Goal: Task Accomplishment & Management: Manage account settings

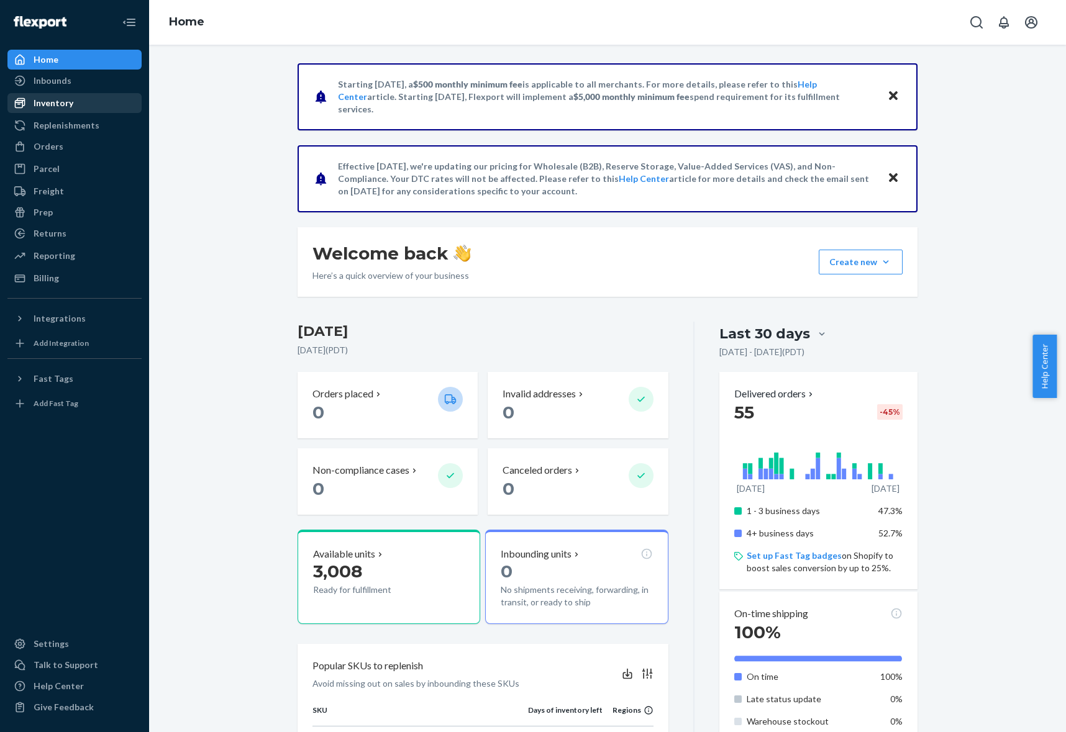
click at [52, 110] on div "Inventory" at bounding box center [75, 102] width 132 height 17
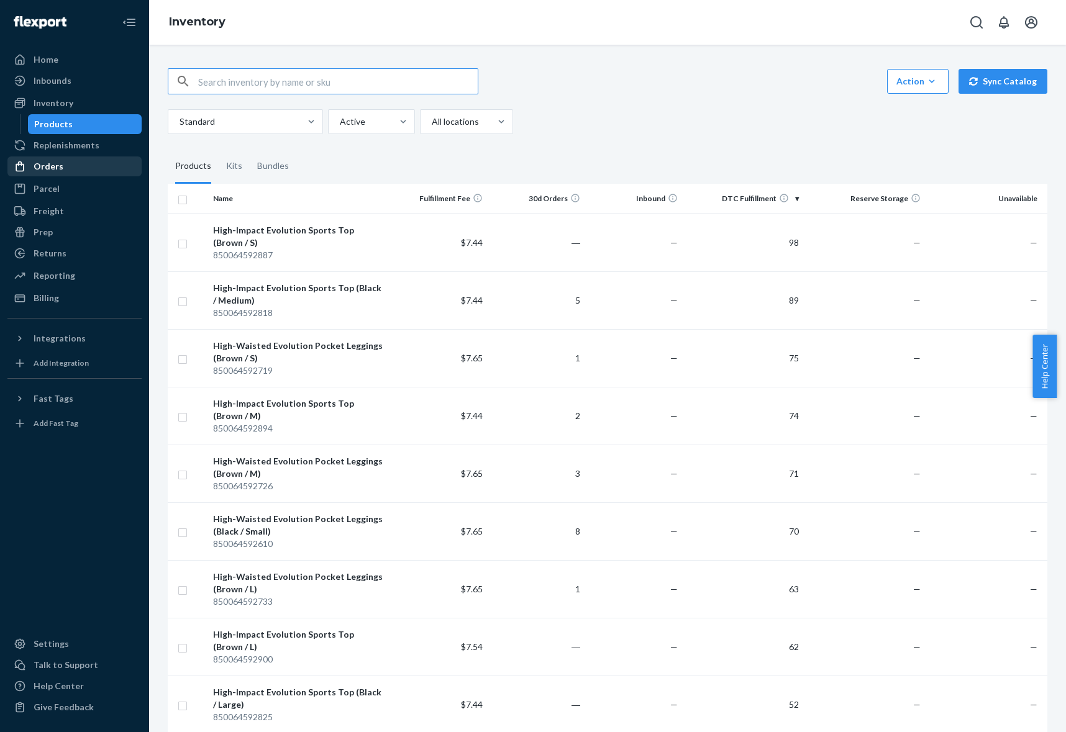
click at [55, 163] on div "Orders" at bounding box center [49, 166] width 30 height 12
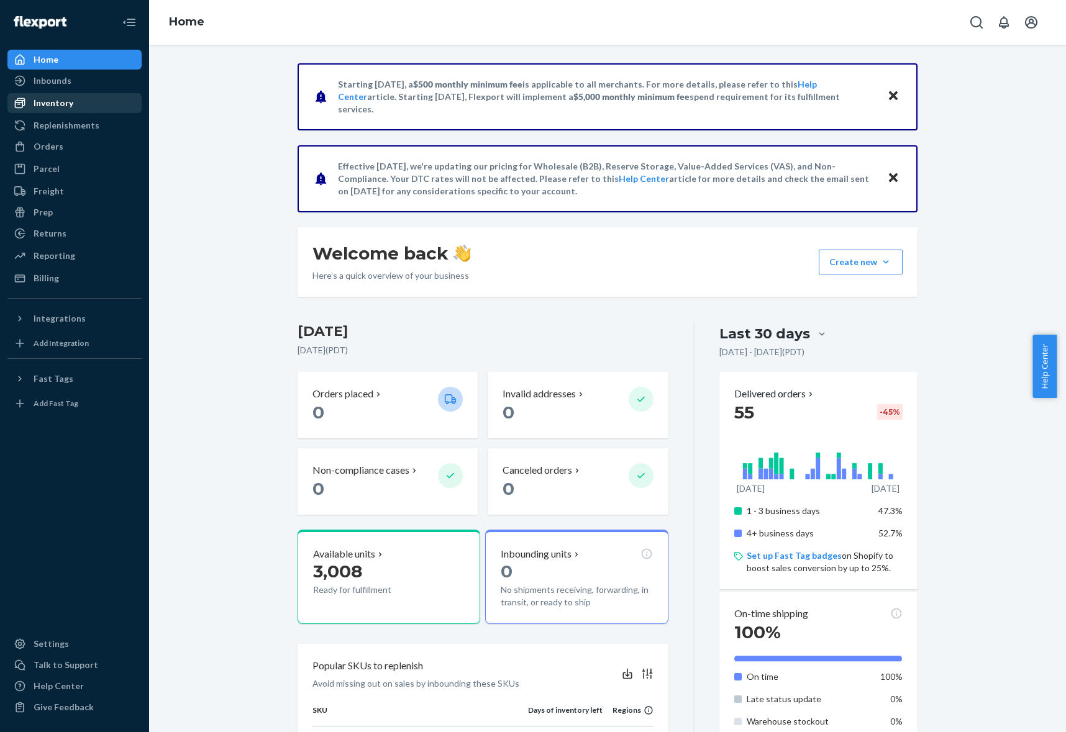
click at [66, 109] on div "Inventory" at bounding box center [75, 102] width 132 height 17
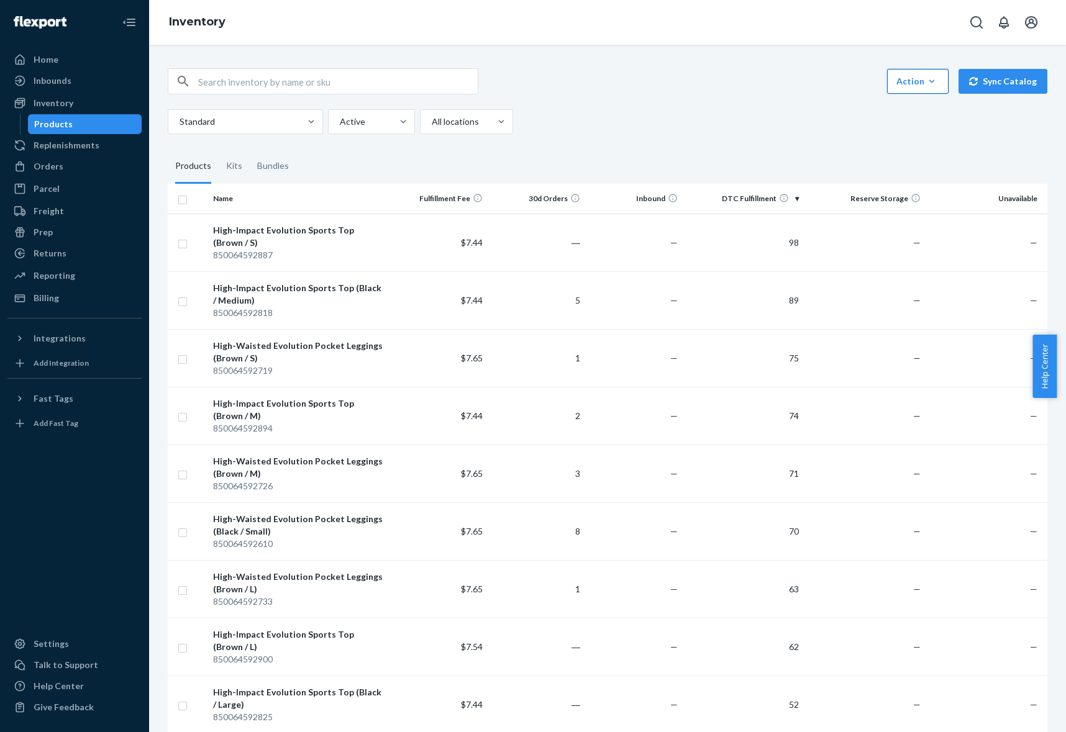
click at [928, 86] on icon "button" at bounding box center [932, 81] width 12 height 12
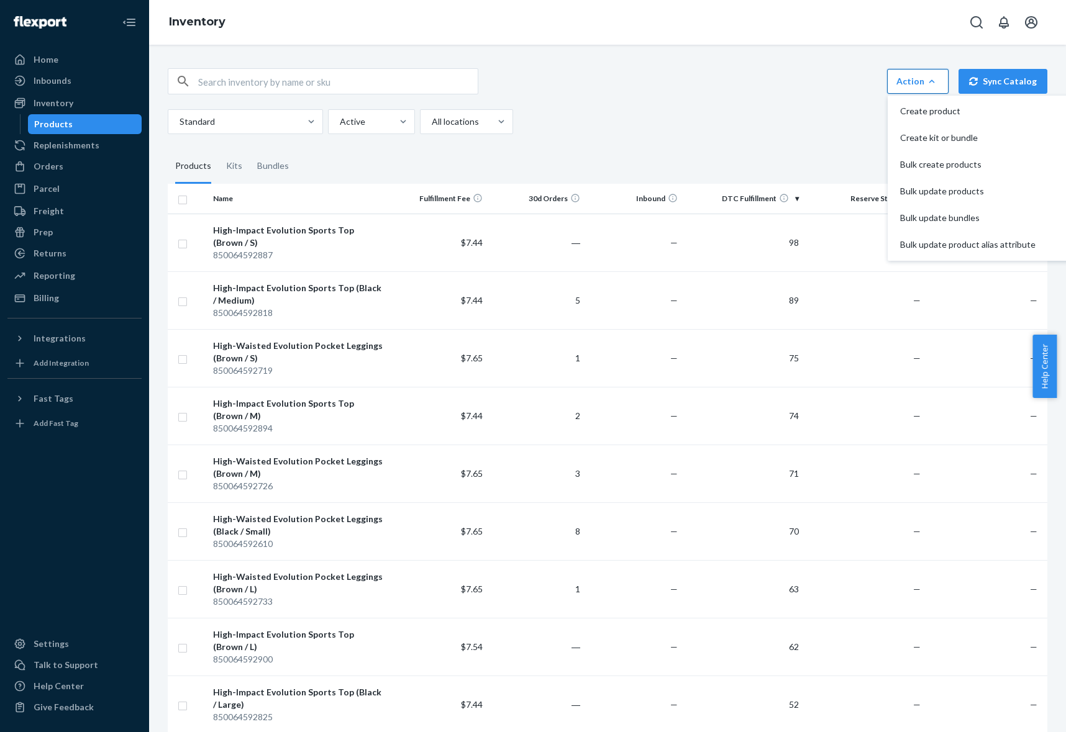
click at [798, 91] on div "Action Create product Create kit or bundle Bulk create products Bulk update pro…" at bounding box center [608, 81] width 880 height 26
click at [388, 86] on input "text" at bounding box center [338, 81] width 280 height 25
paste input "DGULRWMN5LH"
type input "DGULRWMN5LH"
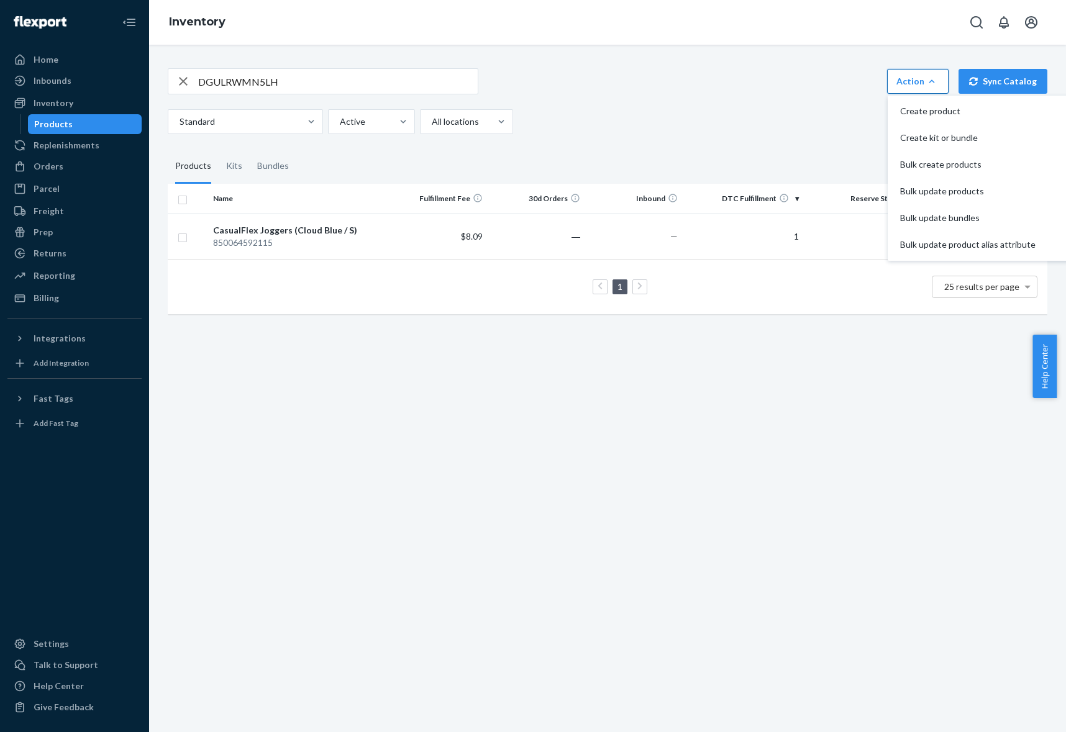
drag, startPoint x: 934, startPoint y: 80, endPoint x: 905, endPoint y: 89, distance: 30.3
click at [934, 80] on button "Action Create product Create kit or bundle Bulk create products Bulk update pro…" at bounding box center [918, 81] width 62 height 25
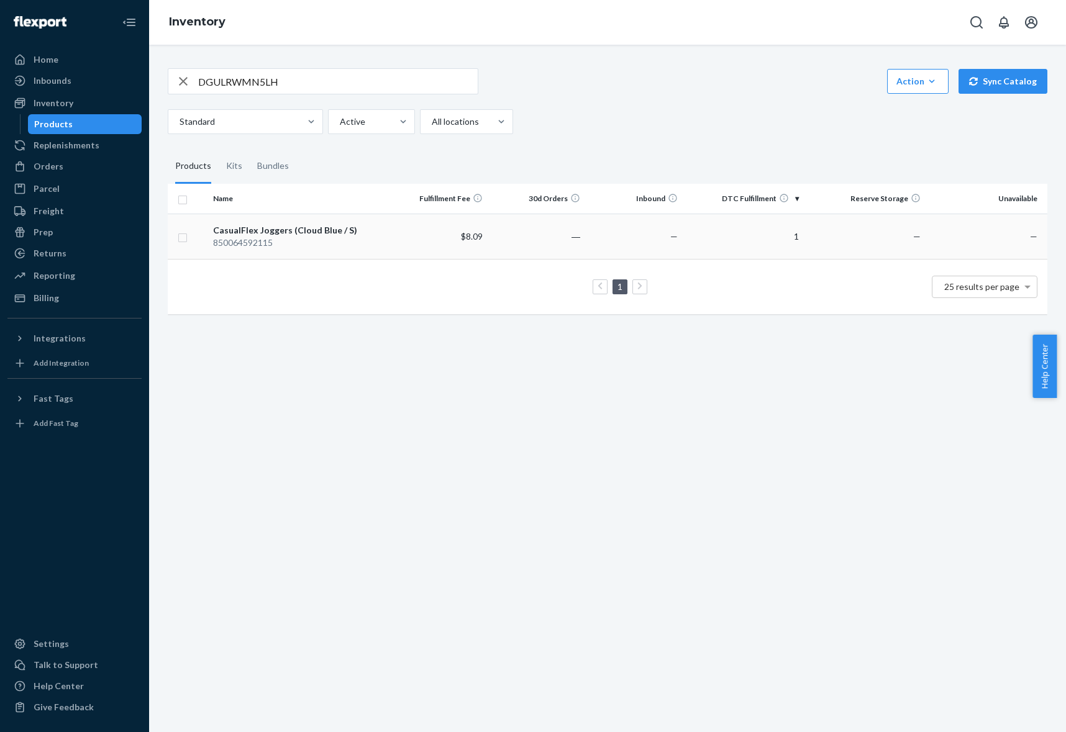
click at [185, 237] on input "checkbox" at bounding box center [183, 236] width 10 height 13
checkbox input "true"
click at [855, 88] on link "Create a Removal Order" at bounding box center [892, 81] width 119 height 25
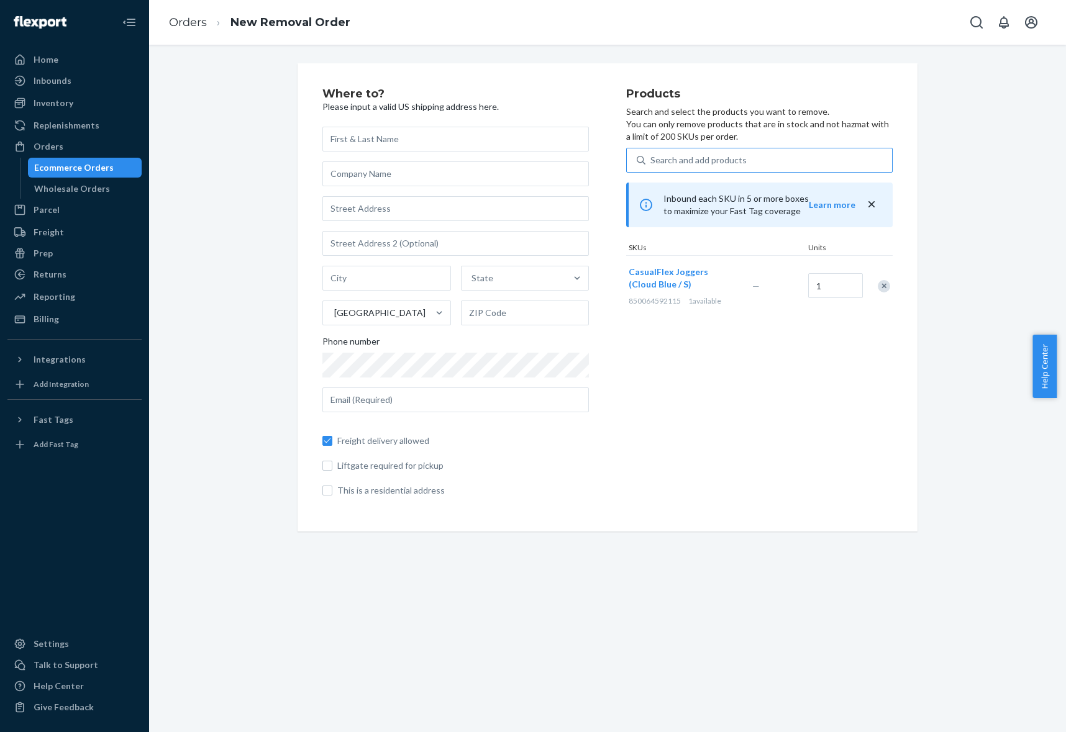
click at [670, 159] on div "Search and add products" at bounding box center [698, 160] width 96 height 12
click at [652, 159] on input "Search and add products" at bounding box center [650, 160] width 1 height 12
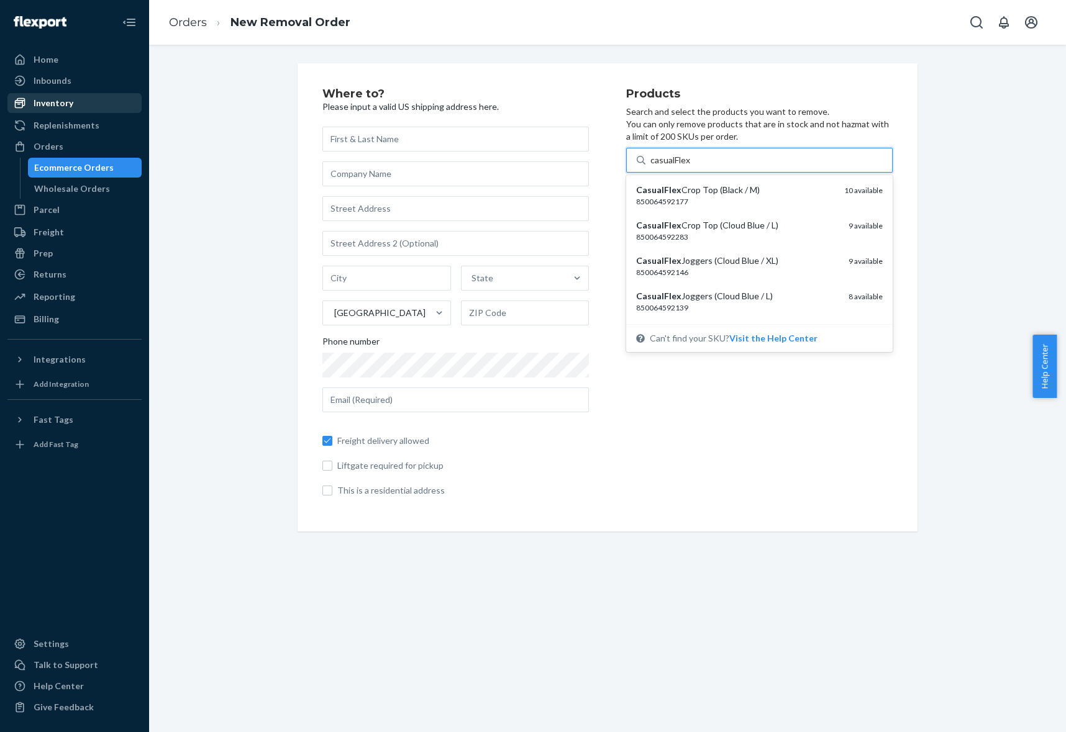
type input "casualFlex"
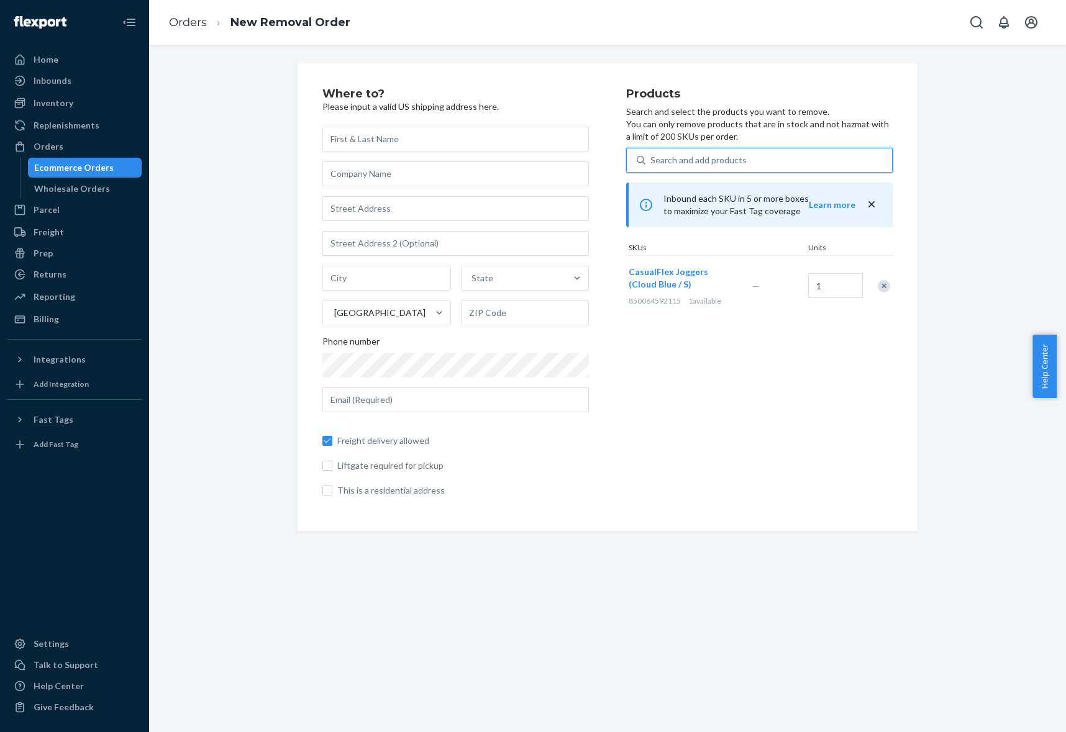
click at [674, 157] on div "Search and add products" at bounding box center [698, 160] width 96 height 12
click at [652, 157] on input "0 results available. Use Up and Down to choose options, press Enter to select t…" at bounding box center [650, 160] width 1 height 12
paste input "D4X2YUTJY2F"
type input "D4X2YUTJY2F"
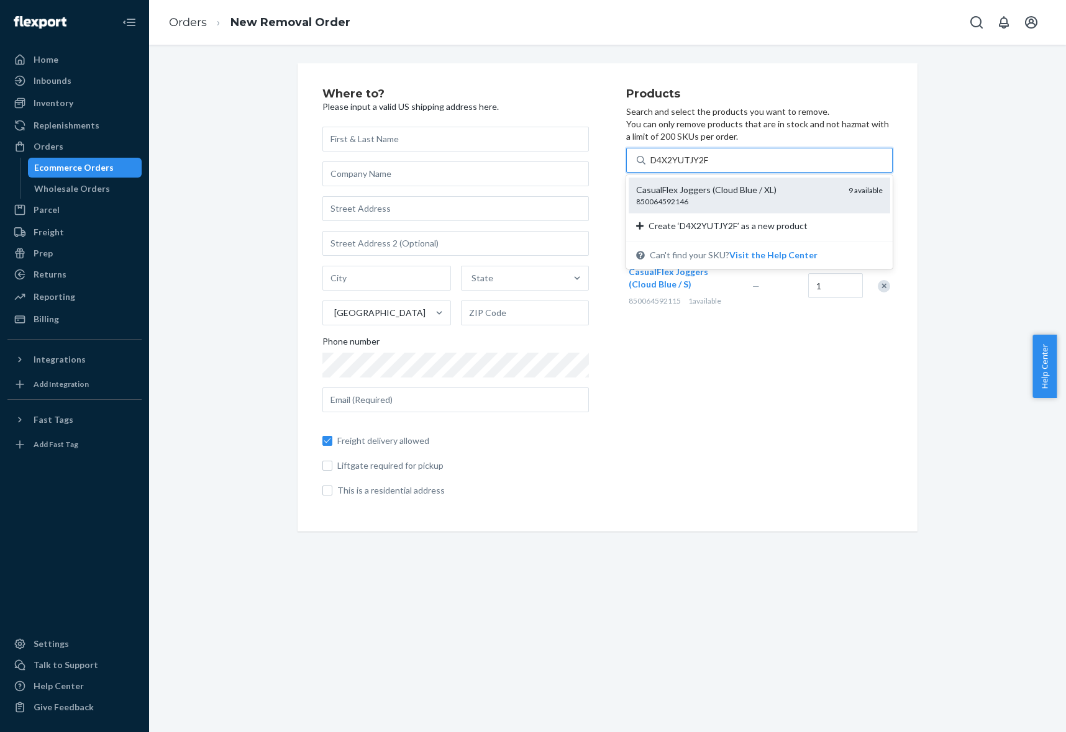
click at [705, 185] on div "CasualFlex Joggers (Cloud Blue / XL)" at bounding box center [737, 190] width 203 height 12
click at [705, 166] on input "D4X2YUTJY2F" at bounding box center [679, 160] width 59 height 12
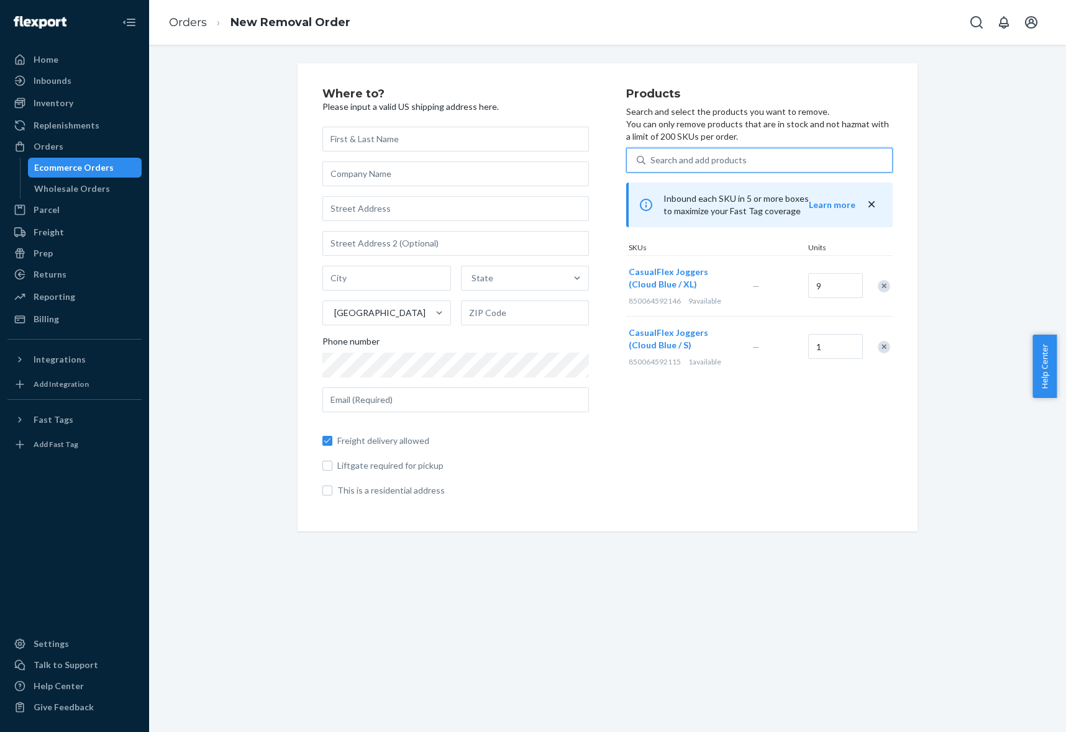
click at [706, 163] on div "Search and add products" at bounding box center [698, 160] width 96 height 12
click at [652, 163] on input "0 results available. Use Up and Down to choose options, press Enter to select t…" at bounding box center [650, 160] width 1 height 12
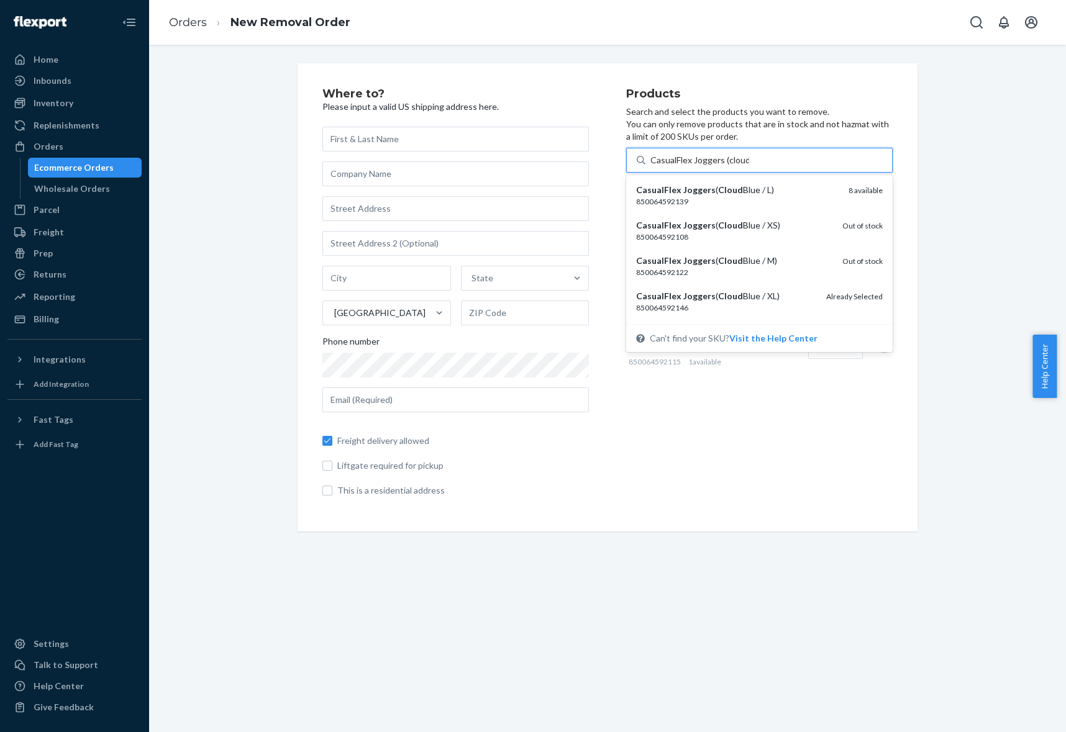
type input "CasualFlex Joggers (cloud"
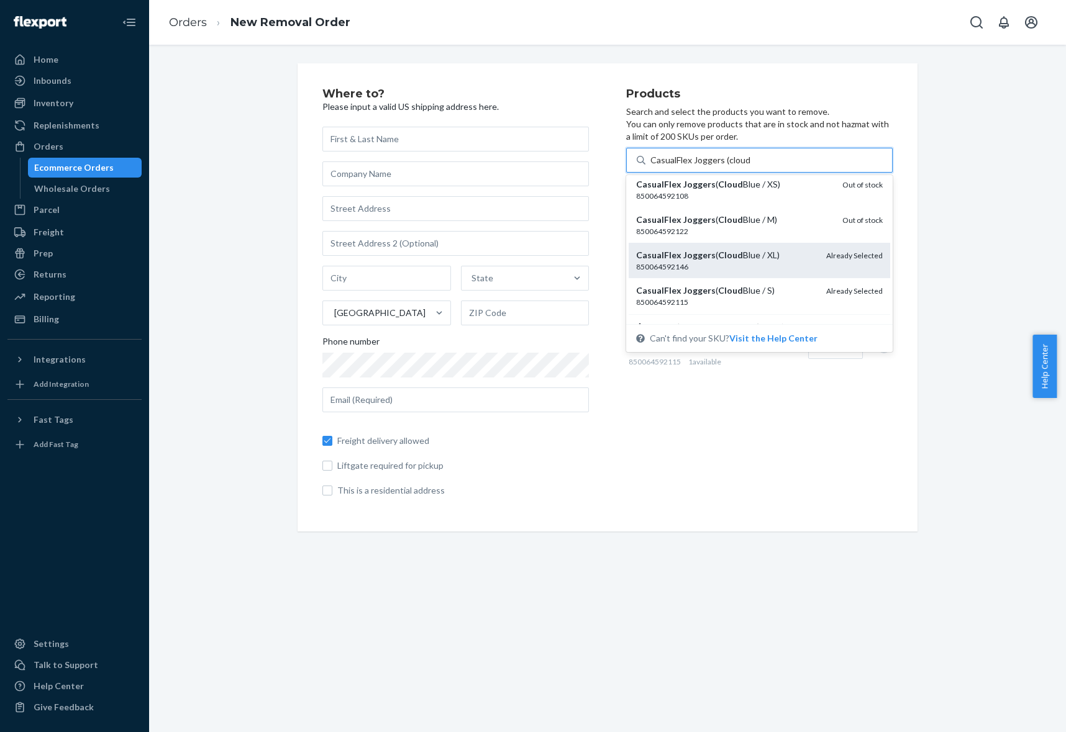
scroll to position [20, 0]
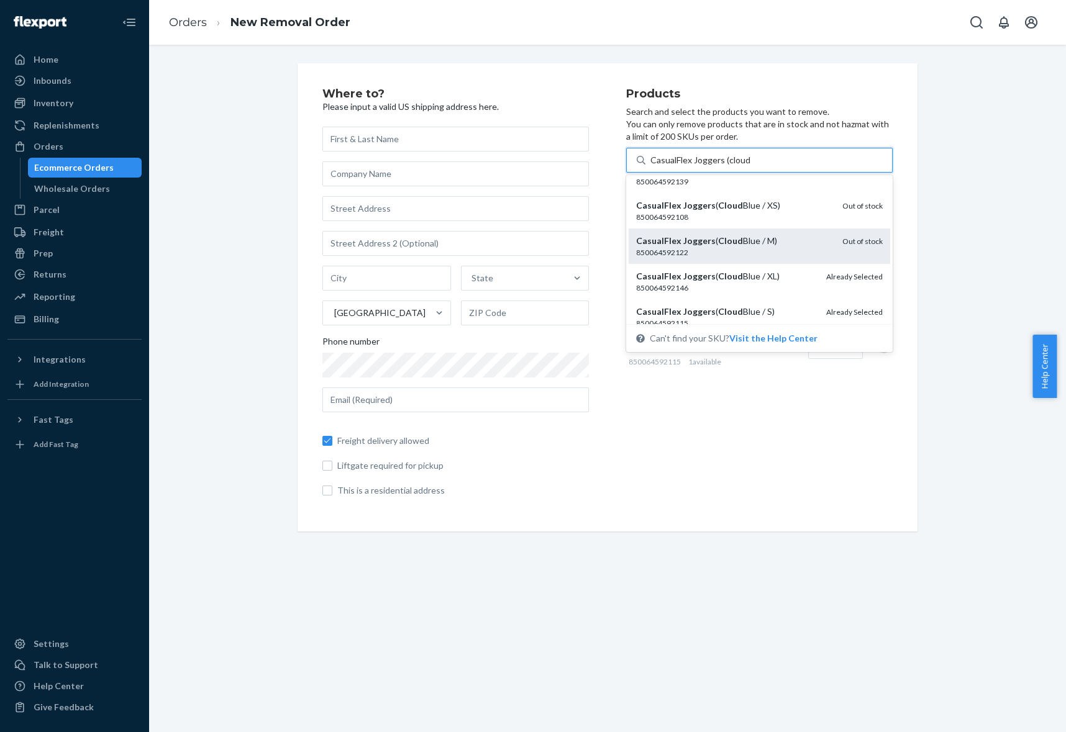
click at [716, 251] on div "850064592122" at bounding box center [734, 252] width 196 height 11
click at [716, 166] on input "CasualFlex Joggers (cloud" at bounding box center [700, 160] width 101 height 12
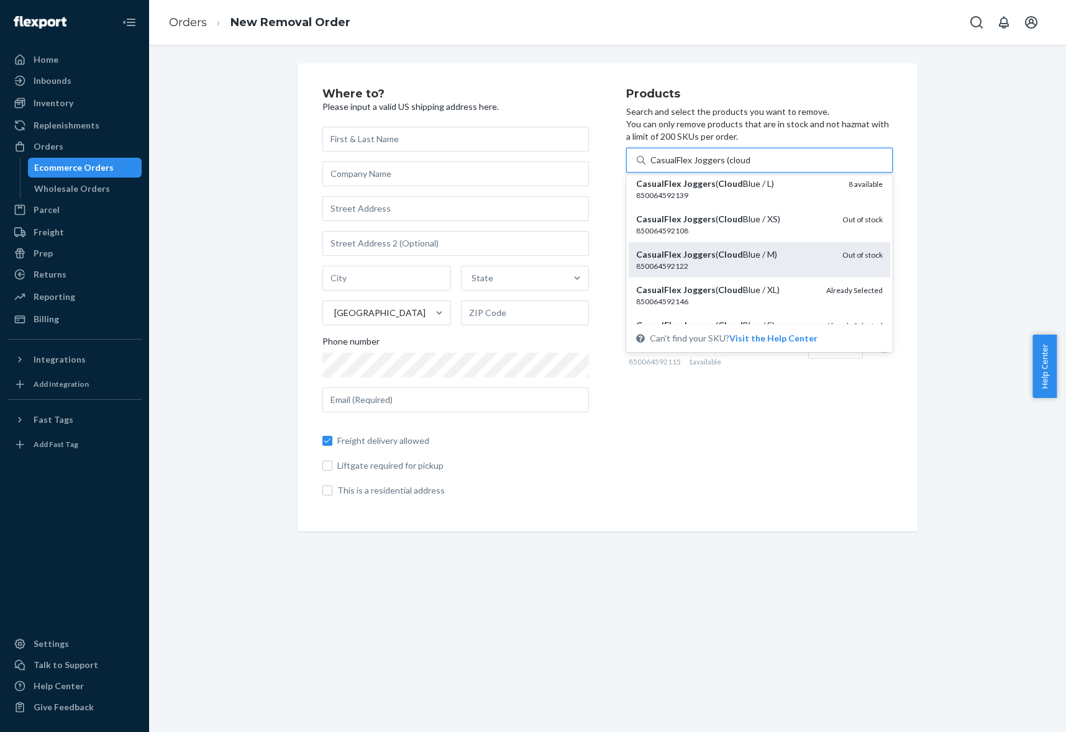
scroll to position [6, 0]
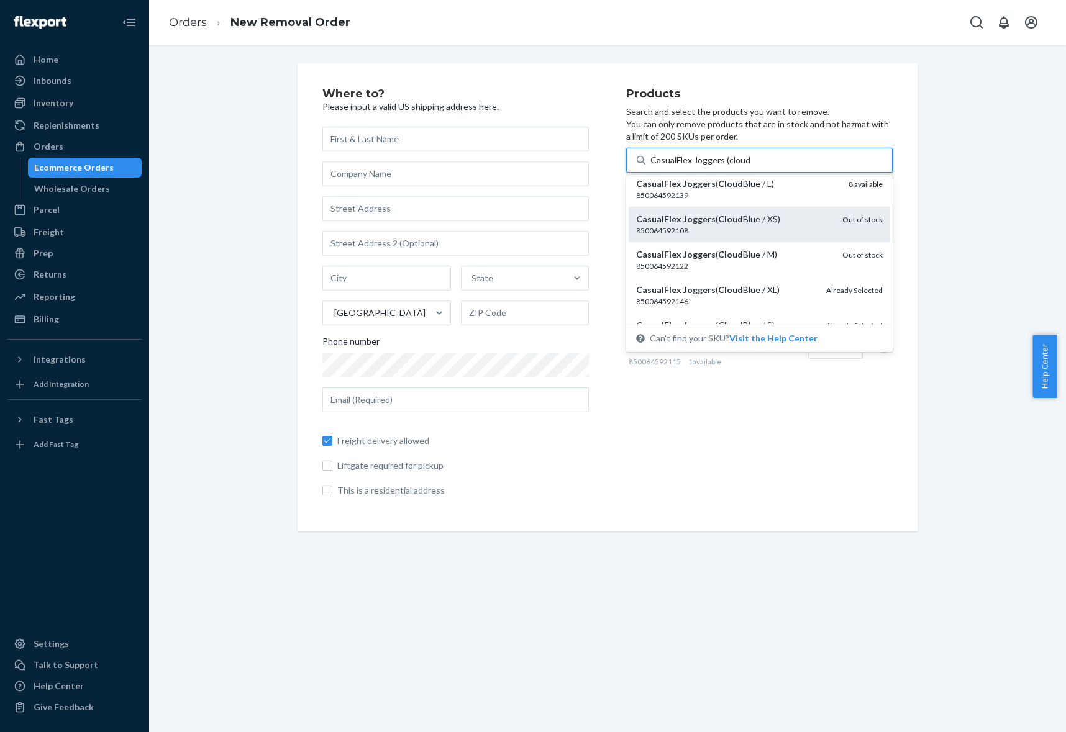
click at [713, 230] on div "850064592108" at bounding box center [734, 231] width 196 height 11
click at [713, 166] on input "CasualFlex Joggers (cloud" at bounding box center [700, 160] width 101 height 12
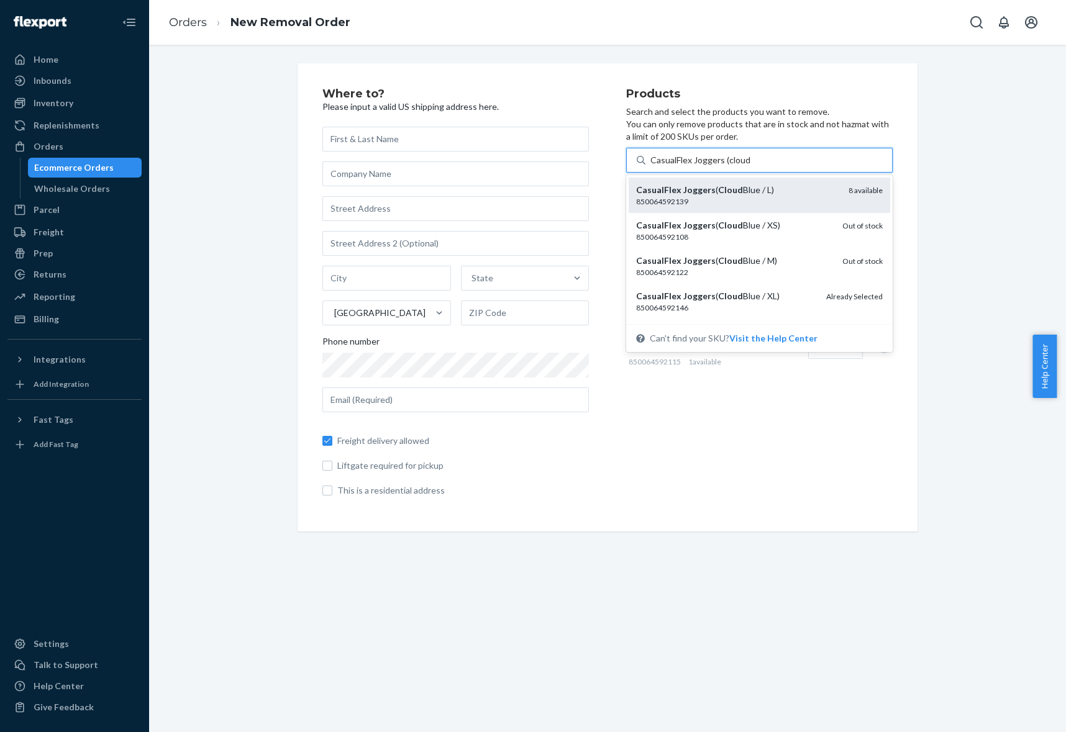
click at [718, 194] on em "Cloud" at bounding box center [730, 190] width 25 height 11
click at [714, 166] on input "CasualFlex Joggers (cloud" at bounding box center [700, 160] width 101 height 12
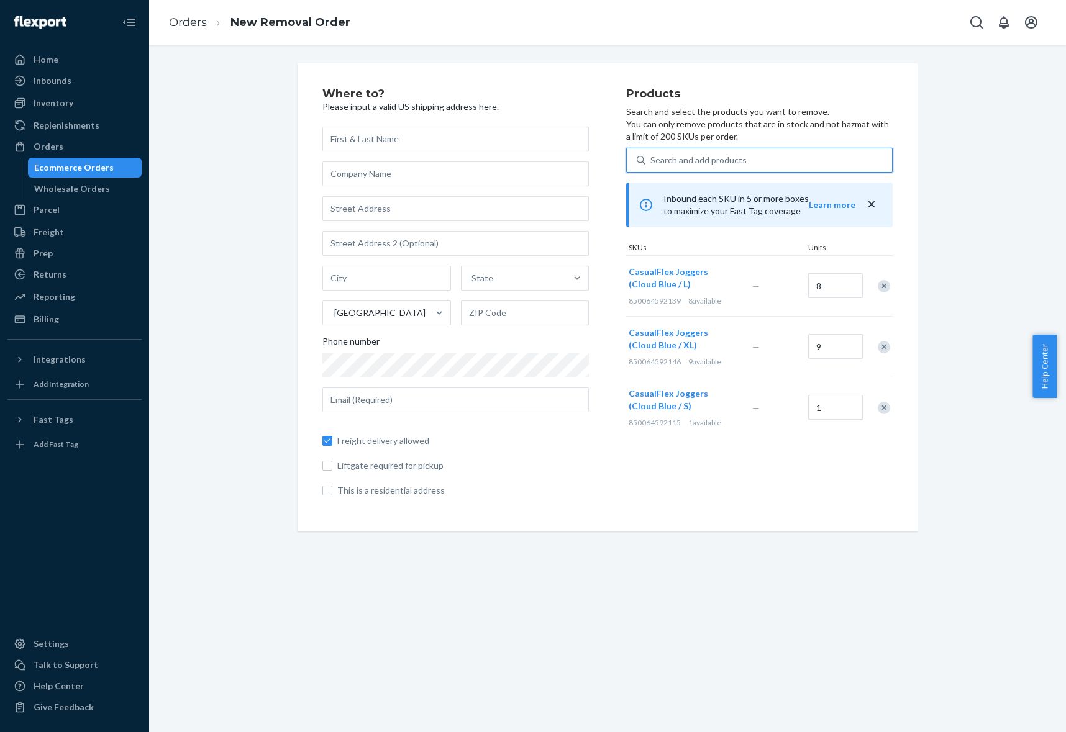
click at [731, 161] on div "Search and add products" at bounding box center [698, 160] width 96 height 12
click at [652, 161] on input "0 results available. Use Up and Down to choose options, press Enter to select t…" at bounding box center [650, 160] width 1 height 12
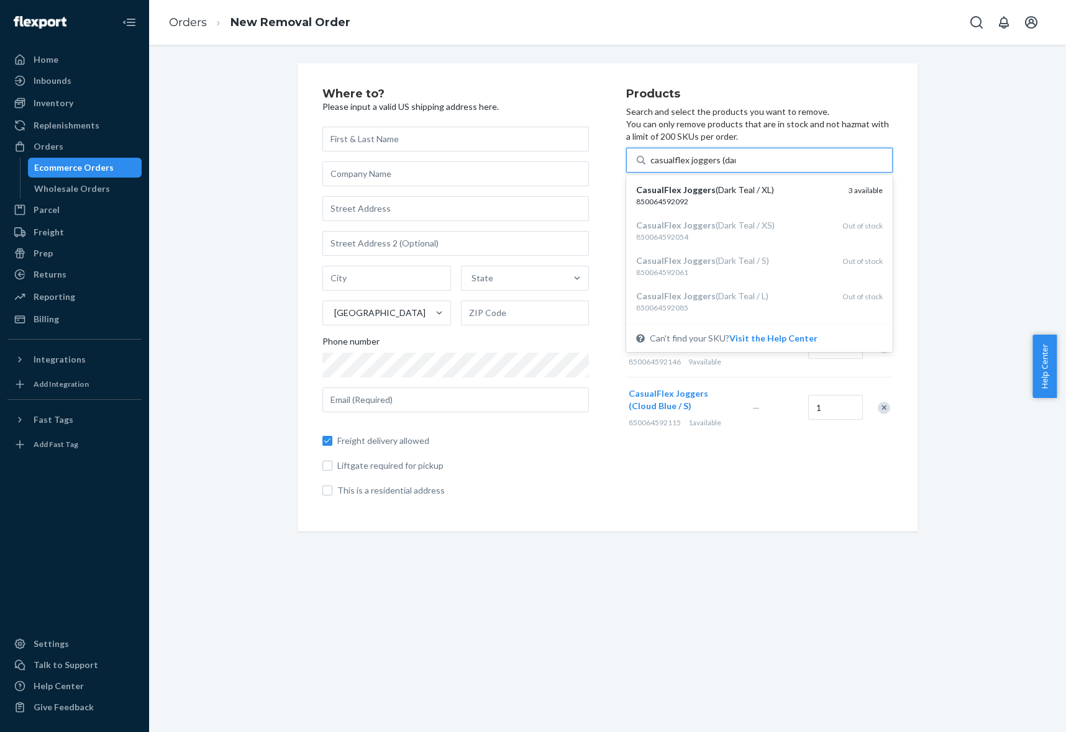
type input "casualflex joggers (dark"
click at [818, 208] on div "CasualFlex Joggers ( Dark Teal / XL) 850064592092 3 available" at bounding box center [760, 195] width 262 height 35
click at [740, 166] on input "casualflex joggers (dark" at bounding box center [694, 160] width 89 height 12
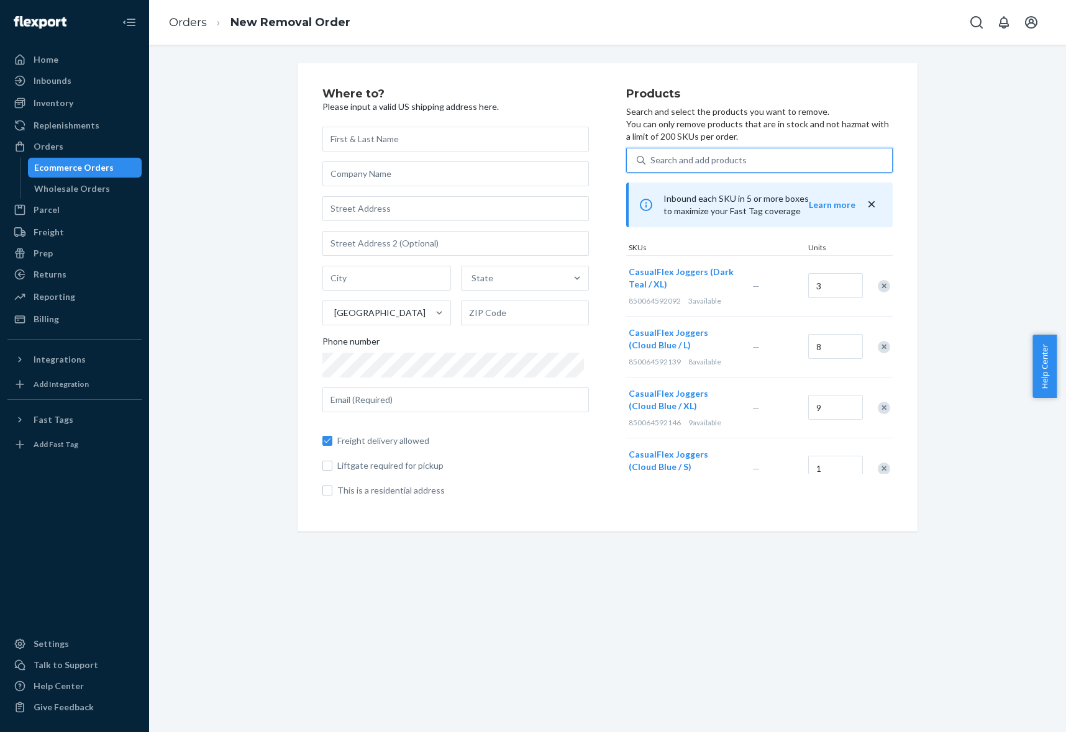
click at [776, 155] on div "Search and add products" at bounding box center [768, 160] width 247 height 22
click at [652, 155] on input "0 results available. Use Up and Down to choose options, press Enter to select t…" at bounding box center [650, 160] width 1 height 12
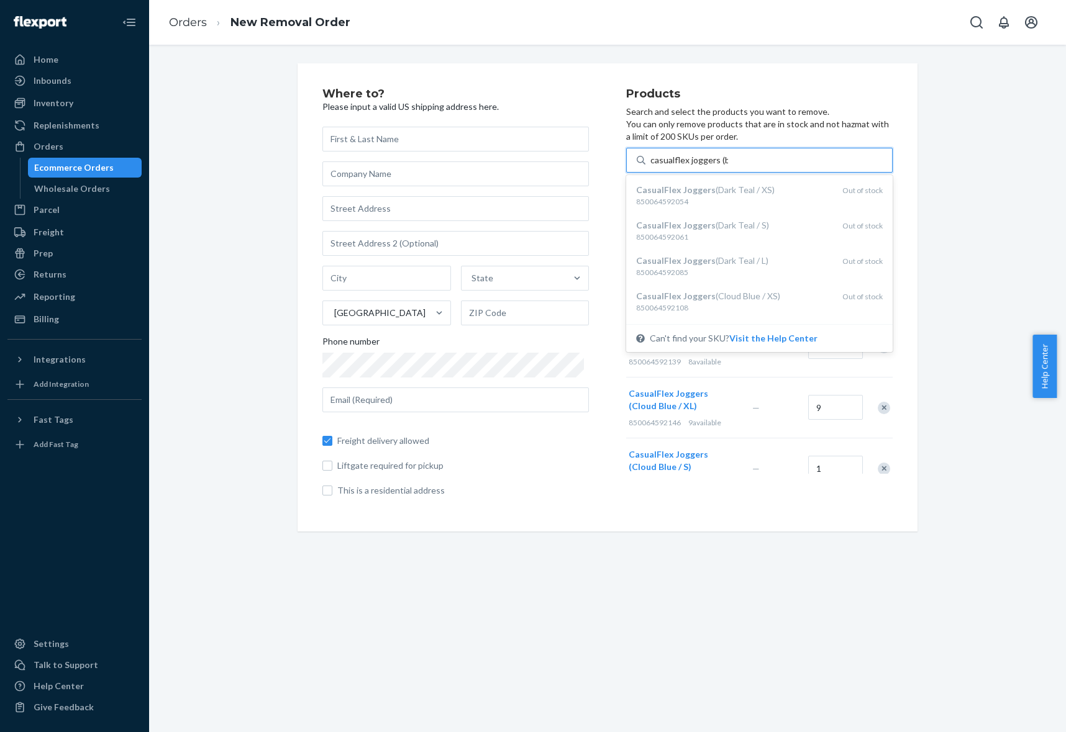
type input "casualflex joggers (bla"
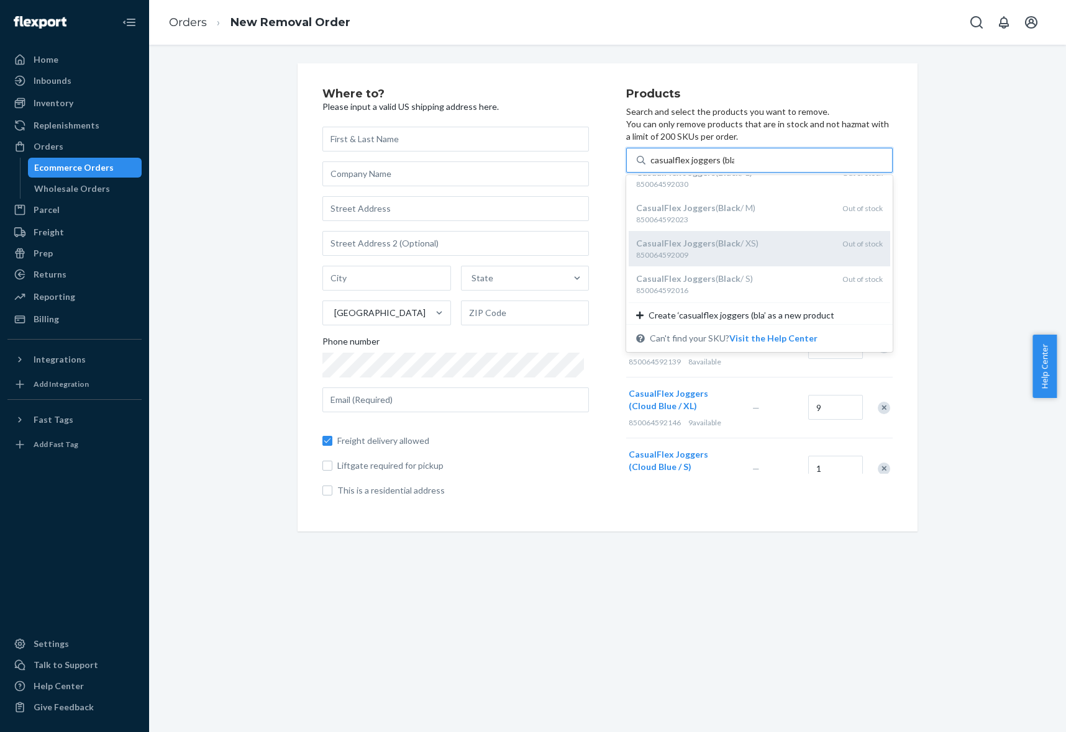
scroll to position [58, 0]
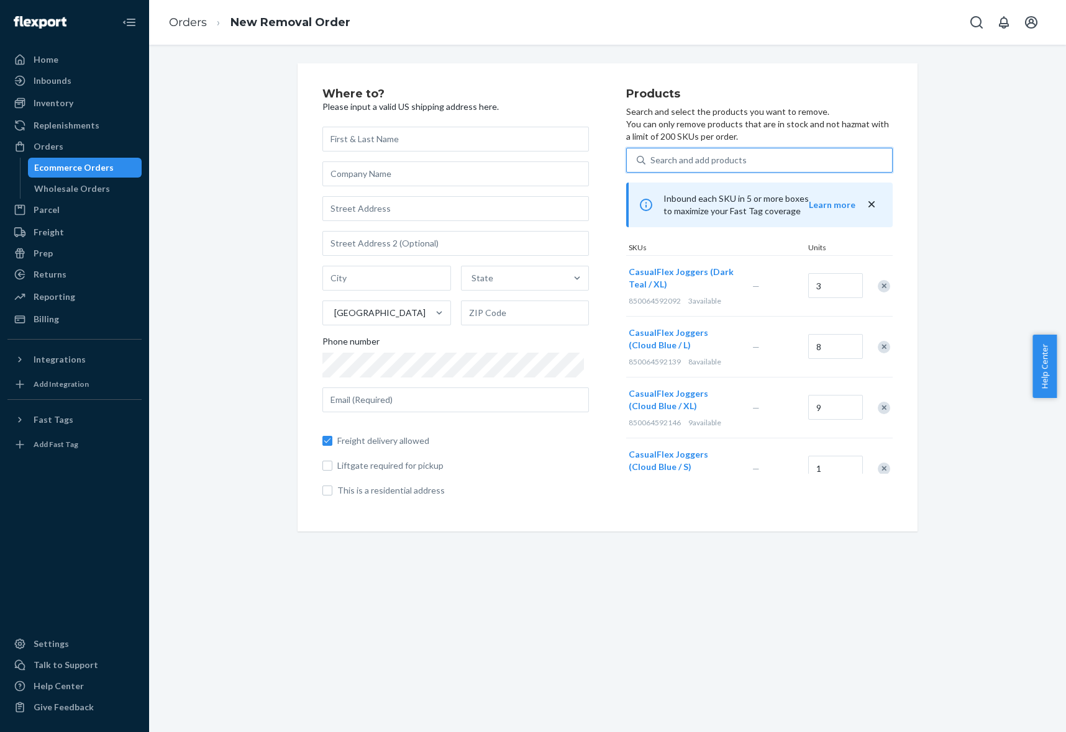
click at [752, 162] on div "Search and add products" at bounding box center [768, 160] width 247 height 22
click at [652, 162] on input "0 results available. Select is focused ,type to refine list, press Down to open…" at bounding box center [650, 160] width 1 height 12
click at [747, 162] on div "Search and add products" at bounding box center [768, 160] width 247 height 22
click at [652, 162] on input "Search and add products" at bounding box center [650, 160] width 1 height 12
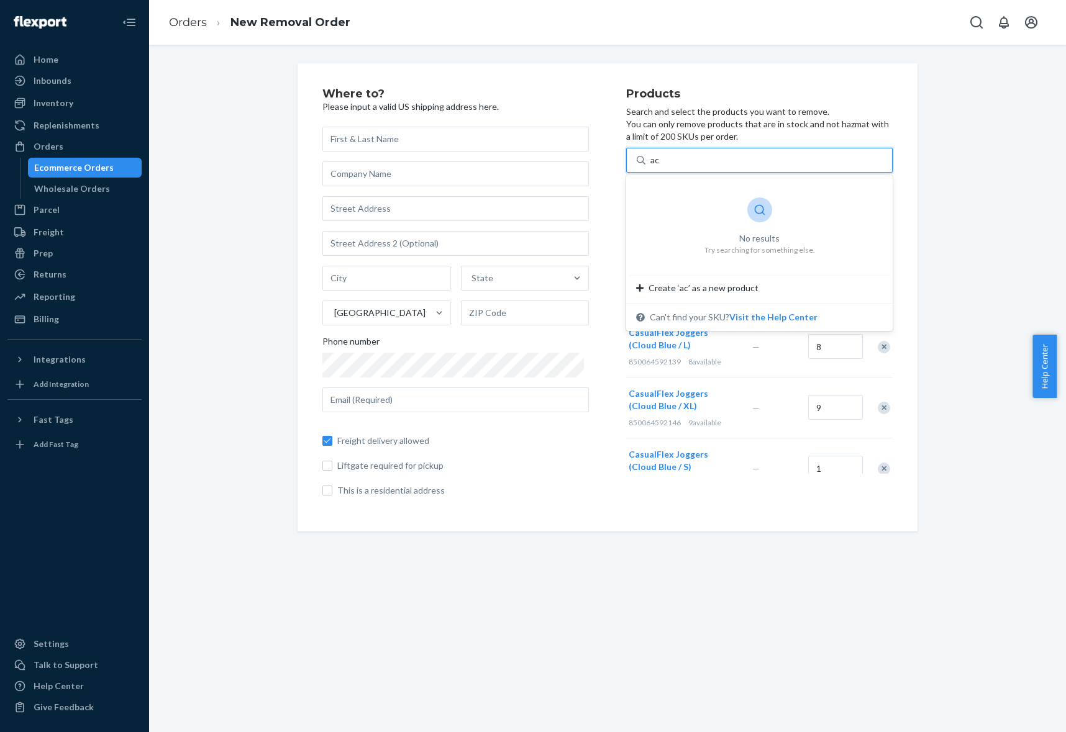
type input "a"
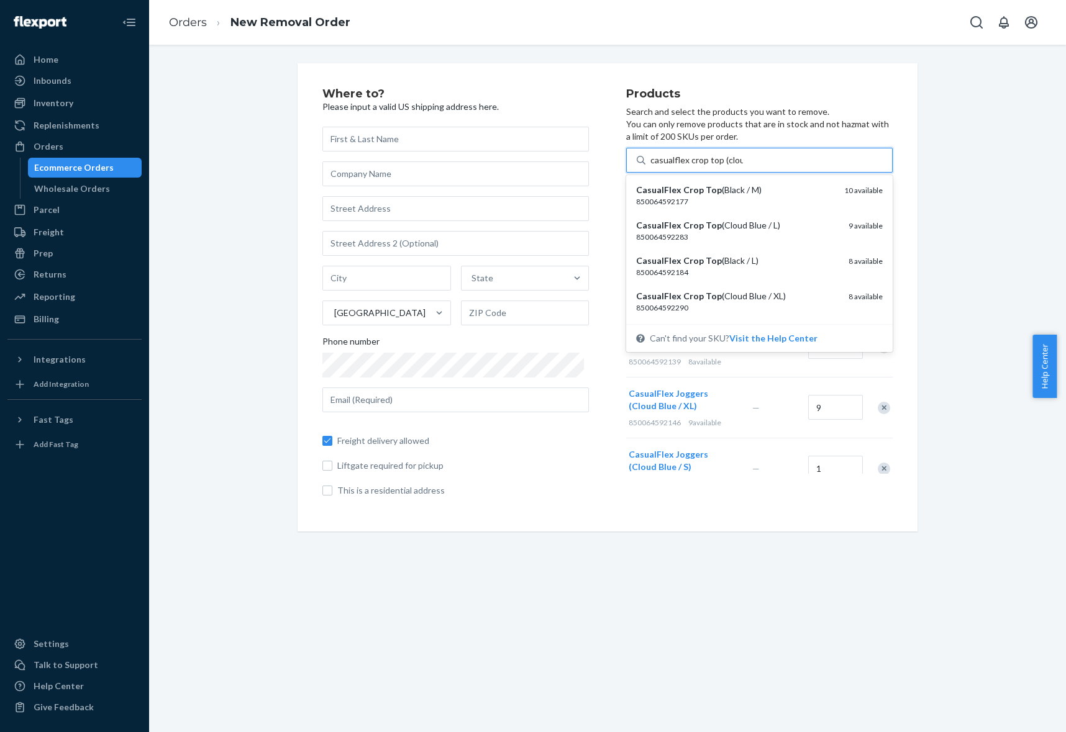
type input "casualflex crop top (cloud"
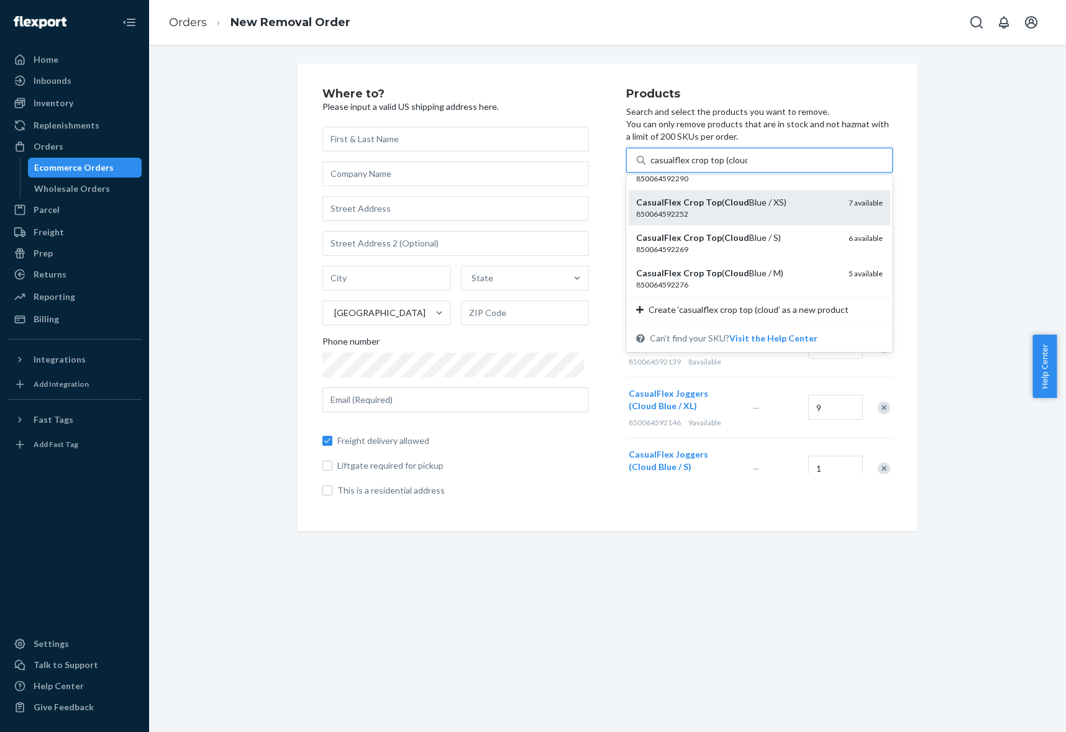
click at [750, 206] on div "CasualFlex Crop Top ( Cloud Blue / XS)" at bounding box center [737, 202] width 203 height 12
click at [747, 166] on input "casualflex crop top (cloud" at bounding box center [698, 160] width 97 height 12
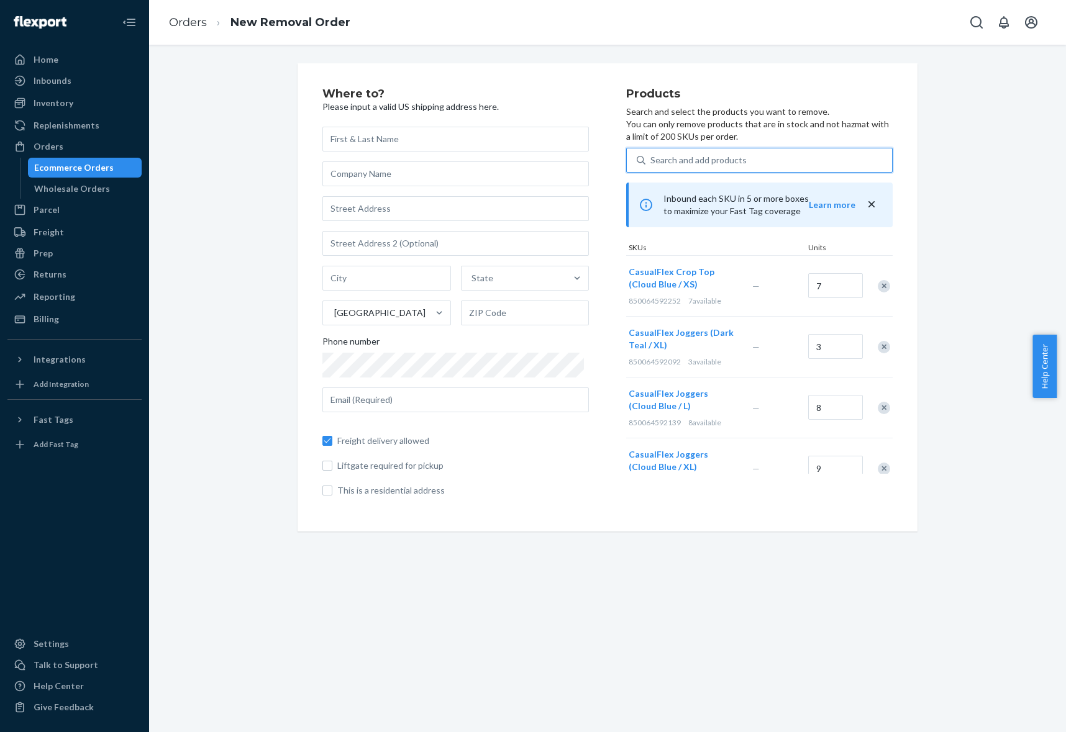
click at [750, 156] on div "Search and add products" at bounding box center [768, 160] width 247 height 22
click at [652, 156] on input "0 results available. Select is focused ,type to refine list, press Down to open…" at bounding box center [650, 160] width 1 height 12
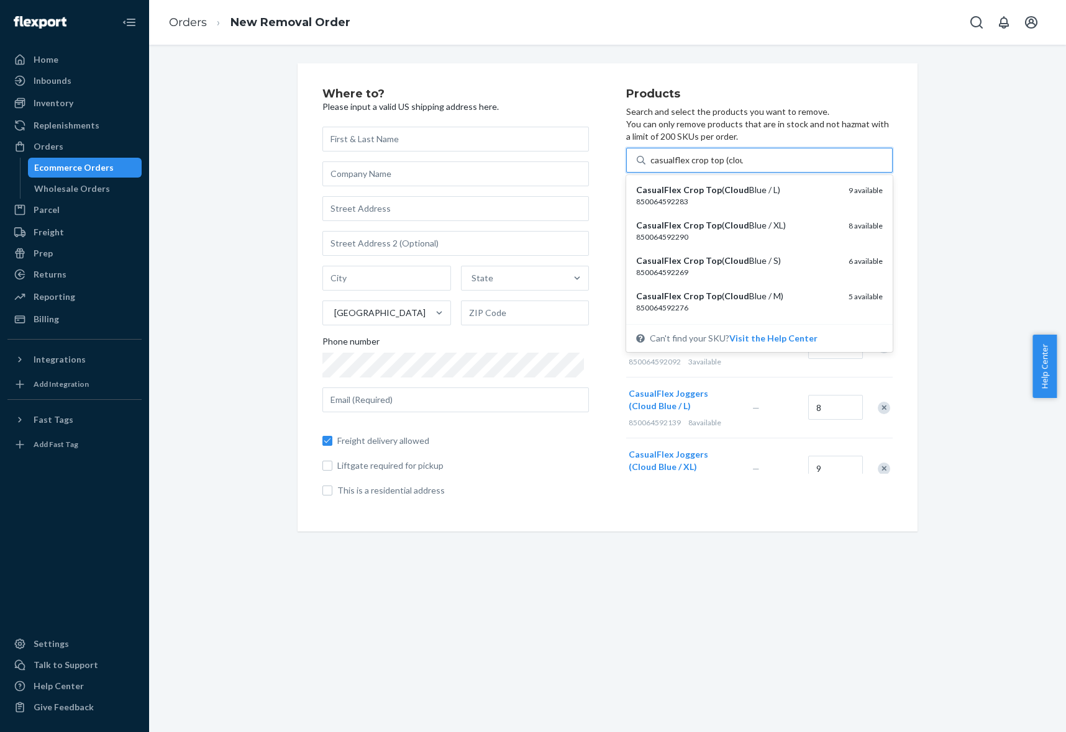
type input "casualflex crop top (cloud"
click at [742, 156] on div "casualflex crop top (cloud" at bounding box center [768, 160] width 247 height 22
click at [742, 156] on input "option undefined focused, 0 of 5. 5 results available for search term casualfle…" at bounding box center [698, 160] width 97 height 12
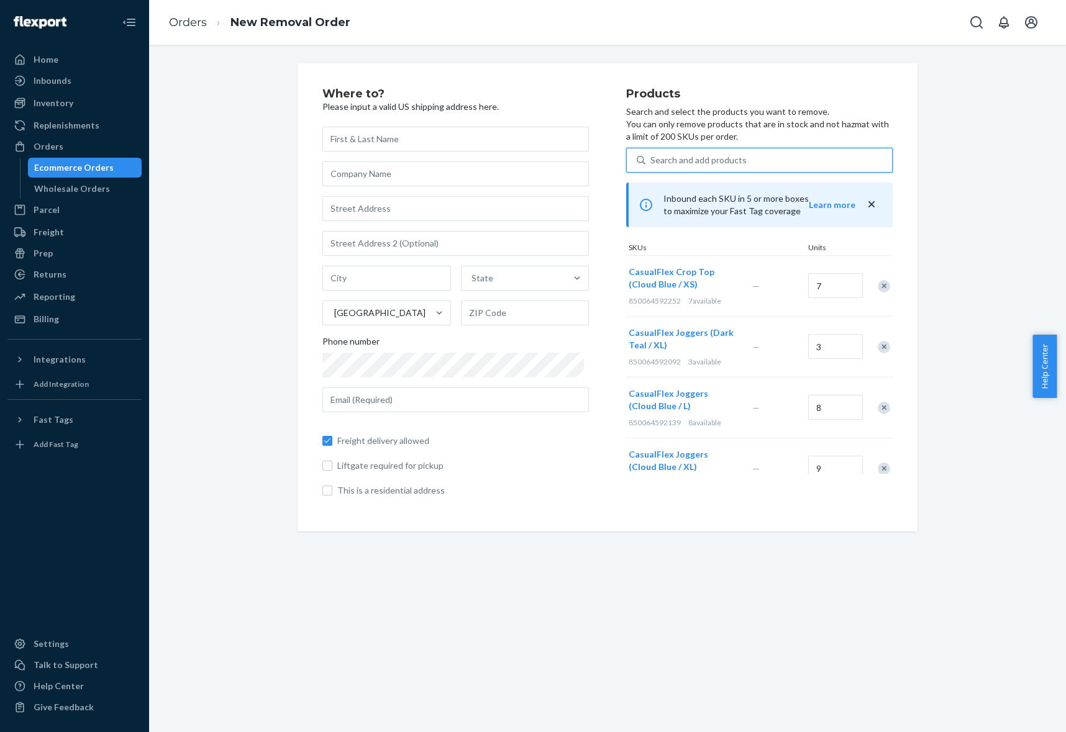
click at [742, 156] on div "Search and add products" at bounding box center [768, 160] width 247 height 22
click at [652, 156] on input "0 results available. Select is focused ,type to refine list, press Down to open…" at bounding box center [650, 160] width 1 height 12
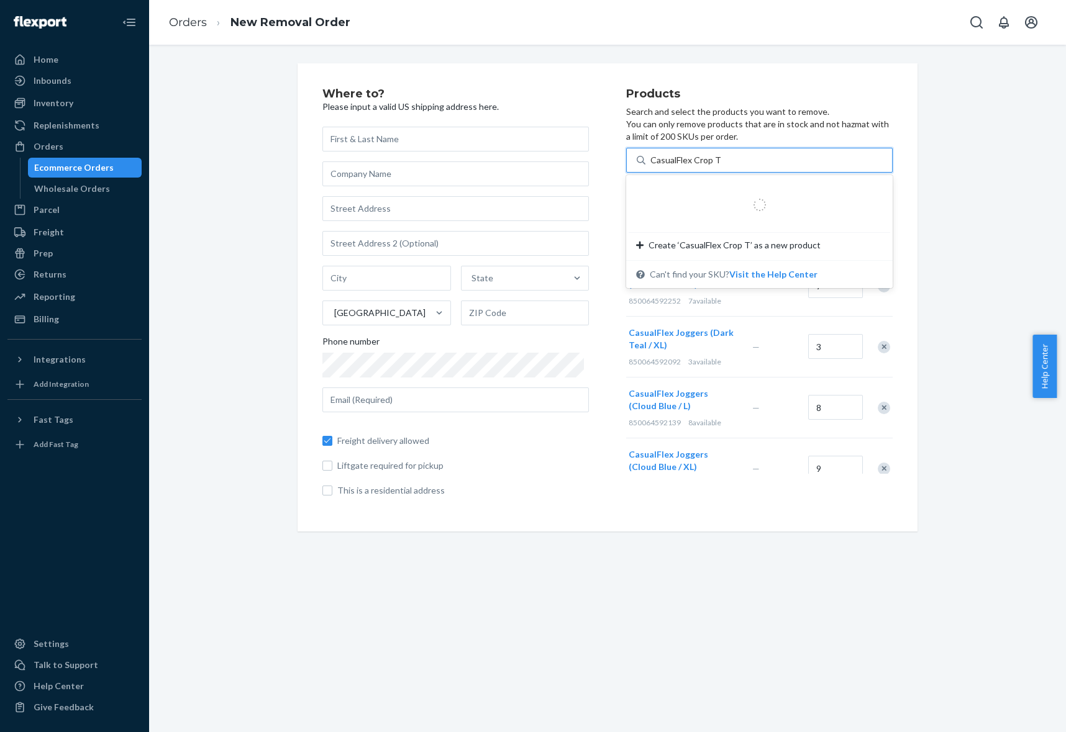
type input "CasualFlex Crop Top"
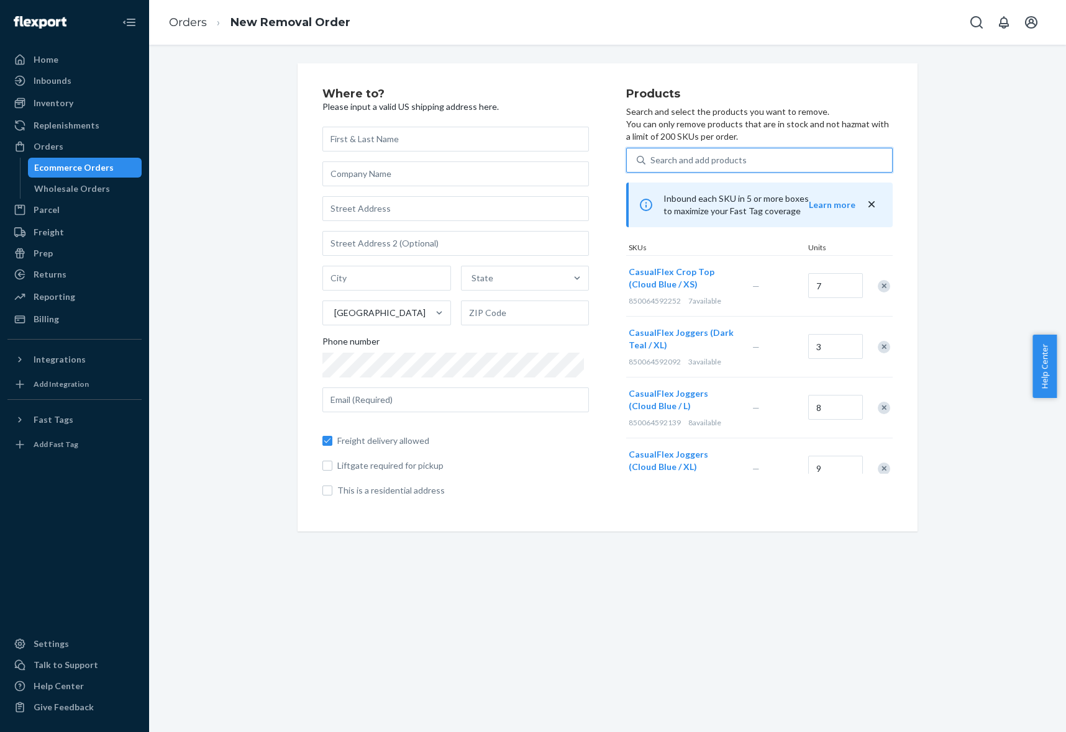
drag, startPoint x: 640, startPoint y: 159, endPoint x: 672, endPoint y: 162, distance: 31.8
click at [653, 159] on div "Search and add products" at bounding box center [768, 160] width 247 height 22
click at [652, 159] on input "0 results available. Select is focused ,type to refine list, press Down to open…" at bounding box center [650, 160] width 1 height 12
click at [797, 158] on div "Search and add products" at bounding box center [768, 160] width 247 height 22
click at [652, 158] on input "0 results available. Use Up and Down to choose options, press Enter to select t…" at bounding box center [650, 160] width 1 height 12
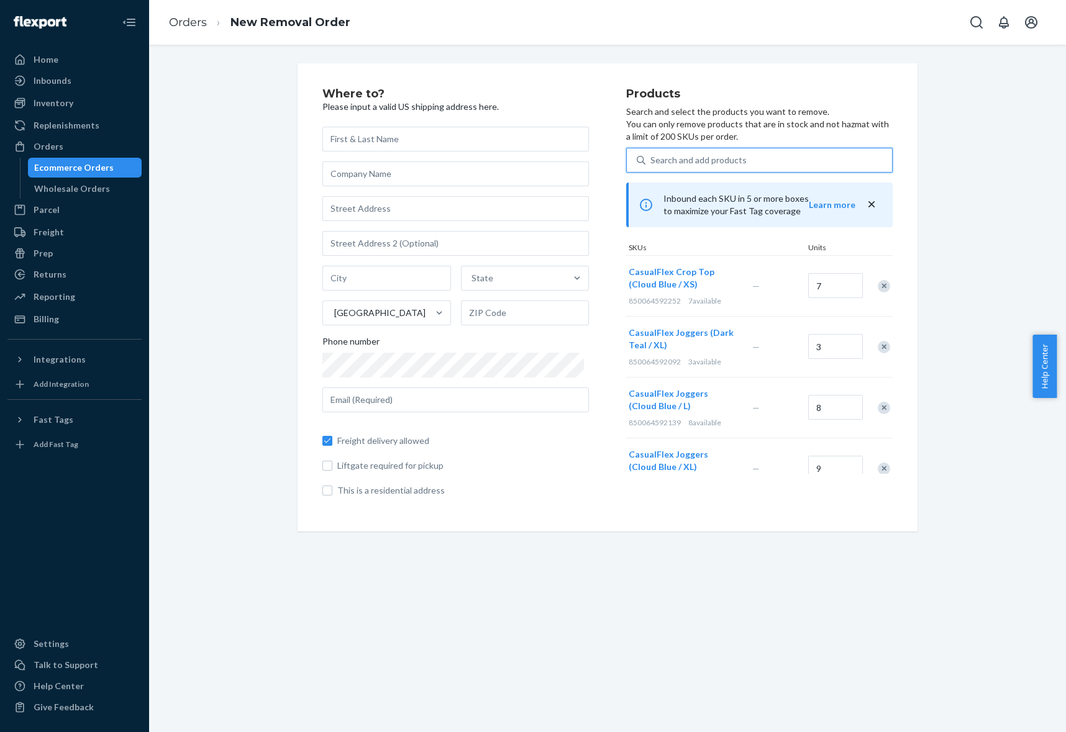
paste input "CasualFlex Crop Top"
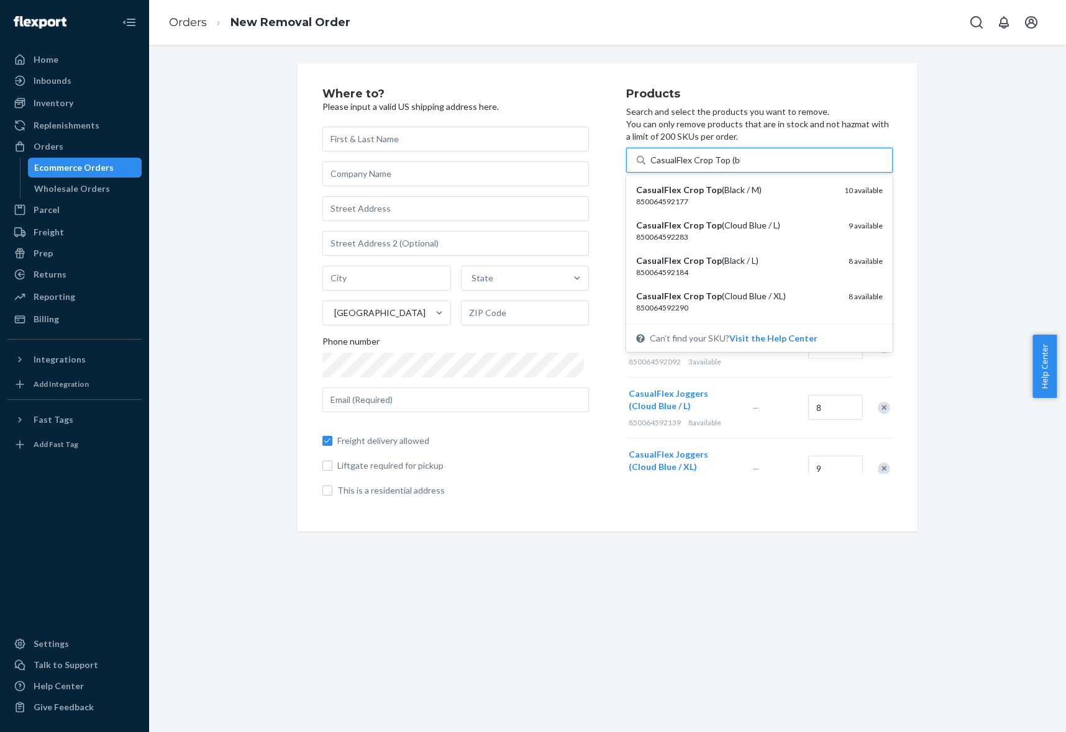
type input "CasualFlex Crop Top (blue"
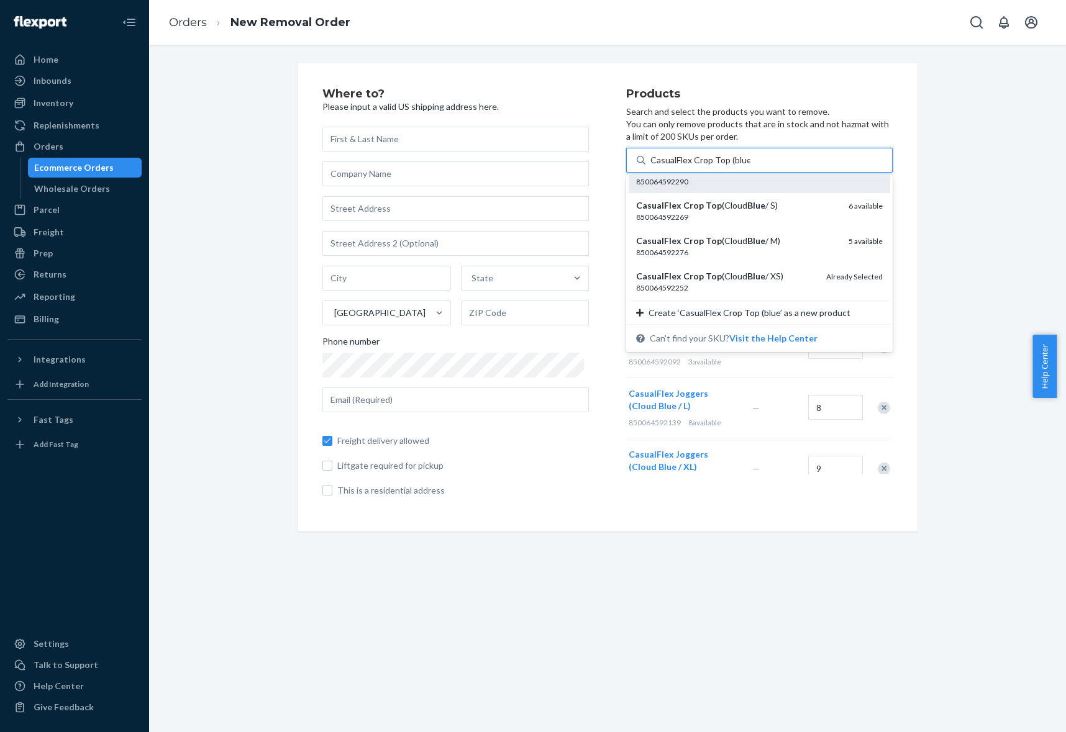
scroll to position [57, 0]
click at [757, 213] on div "850064592269" at bounding box center [737, 216] width 203 height 11
click at [750, 166] on input "CasualFlex Crop Top (blue" at bounding box center [700, 160] width 100 height 12
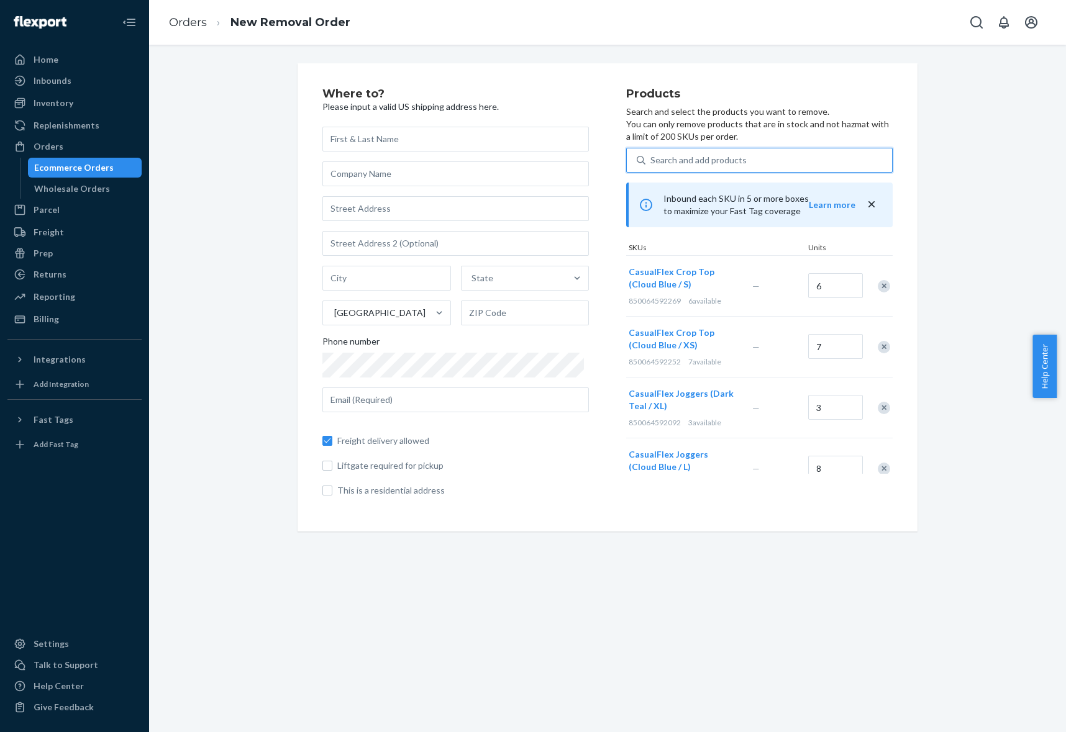
click at [747, 160] on div "Search and add products" at bounding box center [768, 160] width 247 height 22
click at [652, 160] on input "0 results available. Use Up and Down to choose options, press Enter to select t…" at bounding box center [650, 160] width 1 height 12
paste input "CasualFlex Crop Top"
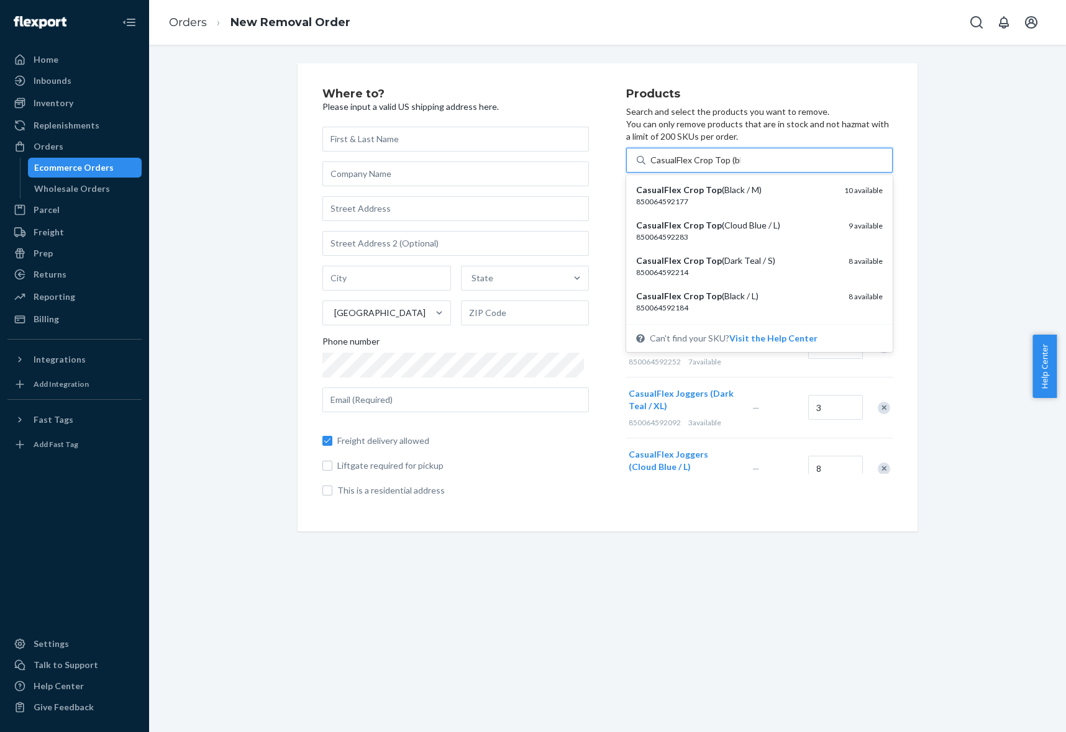
type input "CasualFlex Crop Top (blue"
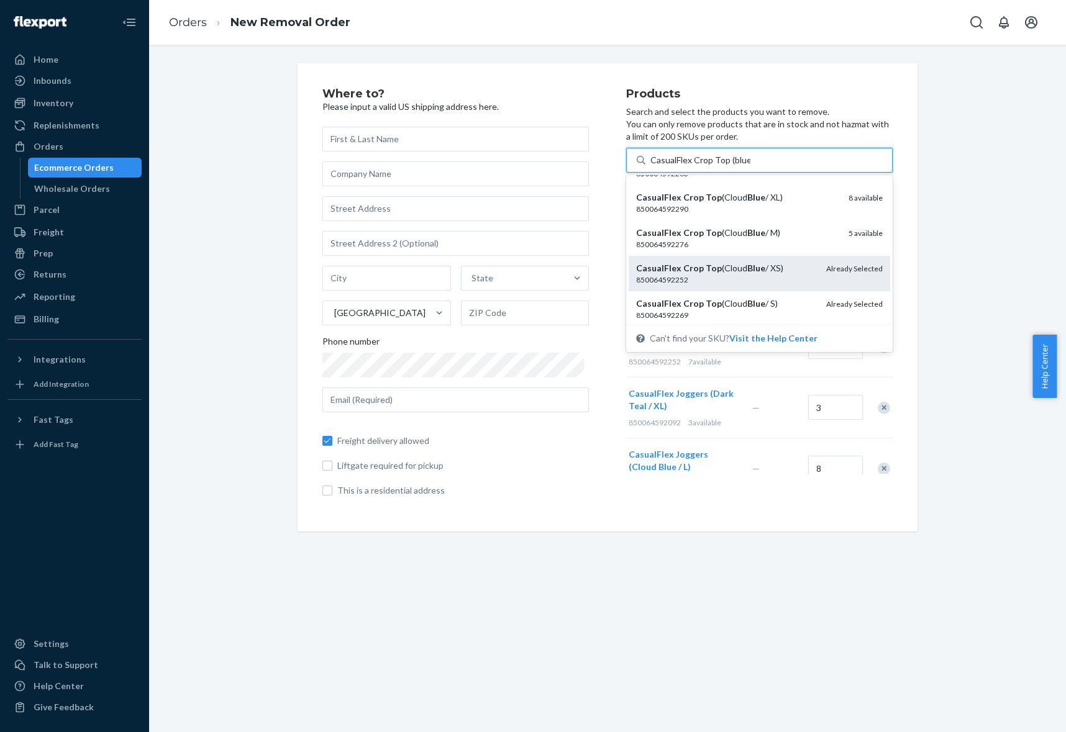
scroll to position [30, 0]
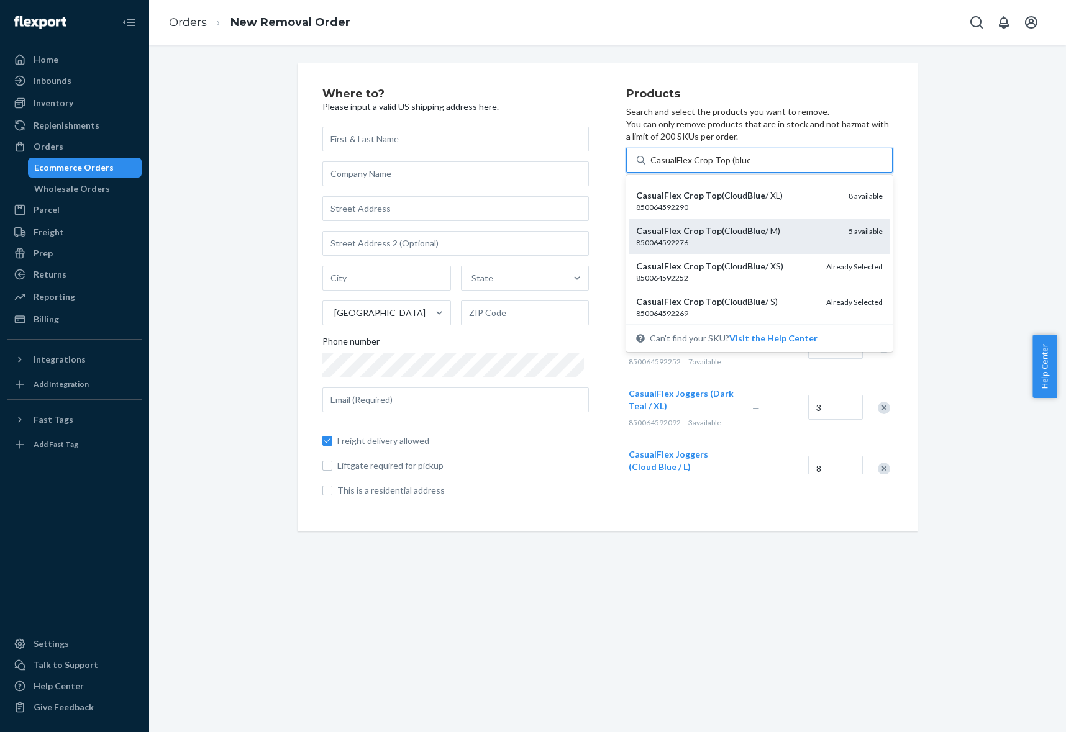
click at [747, 232] on em "Blue" at bounding box center [756, 231] width 18 height 11
click at [741, 166] on input "CasualFlex Crop Top (blue" at bounding box center [700, 160] width 100 height 12
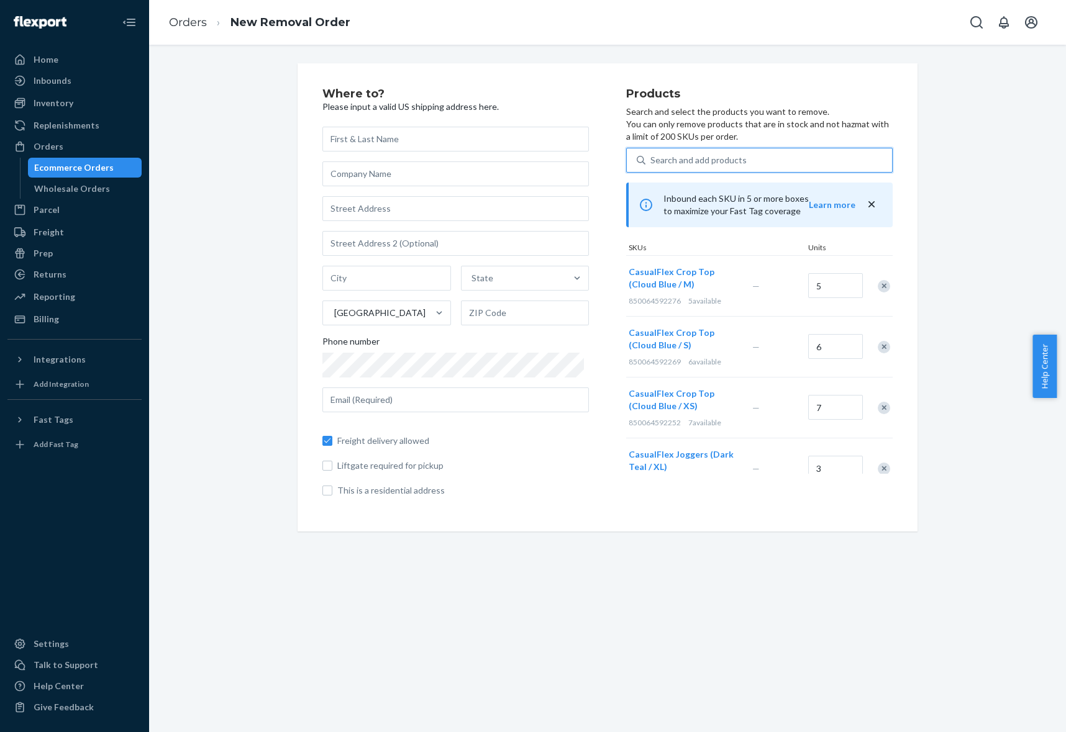
click at [741, 155] on div "Search and add products" at bounding box center [768, 160] width 247 height 22
click at [652, 155] on input "0 results available. Select is focused ,type to refine list, press Down to open…" at bounding box center [650, 160] width 1 height 12
paste input "CasualFlex Crop Top"
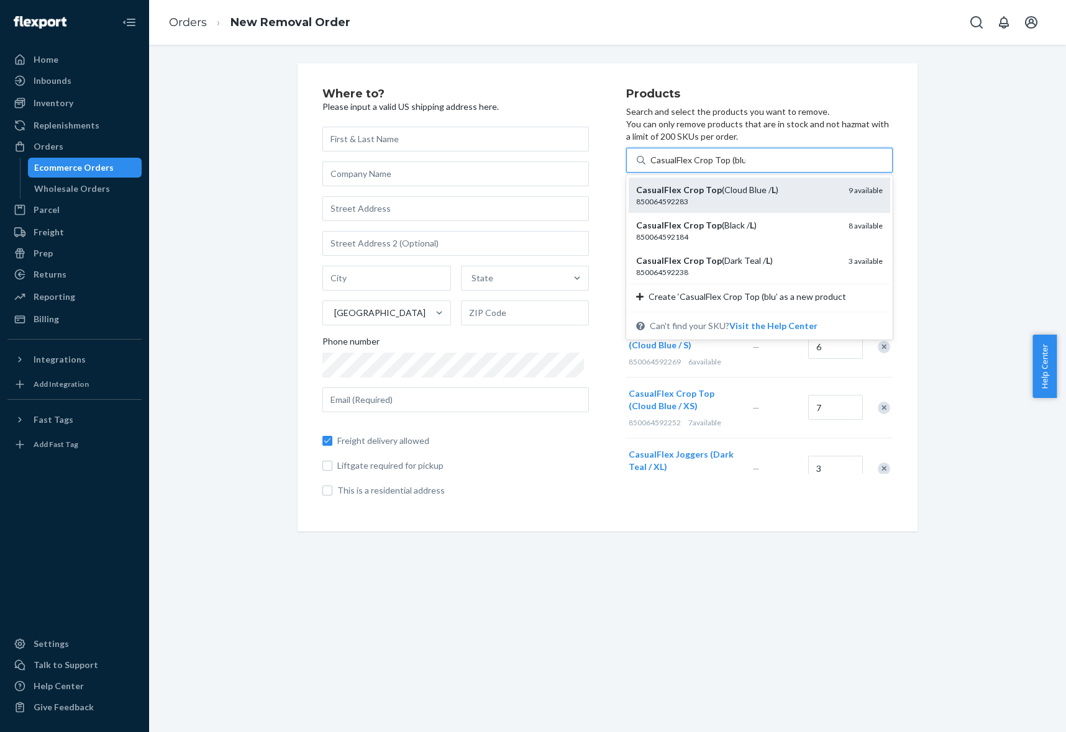
type input "CasualFlex Crop Top (blue"
click at [749, 196] on div "850064592283" at bounding box center [737, 201] width 203 height 11
click at [749, 166] on input "CasualFlex Crop Top (blue" at bounding box center [700, 160] width 100 height 12
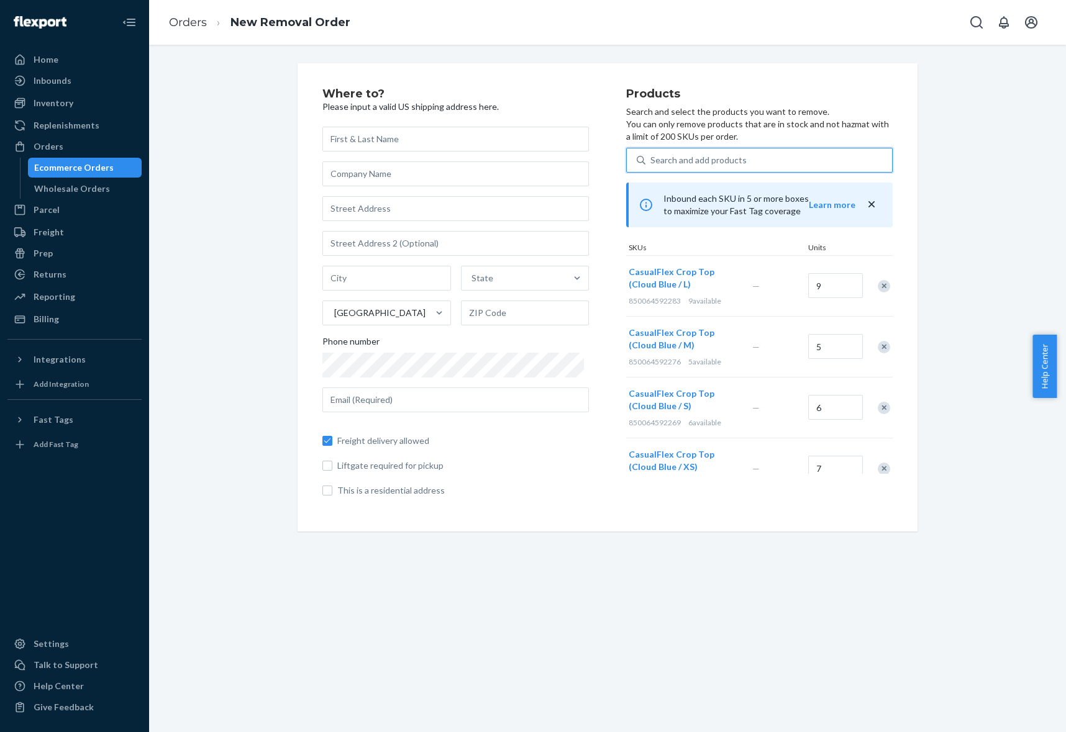
click at [748, 165] on div "Search and add products" at bounding box center [768, 160] width 247 height 22
click at [652, 165] on input "0 results available. Select is focused ,type to refine list, press Down to open…" at bounding box center [650, 160] width 1 height 12
paste input "CasualFlex Crop Top"
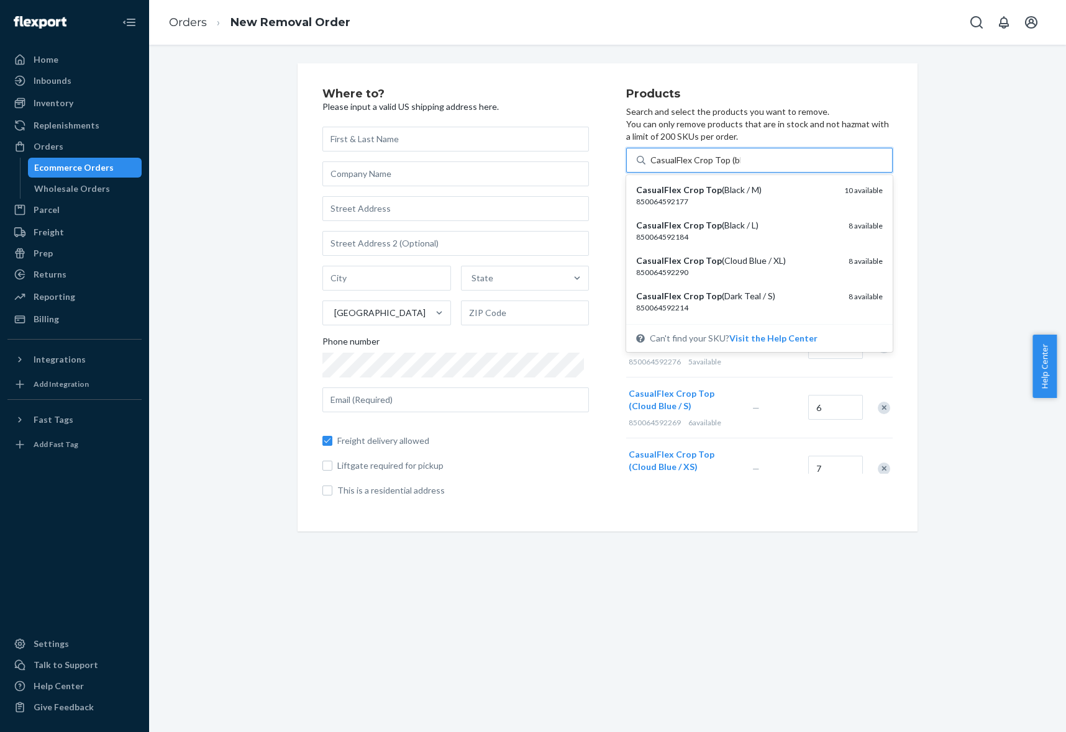
type input "CasualFlex Crop Top (blue"
click at [754, 188] on div "CasualFlex Crop Top (Cloud Blue / XL)" at bounding box center [737, 190] width 203 height 12
click at [750, 166] on input "CasualFlex Crop Top (blue" at bounding box center [700, 160] width 100 height 12
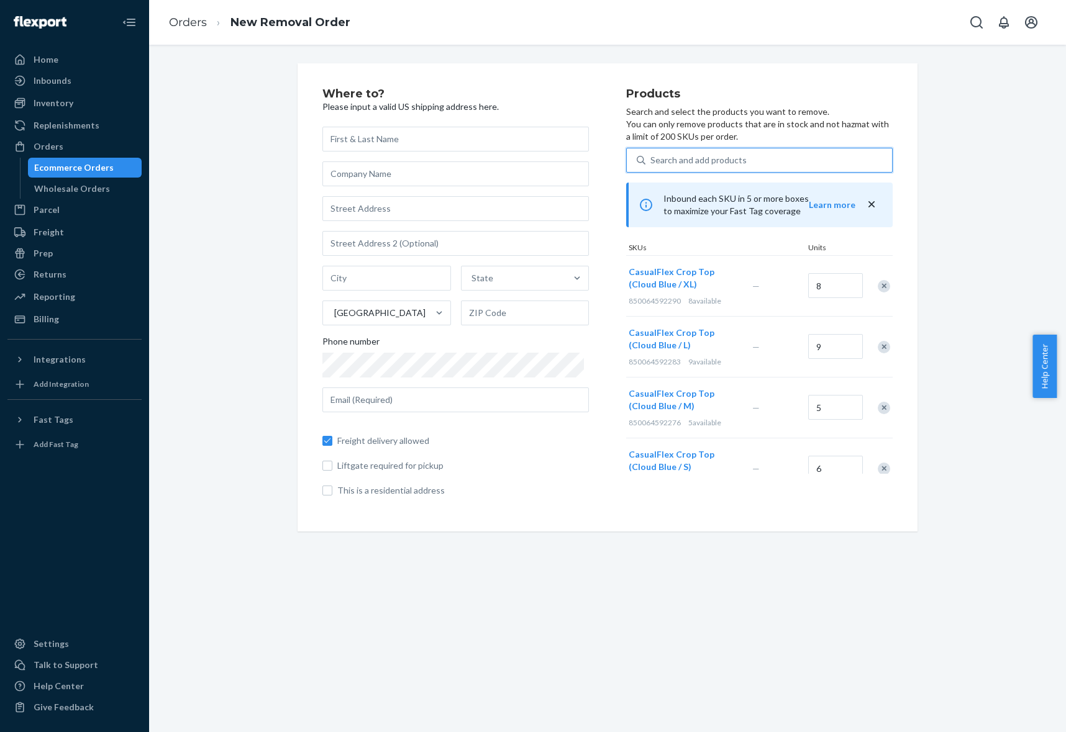
click at [752, 160] on div "Search and add products" at bounding box center [768, 160] width 247 height 22
click at [652, 160] on input "0 results available. Use Up and Down to choose options, press Enter to select t…" at bounding box center [650, 160] width 1 height 12
paste input "CasualFlex Crop Top"
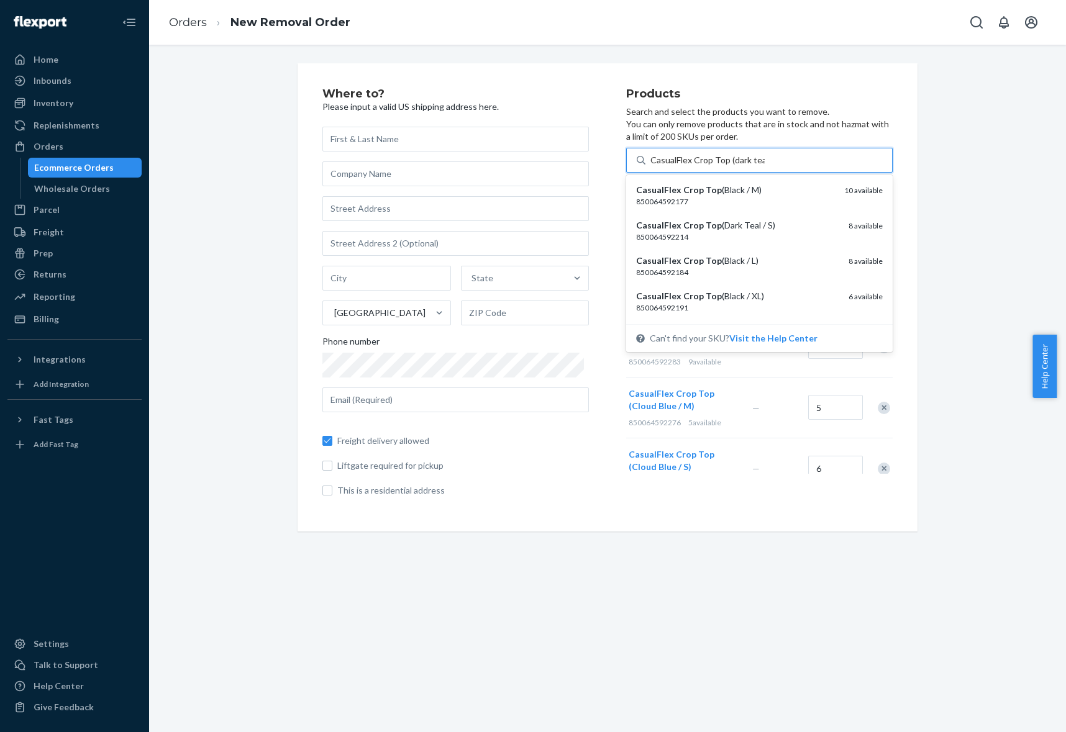
type input "CasualFlex Crop Top (dark teal"
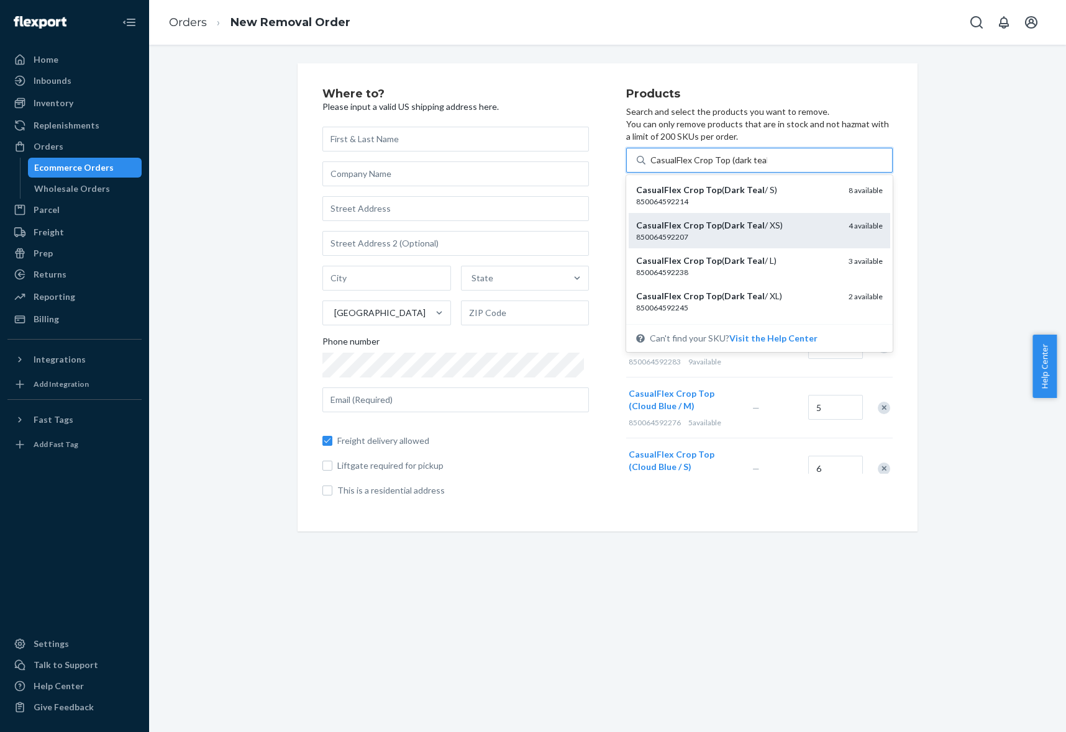
click at [724, 227] on em "Dark" at bounding box center [734, 225] width 21 height 11
click at [721, 166] on input "CasualFlex Crop Top (dark teal" at bounding box center [708, 160] width 117 height 12
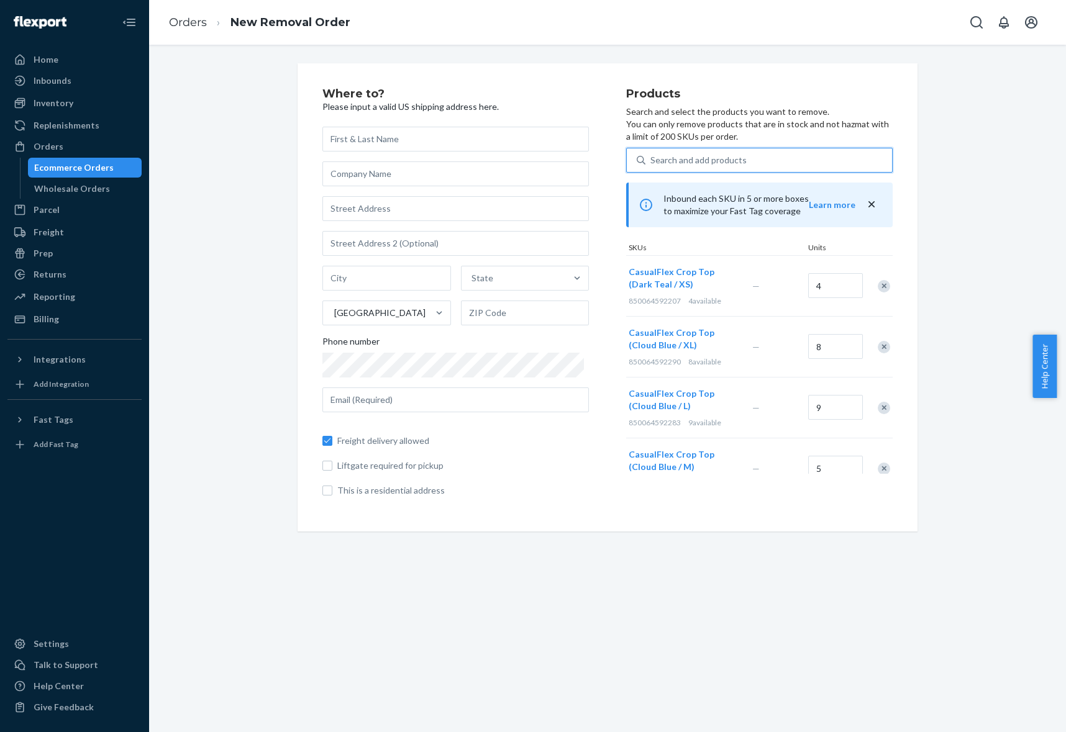
click at [744, 159] on div "Search and add products" at bounding box center [768, 160] width 247 height 22
click at [652, 159] on input "0 results available. Use Up and Down to choose options, press Enter to select t…" at bounding box center [650, 160] width 1 height 12
click at [758, 160] on div "Search and add products" at bounding box center [768, 160] width 247 height 22
click at [652, 160] on input "0 results available. Select is focused ,type to refine list, press Down to open…" at bounding box center [650, 160] width 1 height 12
paste input "CasualFlex Crop Top (dark teal"
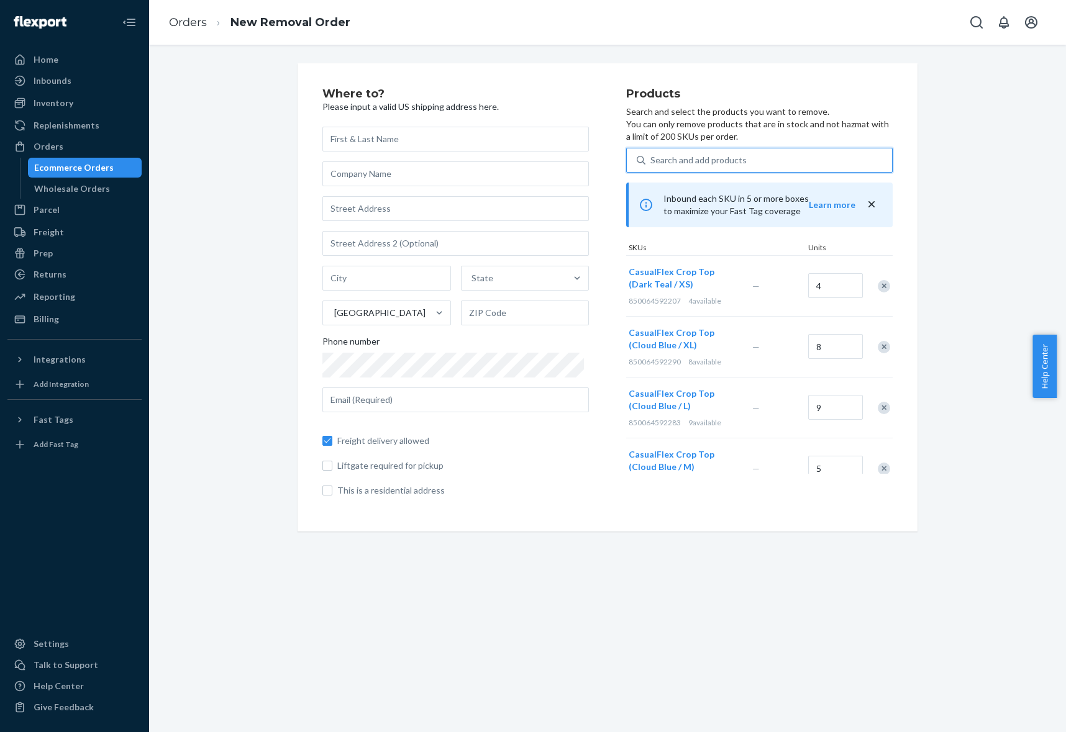
type input "CasualFlex Crop Top (dark teal"
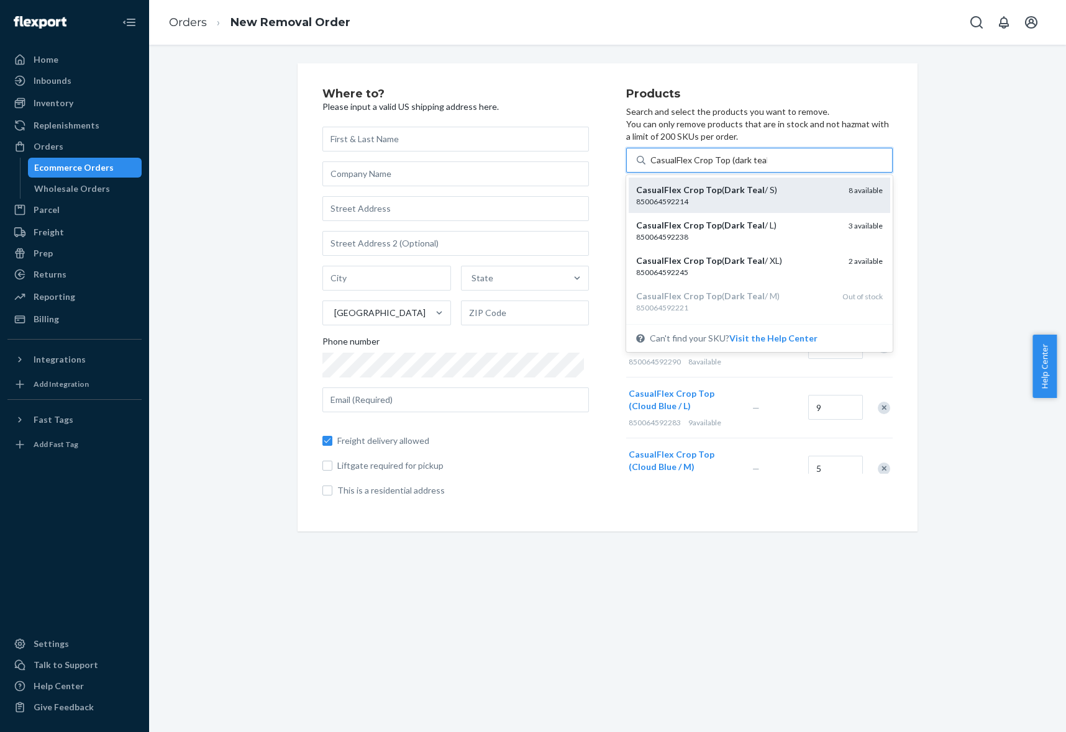
click at [749, 184] on div "CasualFlex Crop Top ( Dark Teal / S)" at bounding box center [737, 190] width 203 height 12
click at [749, 166] on input "CasualFlex Crop Top (dark teal" at bounding box center [708, 160] width 117 height 12
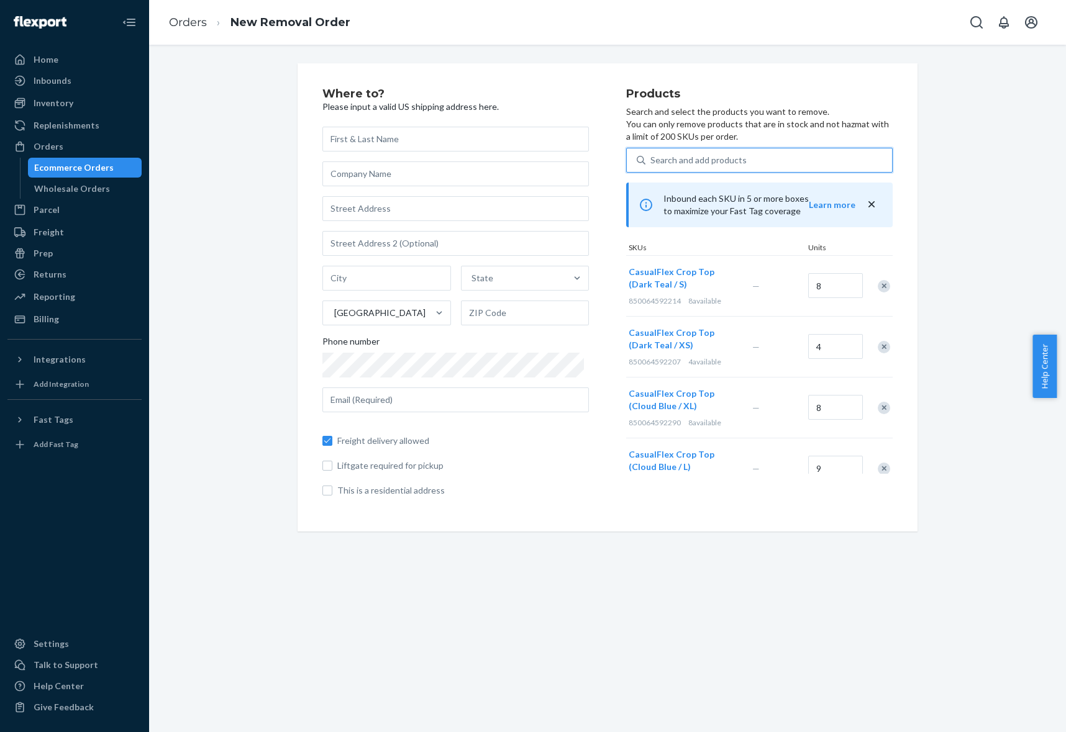
click at [748, 160] on div "Search and add products" at bounding box center [768, 160] width 247 height 22
click at [652, 160] on input "0 results available. Use Up and Down to choose options, press Enter to select t…" at bounding box center [650, 160] width 1 height 12
paste input "CasualFlex Crop Top (dark teal"
type input "CasualFlex Crop Top (dark teal"
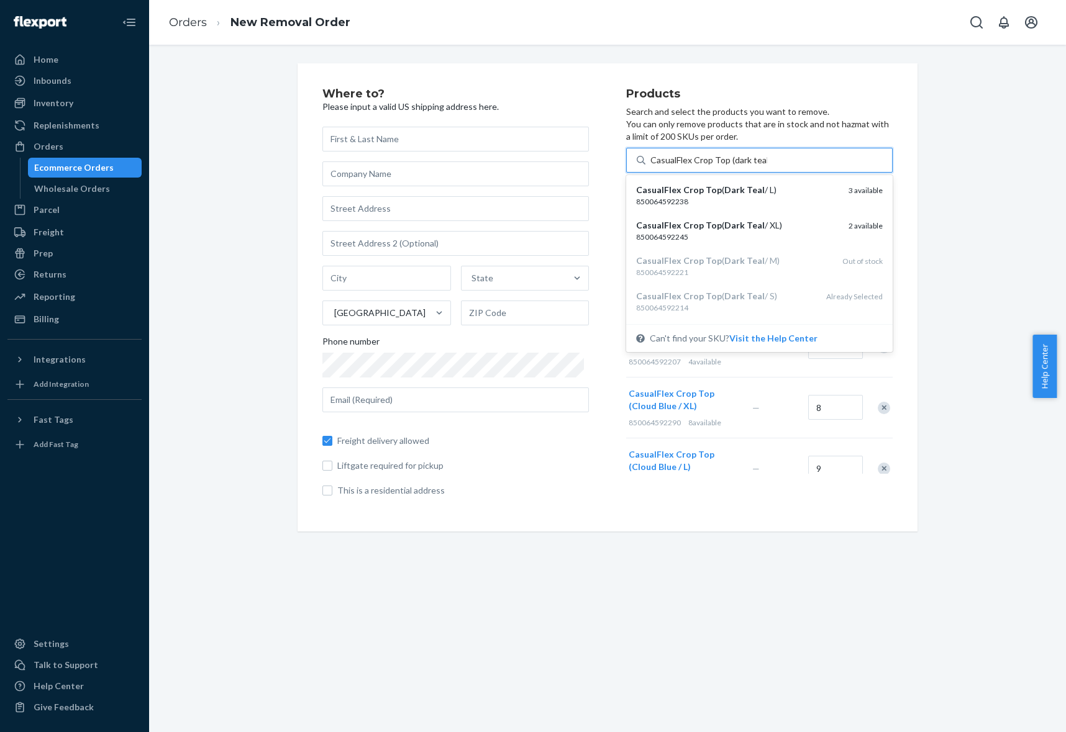
click at [744, 198] on div "850064592238" at bounding box center [737, 201] width 203 height 11
click at [744, 166] on input "CasualFlex Crop Top (dark teal" at bounding box center [708, 160] width 117 height 12
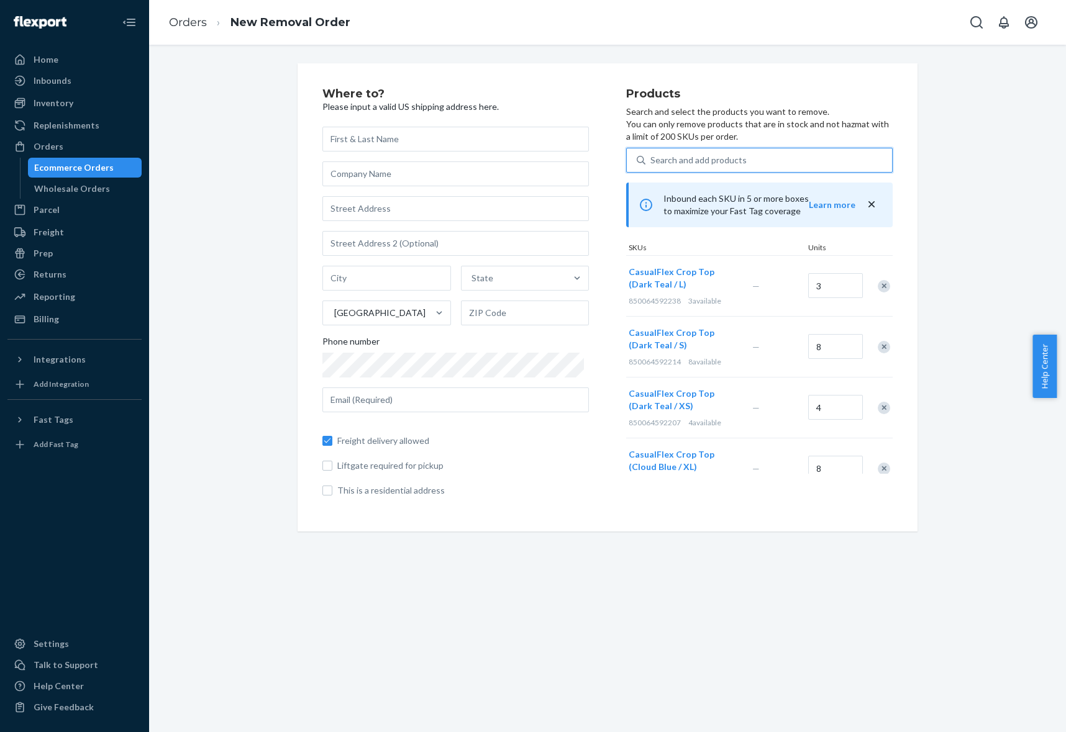
click at [741, 160] on div "Search and add products" at bounding box center [768, 160] width 247 height 22
click at [652, 160] on input "0 results available. Use Up and Down to choose options, press Enter to select t…" at bounding box center [650, 160] width 1 height 12
paste input "CasualFlex Crop Top (dark teal"
type input "CasualFlex Crop Top (dark teal"
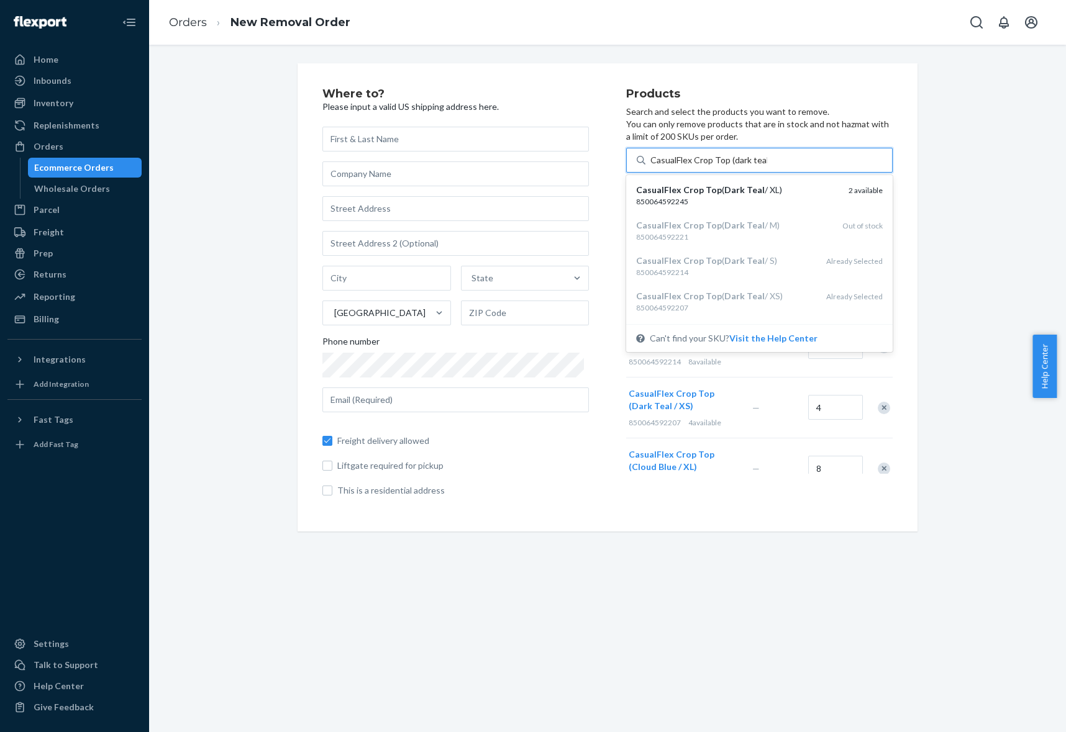
click at [747, 189] on em "Teal" at bounding box center [756, 190] width 18 height 11
click at [743, 166] on input "CasualFlex Crop Top (dark teal" at bounding box center [708, 160] width 117 height 12
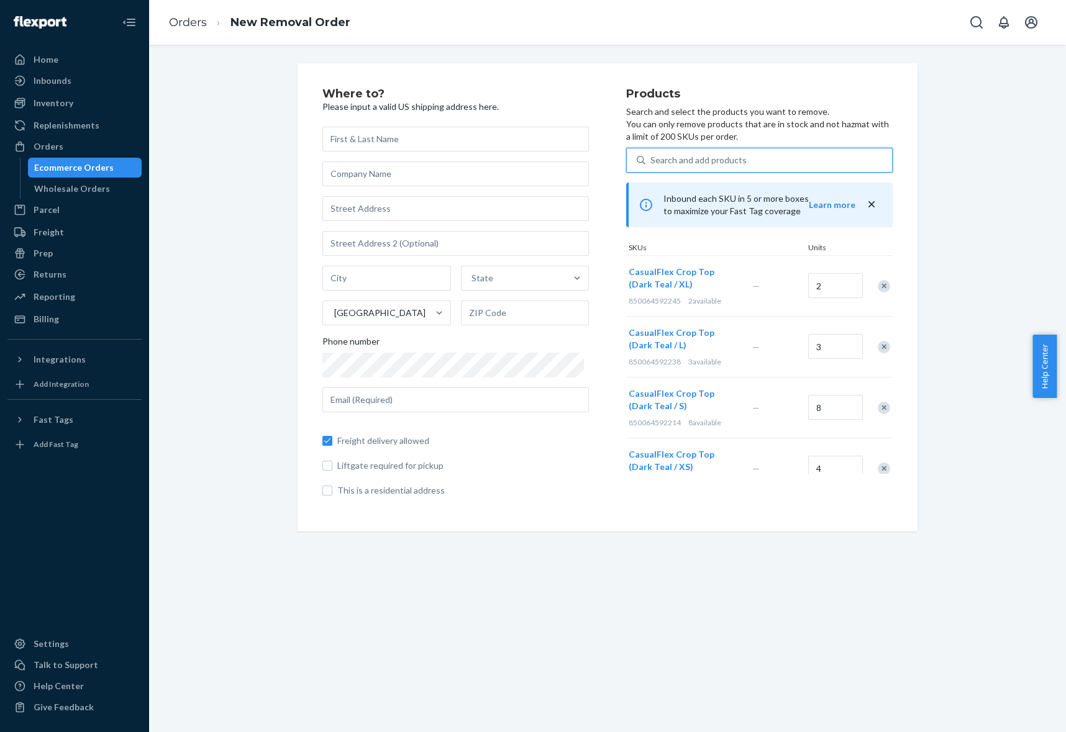
click at [735, 162] on div "Search and add products" at bounding box center [768, 160] width 247 height 22
click at [652, 162] on input "0 results available. Select is focused ,type to refine list, press Down to open…" at bounding box center [650, 160] width 1 height 12
click at [793, 163] on div "Search and add products" at bounding box center [768, 160] width 247 height 22
click at [652, 163] on input "0 results available. Select is focused ,type to refine list, press Down to open…" at bounding box center [650, 160] width 1 height 12
paste input "CasualFlex Crop Top (black"
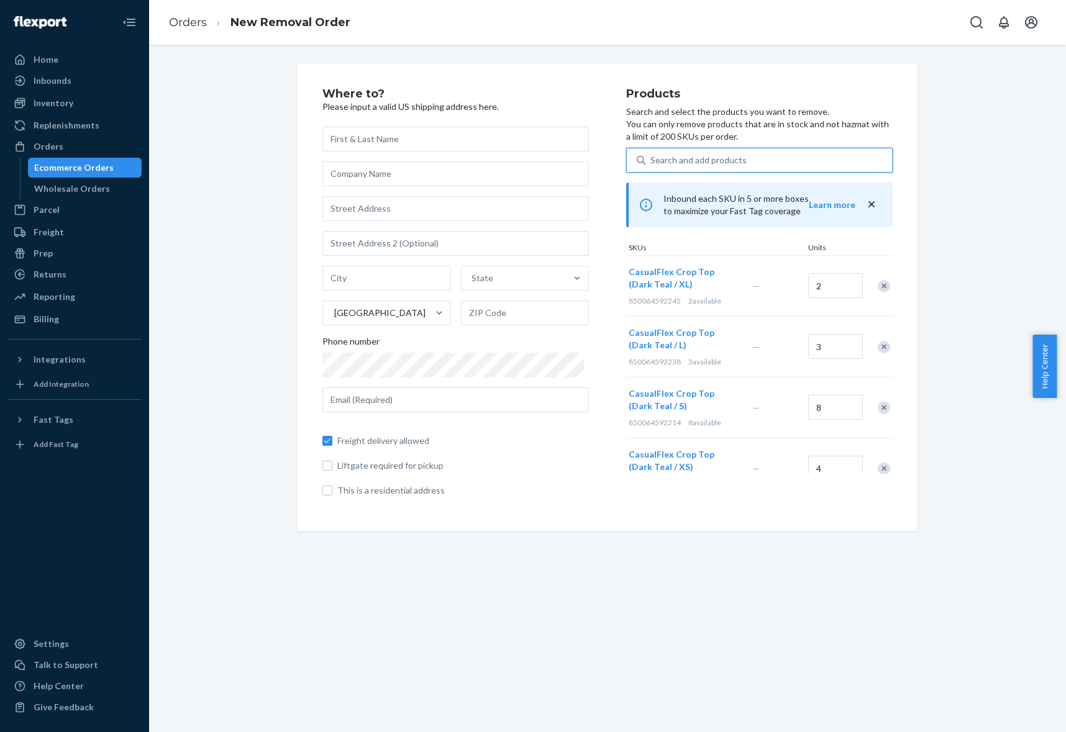
type input "CasualFlex Crop Top (black"
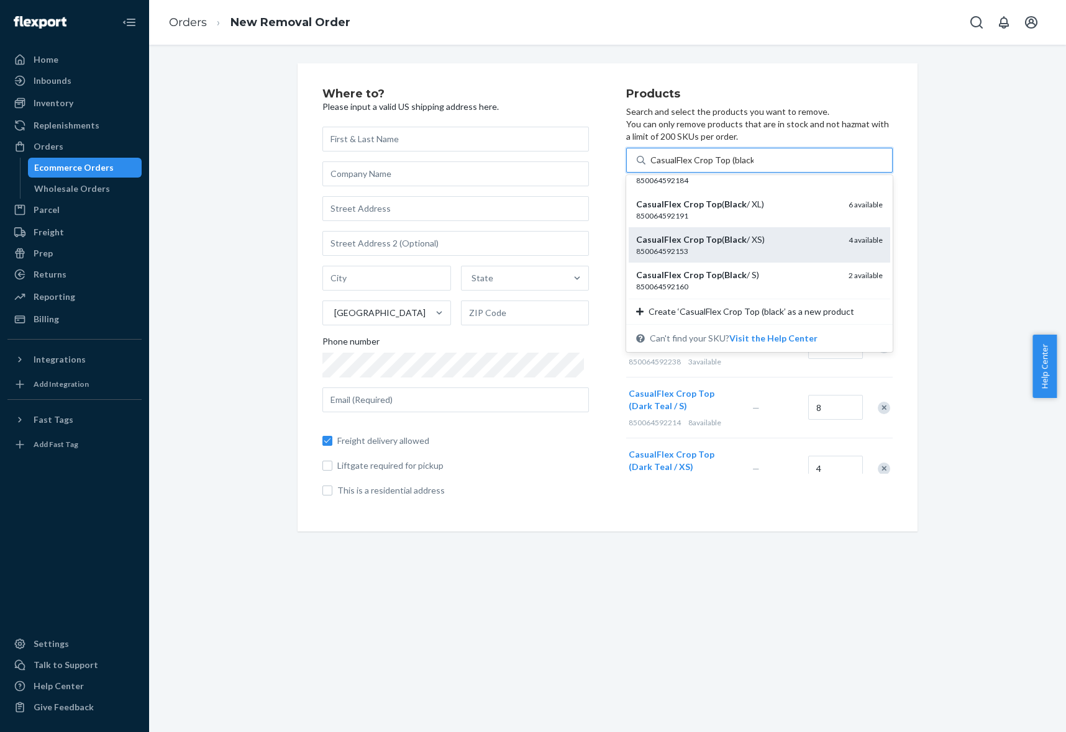
scroll to position [58, 0]
click at [756, 244] on div "850064592153" at bounding box center [737, 249] width 203 height 11
click at [754, 166] on input "CasualFlex Crop Top (black" at bounding box center [701, 160] width 103 height 12
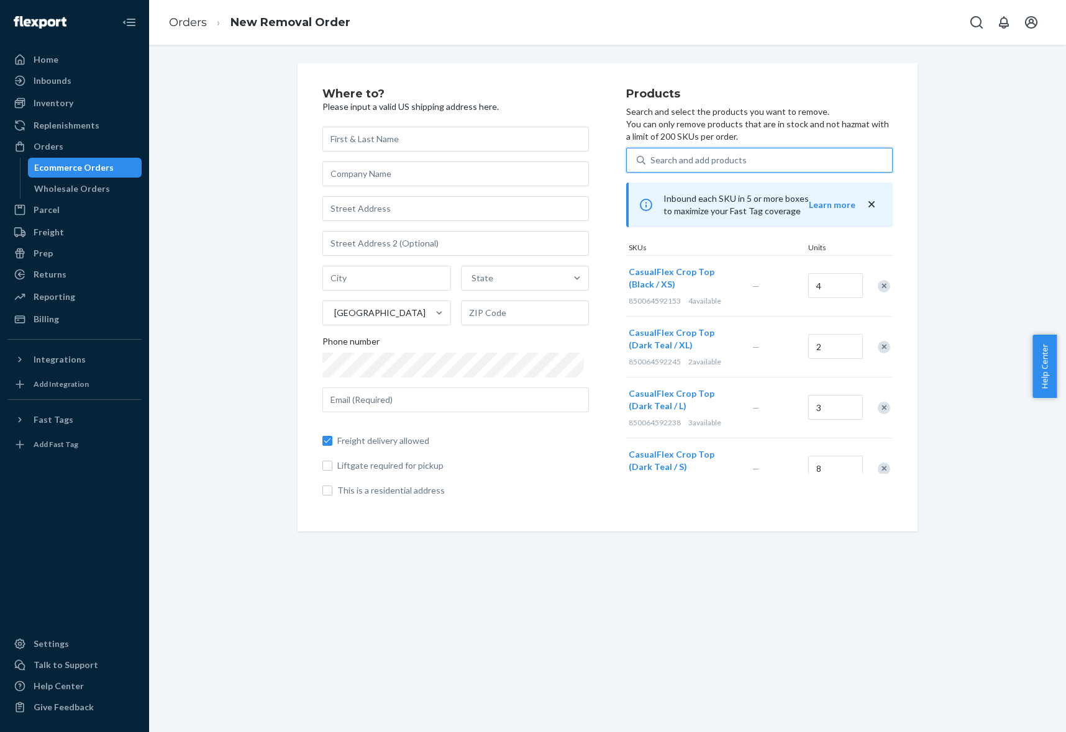
click at [728, 158] on div "Search and add products" at bounding box center [698, 160] width 96 height 12
click at [652, 158] on input "0 results available. Select is focused ,type to refine list, press Down to open…" at bounding box center [650, 160] width 1 height 12
paste input "CasualFlex Crop Top (black"
type input "CasualFlex Crop Top (black"
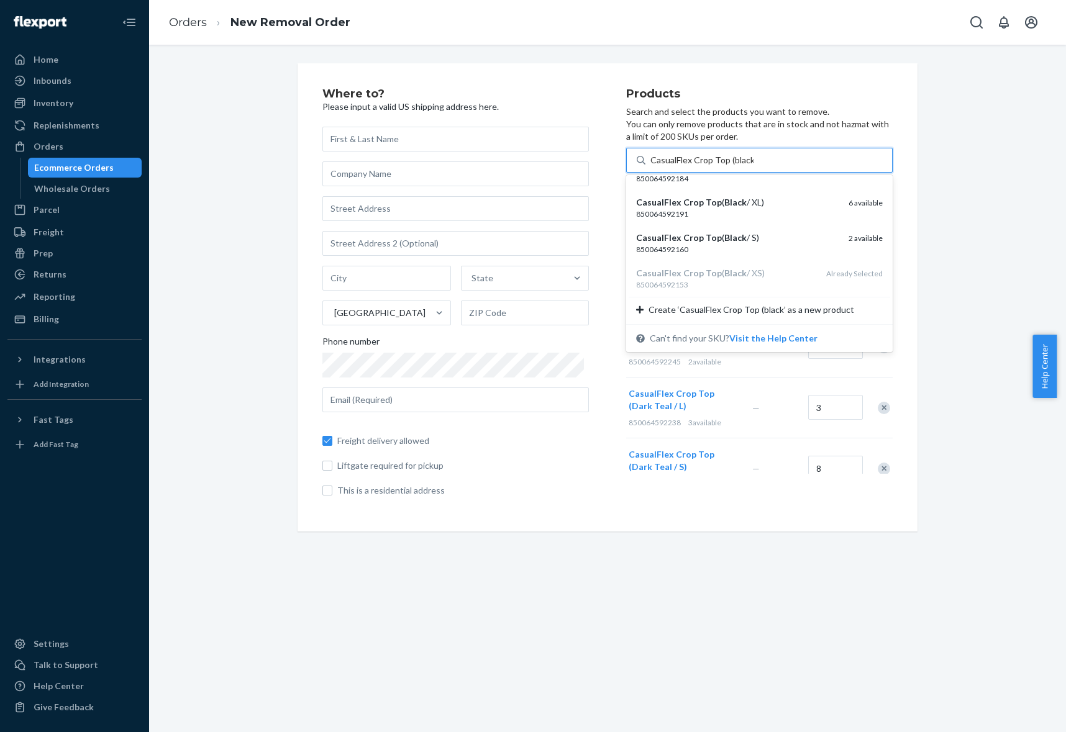
drag, startPoint x: 744, startPoint y: 233, endPoint x: 746, endPoint y: 224, distance: 8.9
click at [745, 233] on div "CasualFlex Crop Top ( Black / S)" at bounding box center [737, 238] width 203 height 12
click at [745, 166] on input "CasualFlex Crop Top (black" at bounding box center [701, 160] width 103 height 12
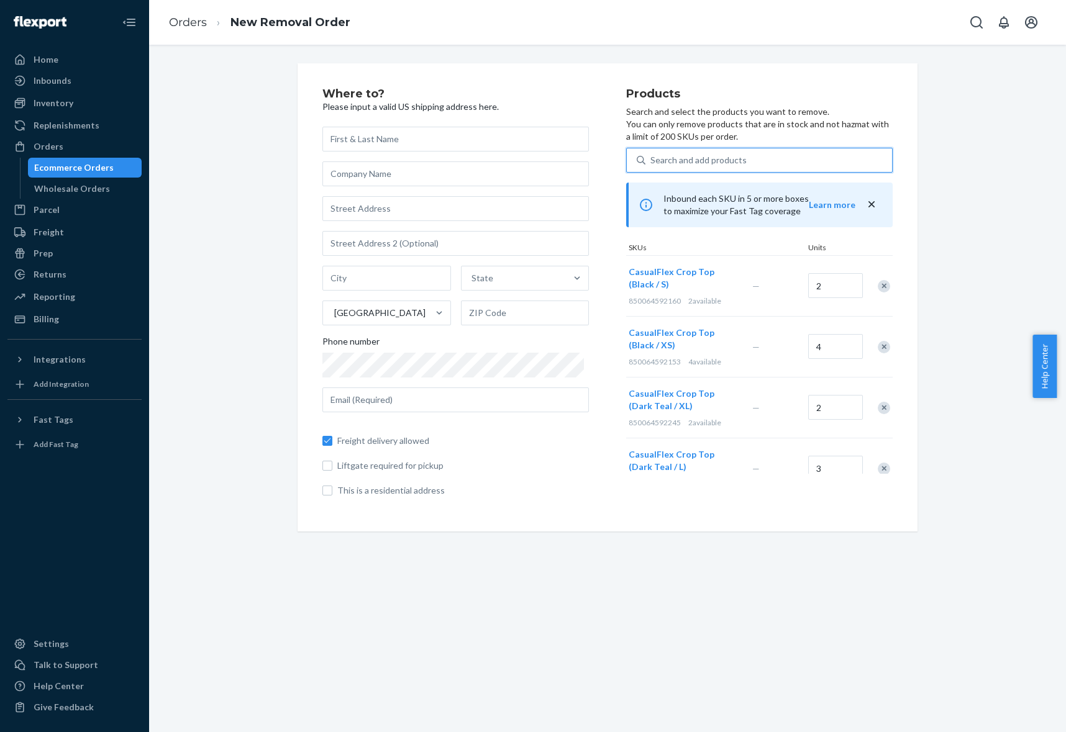
click at [747, 161] on div "Search and add products" at bounding box center [768, 160] width 247 height 22
click at [652, 161] on input "0 results available. Select is focused ,type to refine list, press Down to open…" at bounding box center [650, 160] width 1 height 12
paste input "CasualFlex Crop Top (black"
type input "CasualFlex Crop Top (black"
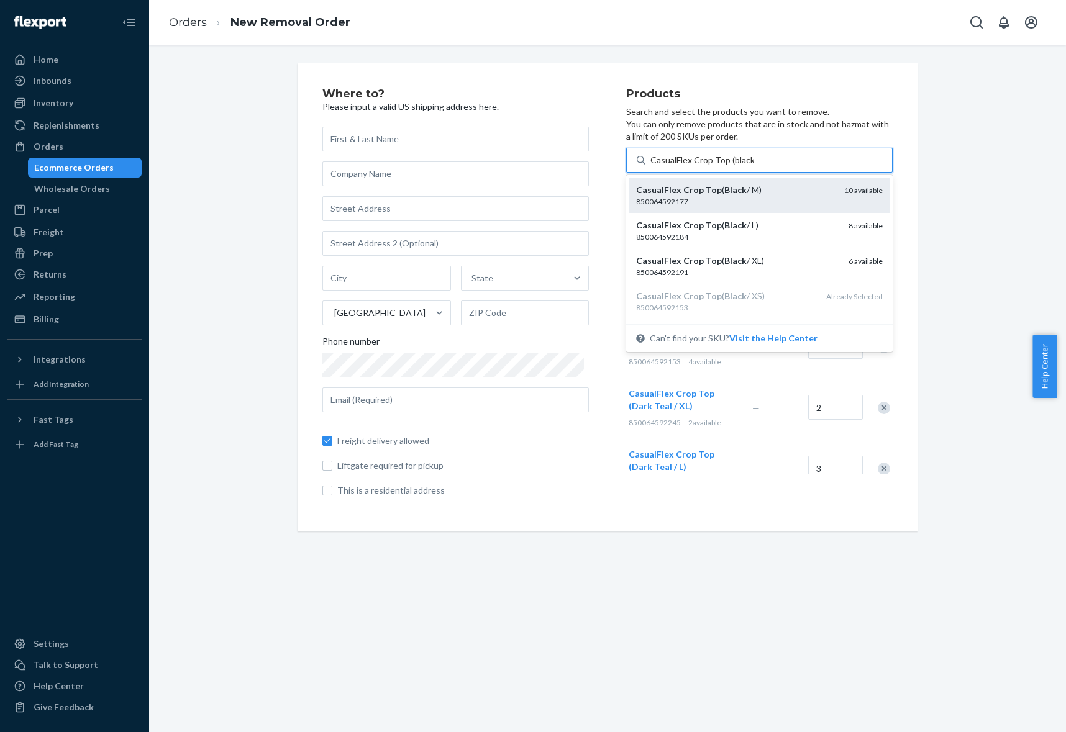
click at [733, 199] on div "850064592177" at bounding box center [735, 201] width 198 height 11
click at [733, 166] on input "CasualFlex Crop Top (black" at bounding box center [701, 160] width 103 height 12
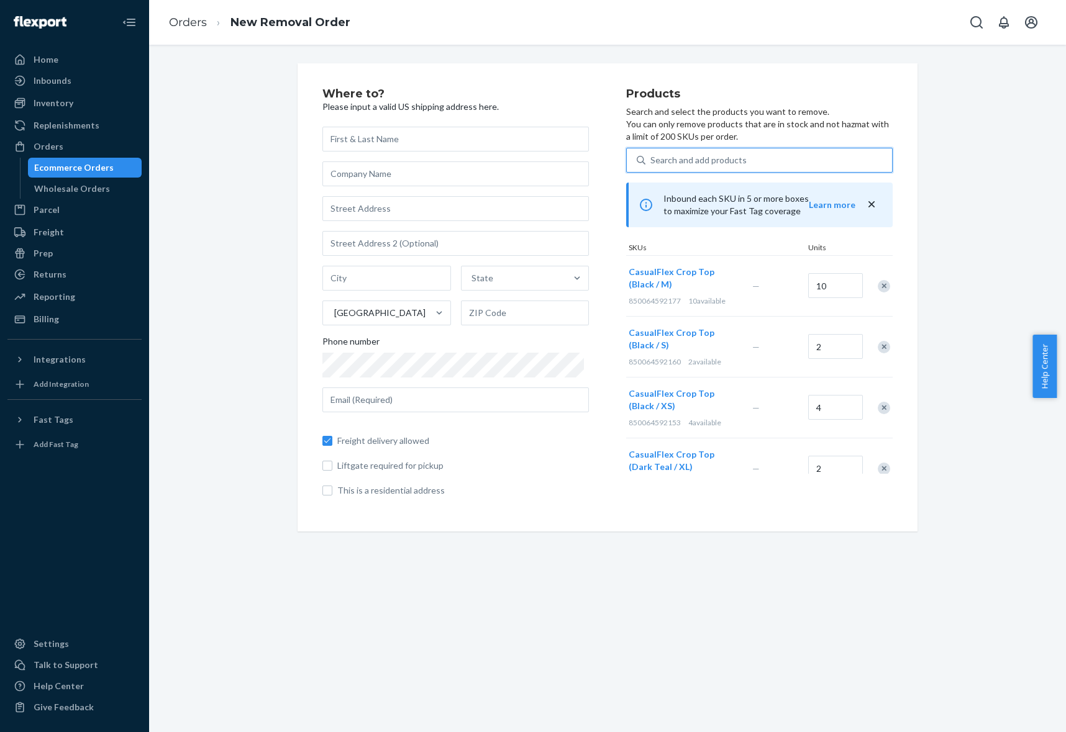
click at [731, 162] on div "Search and add products" at bounding box center [698, 160] width 96 height 12
click at [652, 162] on input "0 results available. Use Up and Down to choose options, press Enter to select t…" at bounding box center [650, 160] width 1 height 12
paste input "CasualFlex Crop Top (black"
type input "CasualFlex Crop Top (black"
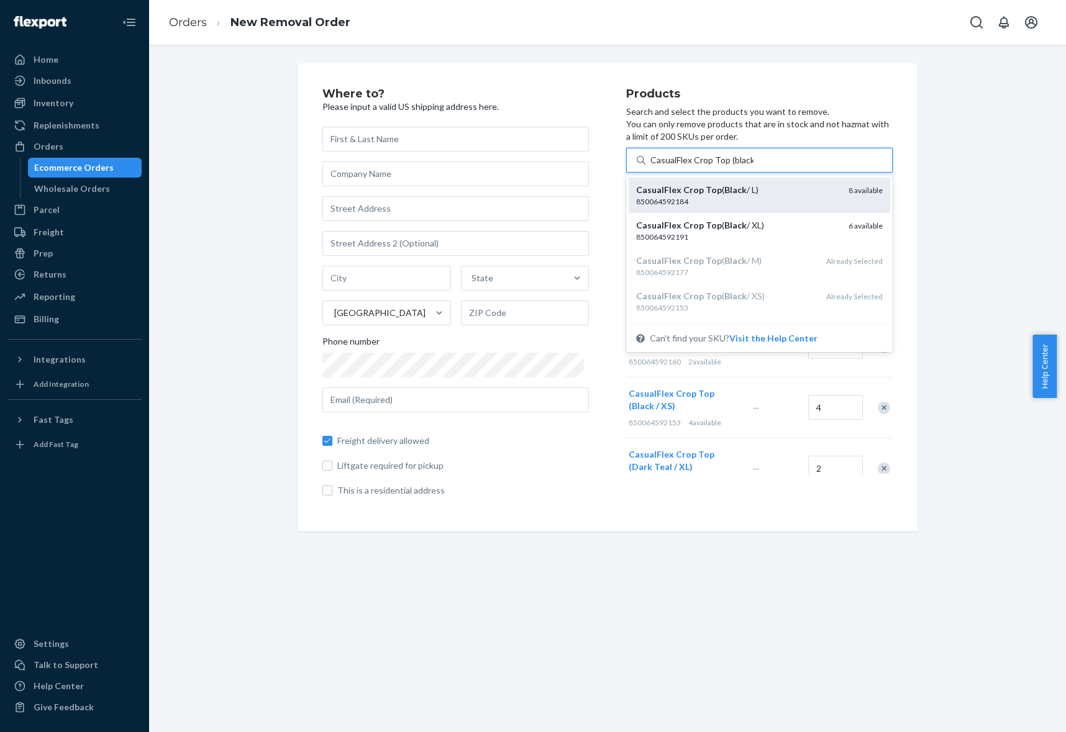
click at [741, 194] on div "CasualFlex Crop Top ( Black / L)" at bounding box center [737, 190] width 203 height 12
click at [741, 166] on input "CasualFlex Crop Top (black" at bounding box center [701, 160] width 103 height 12
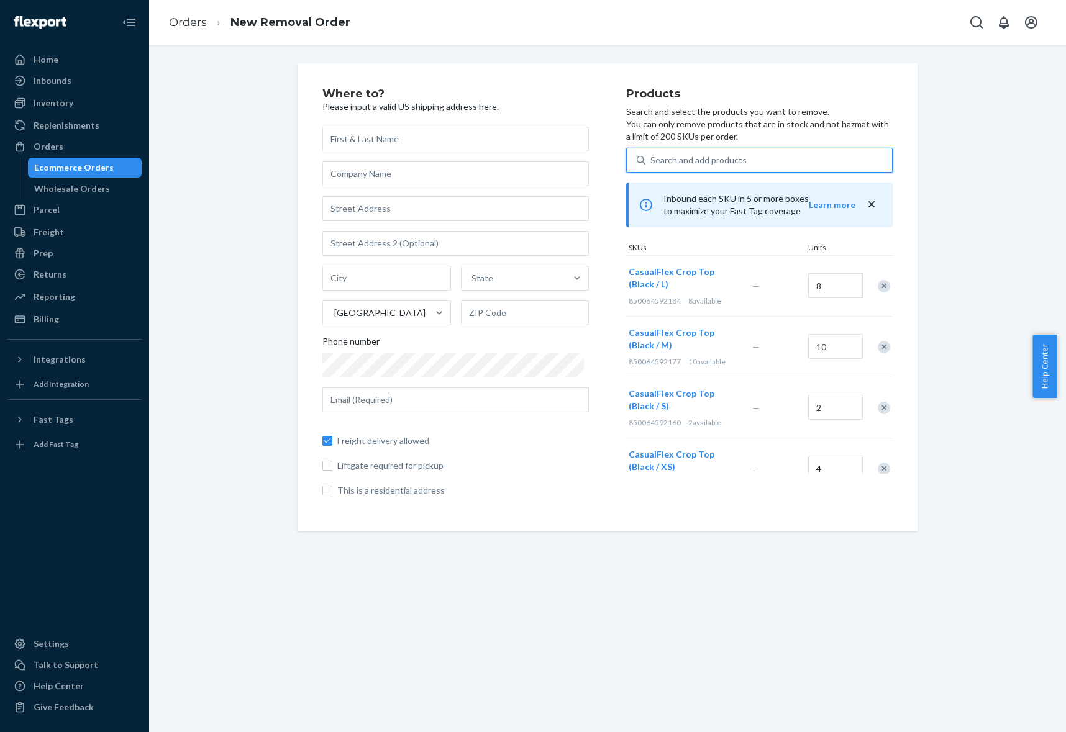
click at [729, 159] on div "Search and add products" at bounding box center [698, 160] width 96 height 12
click at [652, 159] on input "0 results available. Select is focused ,type to refine list, press Down to open…" at bounding box center [650, 160] width 1 height 12
paste input "CasualFlex Crop Top (black"
type input "CasualFlex Crop Top (black"
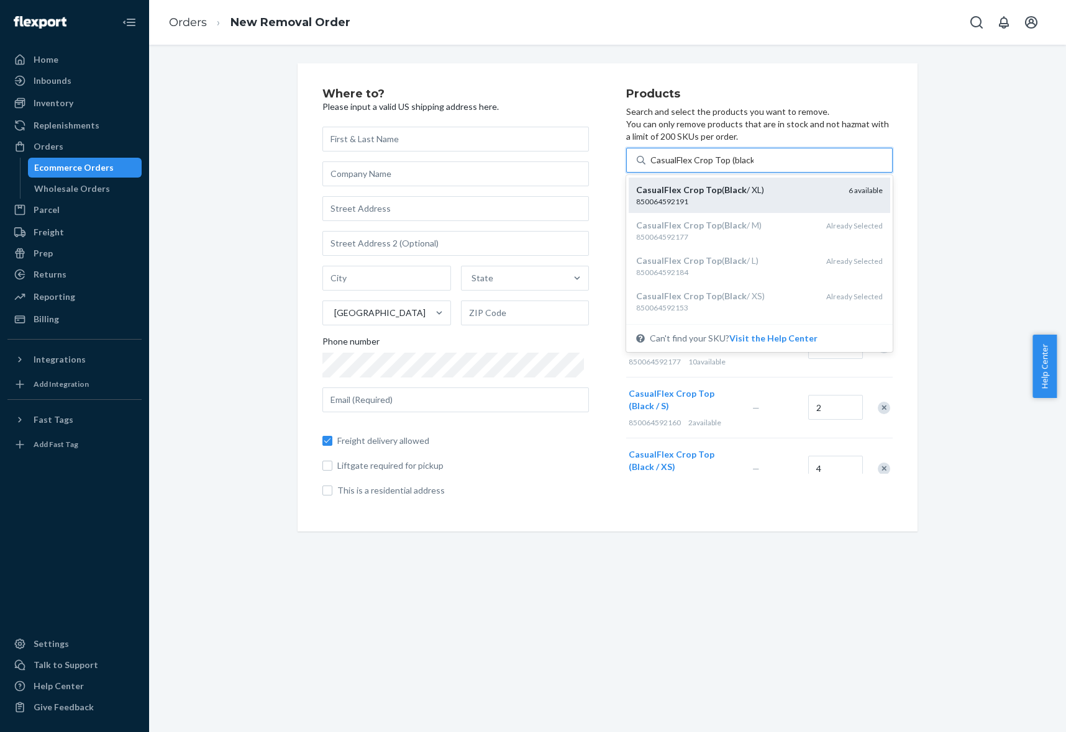
click at [734, 186] on div "CasualFlex Crop Top ( Black / XL)" at bounding box center [737, 190] width 203 height 12
click at [734, 166] on input "CasualFlex Crop Top (black" at bounding box center [701, 160] width 103 height 12
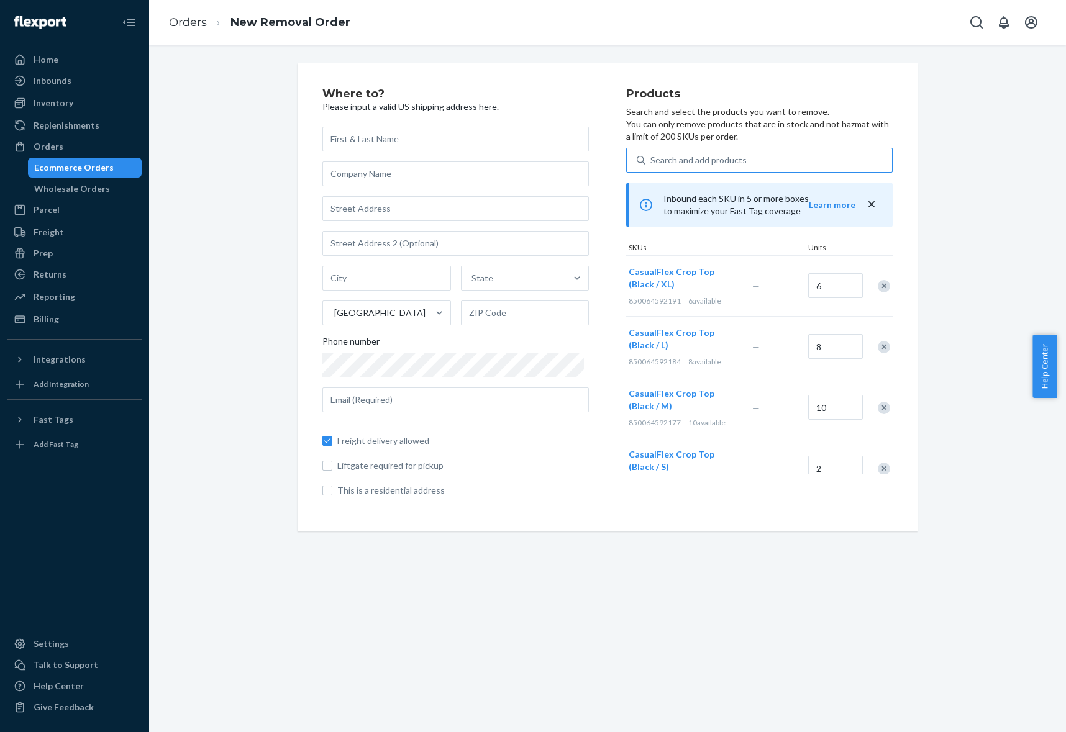
click at [973, 326] on div "Where to? Please input a valid US shipping address here. State United States Ph…" at bounding box center [607, 297] width 898 height 468
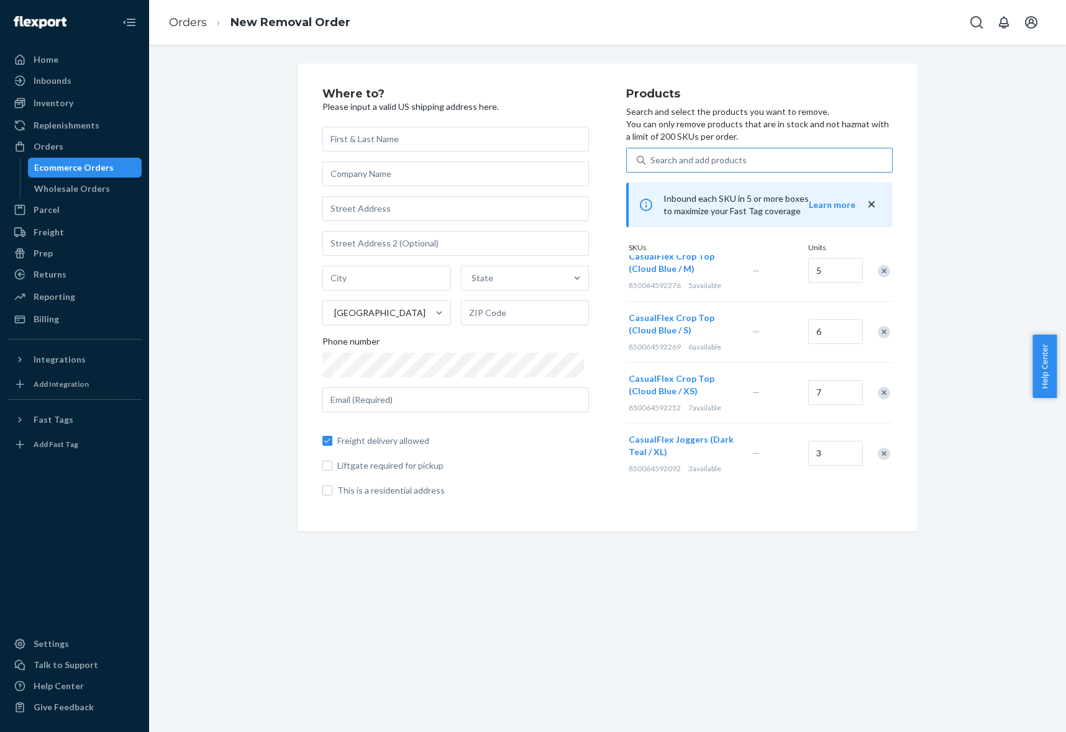
scroll to position [878, 0]
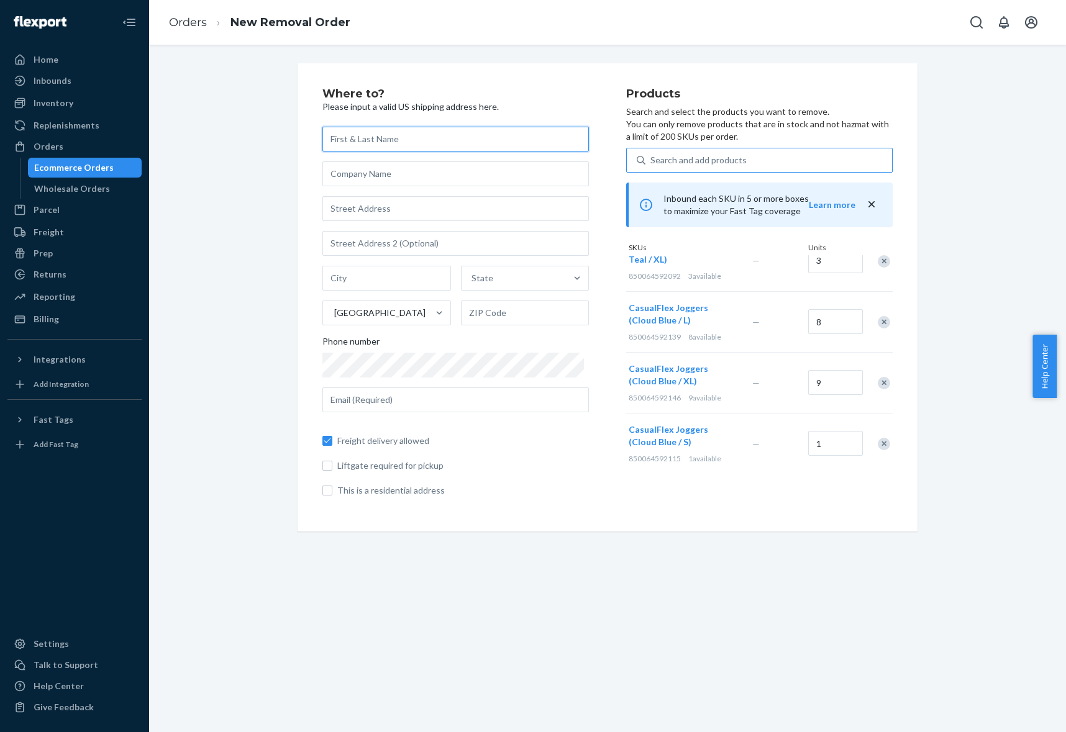
click at [394, 132] on input "text" at bounding box center [455, 139] width 267 height 25
type input "[PERSON_NAME]"
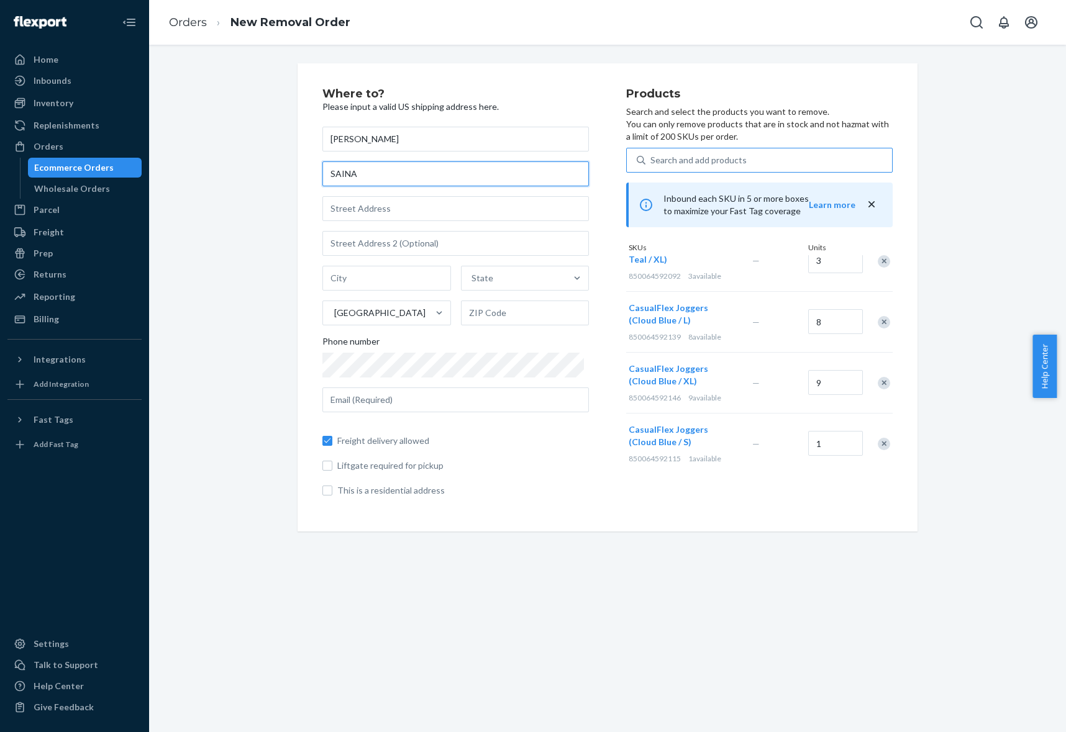
type input "SAINA"
click at [544, 207] on input "text" at bounding box center [455, 208] width 267 height 25
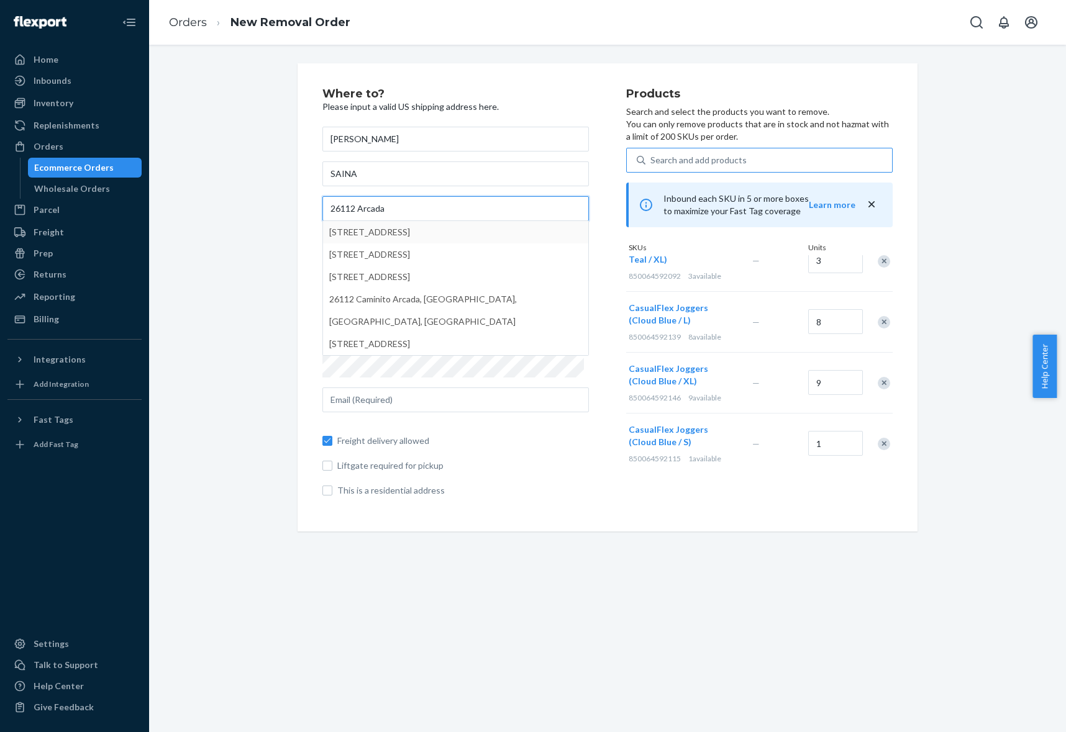
type input "26112 Arcada"
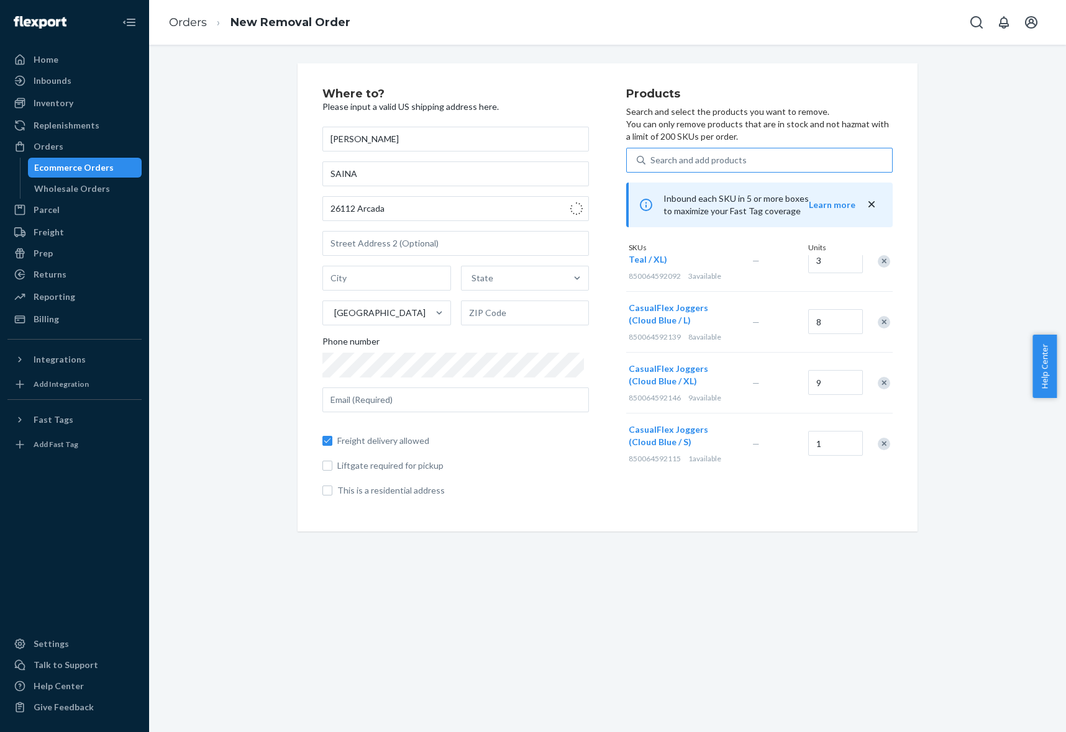
type input "[GEOGRAPHIC_DATA]"
type input "92691"
type input "26112 Arcada Dr"
click at [365, 408] on input "text" at bounding box center [455, 400] width 267 height 25
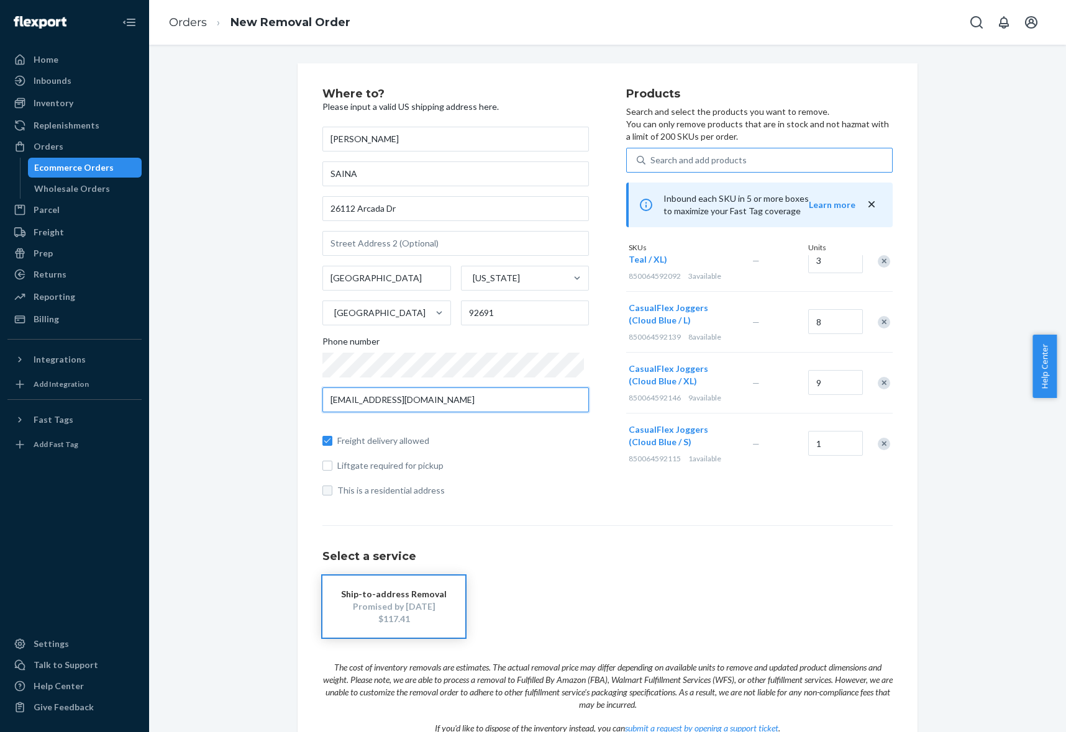
type input "[EMAIL_ADDRESS][DOMAIN_NAME]"
click at [323, 488] on input "This is a residential address" at bounding box center [327, 491] width 10 height 10
checkbox input "true"
click at [322, 440] on input "Freight delivery allowed" at bounding box center [327, 441] width 10 height 10
checkbox input "false"
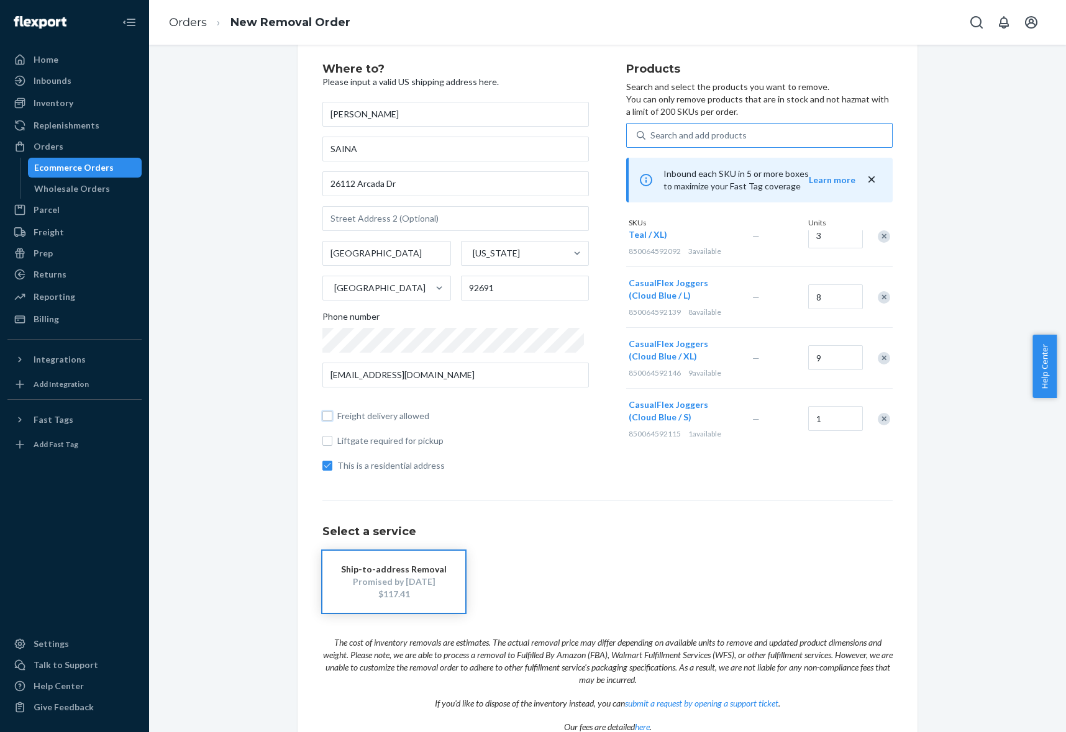
scroll to position [88, 0]
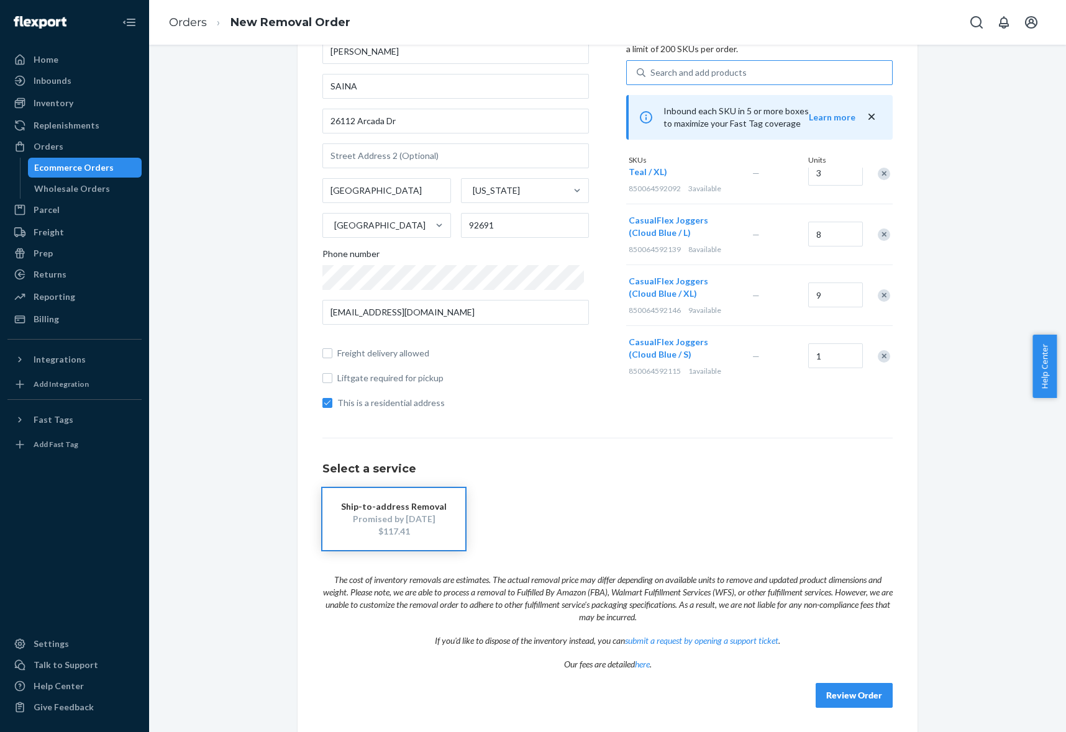
click at [388, 534] on div "$117.41" at bounding box center [394, 532] width 106 height 12
click at [844, 690] on button "Review Order" at bounding box center [854, 695] width 77 height 25
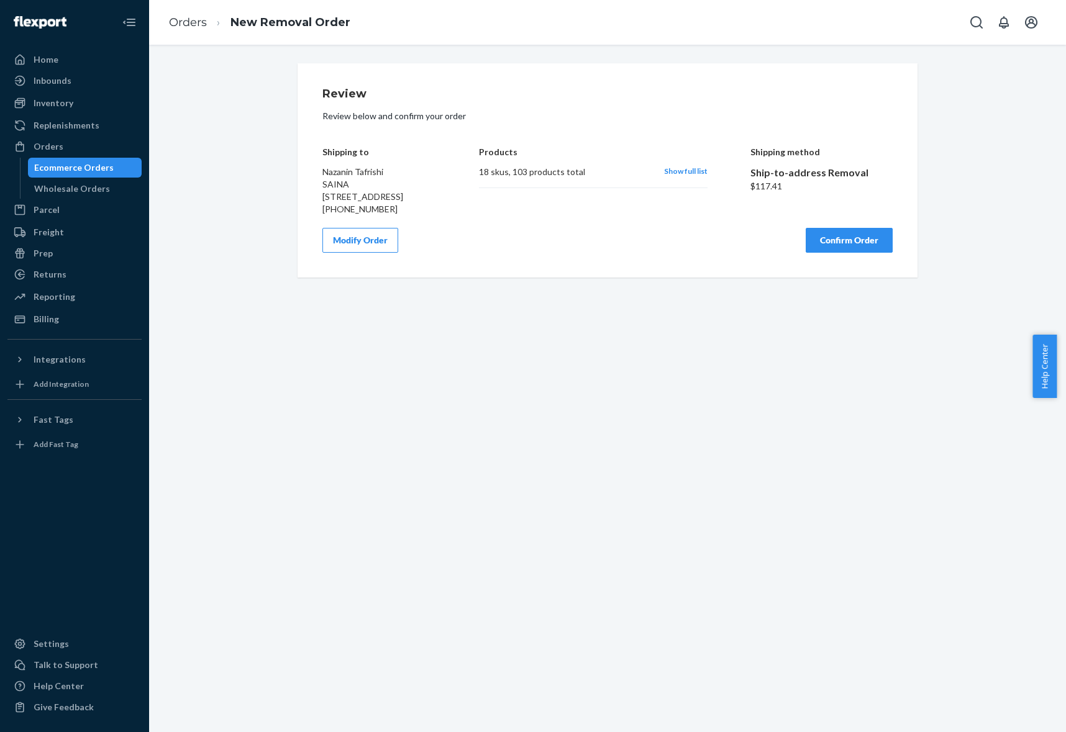
scroll to position [0, 0]
click at [823, 251] on button "Confirm Order" at bounding box center [849, 240] width 87 height 25
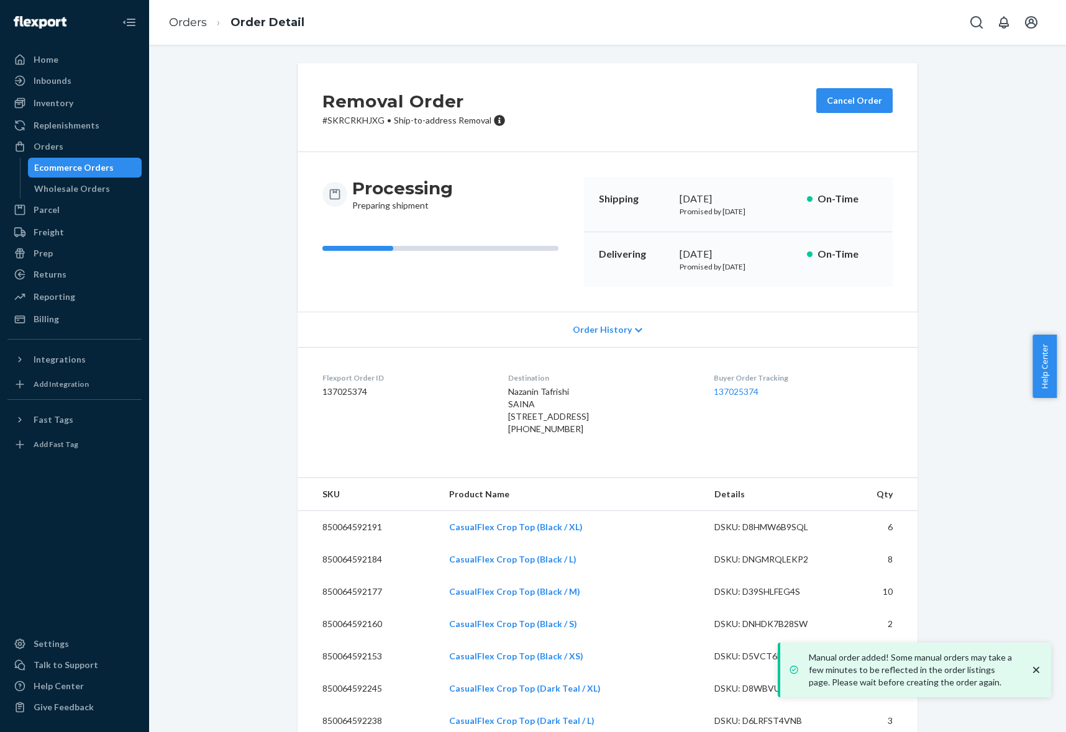
click at [1037, 672] on icon "close toast" at bounding box center [1036, 670] width 12 height 12
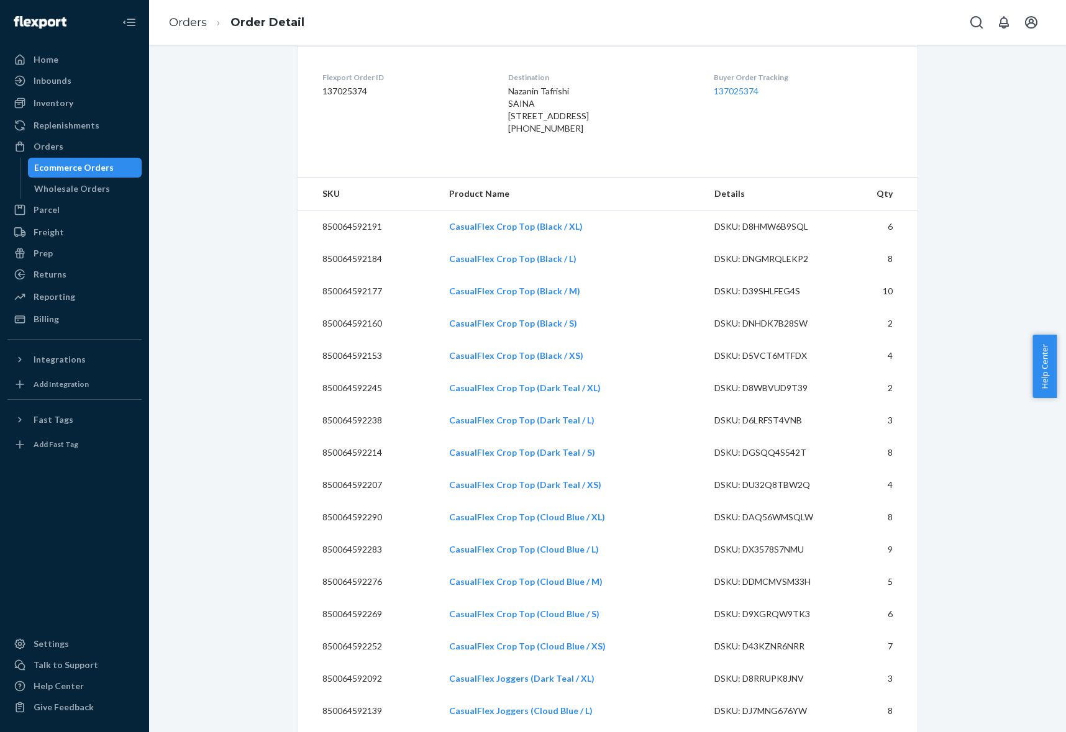
scroll to position [400, 0]
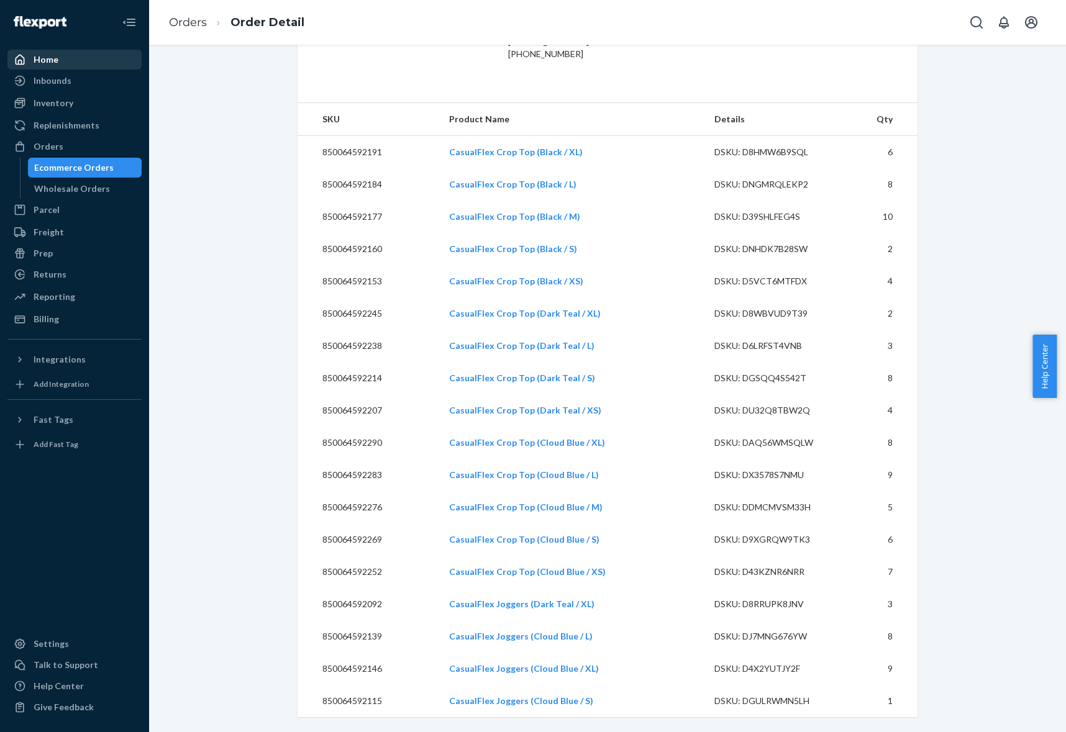
click at [70, 55] on div "Home" at bounding box center [75, 59] width 132 height 17
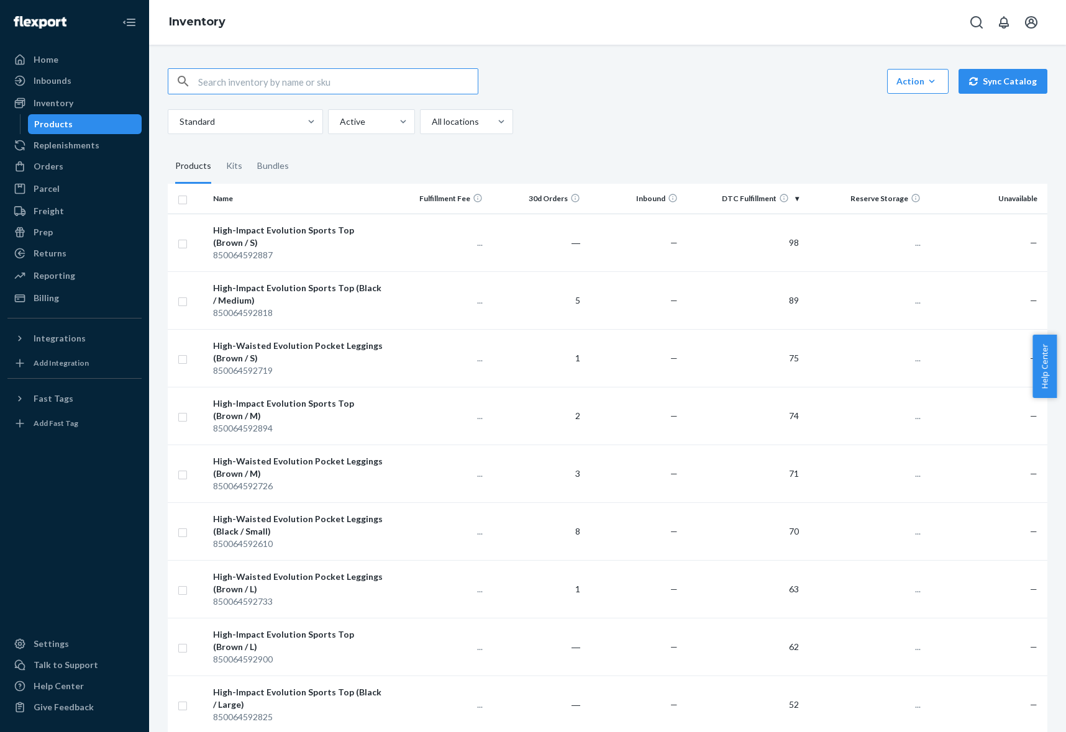
click at [258, 84] on input "text" at bounding box center [338, 81] width 280 height 25
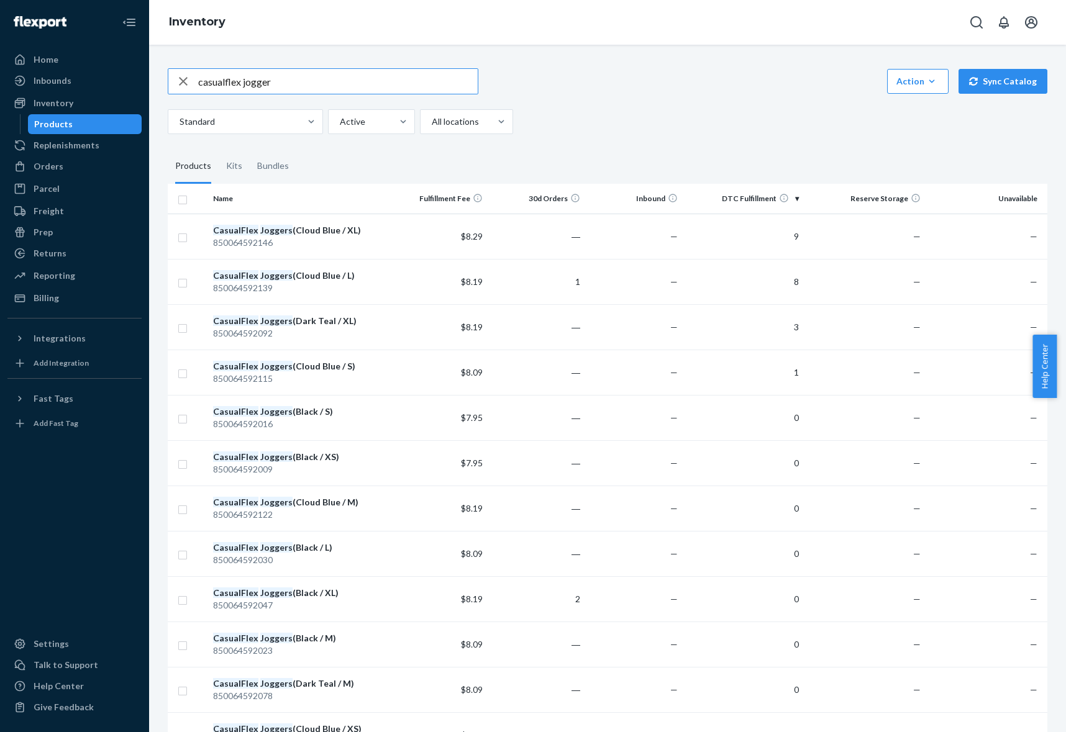
click at [283, 76] on input "casualflex jogger" at bounding box center [338, 81] width 280 height 25
type input "casualflex joggers"
click at [289, 228] on div "CasualFlex Joggers (Cloud Blue / XL)" at bounding box center [299, 230] width 173 height 12
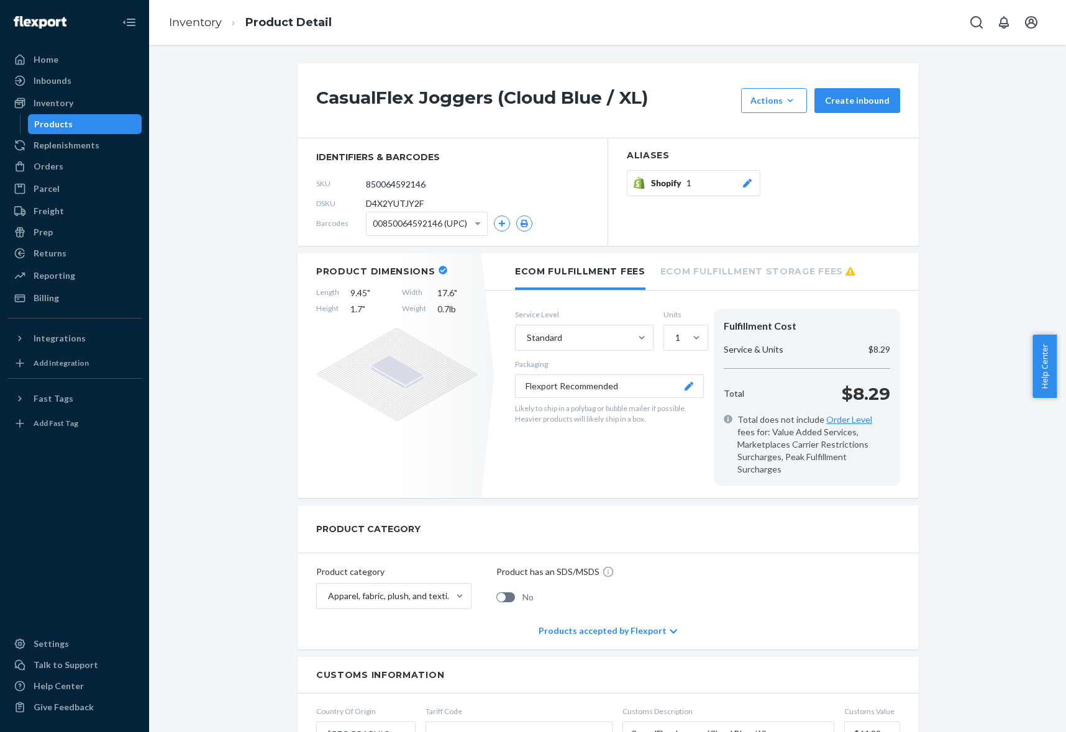
click at [369, 202] on span "D4X2YUTJY2F" at bounding box center [395, 204] width 58 height 12
copy span "D4X2YUTJY2F"
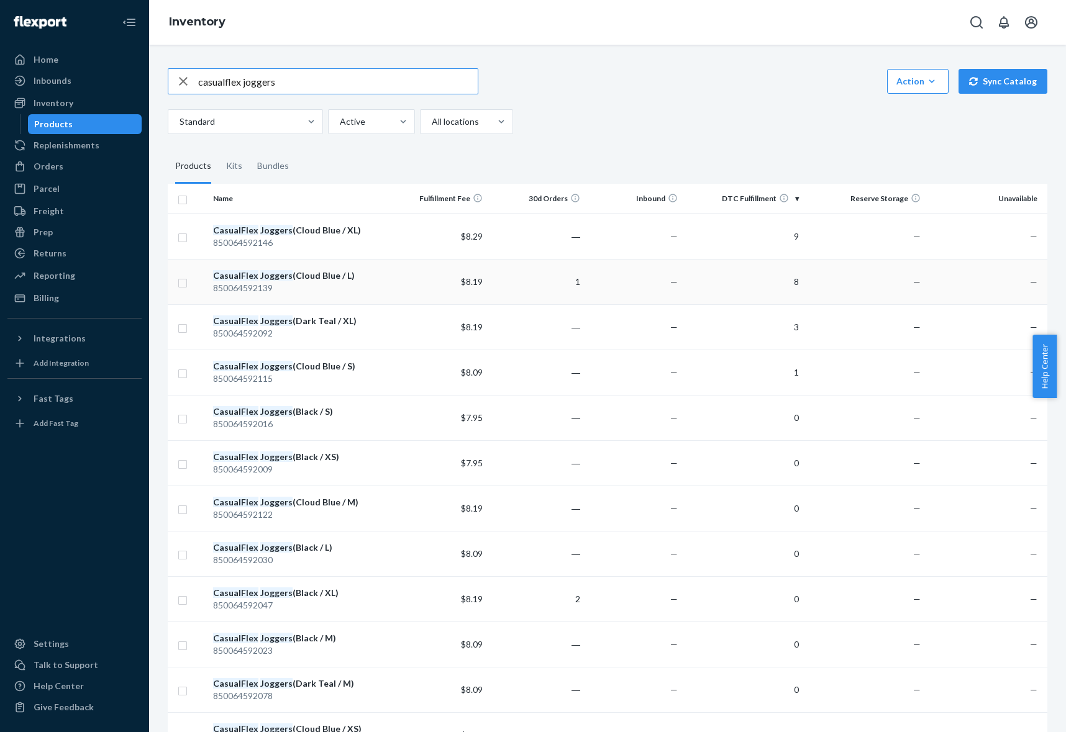
click at [269, 275] on em "Joggers" at bounding box center [276, 275] width 32 height 11
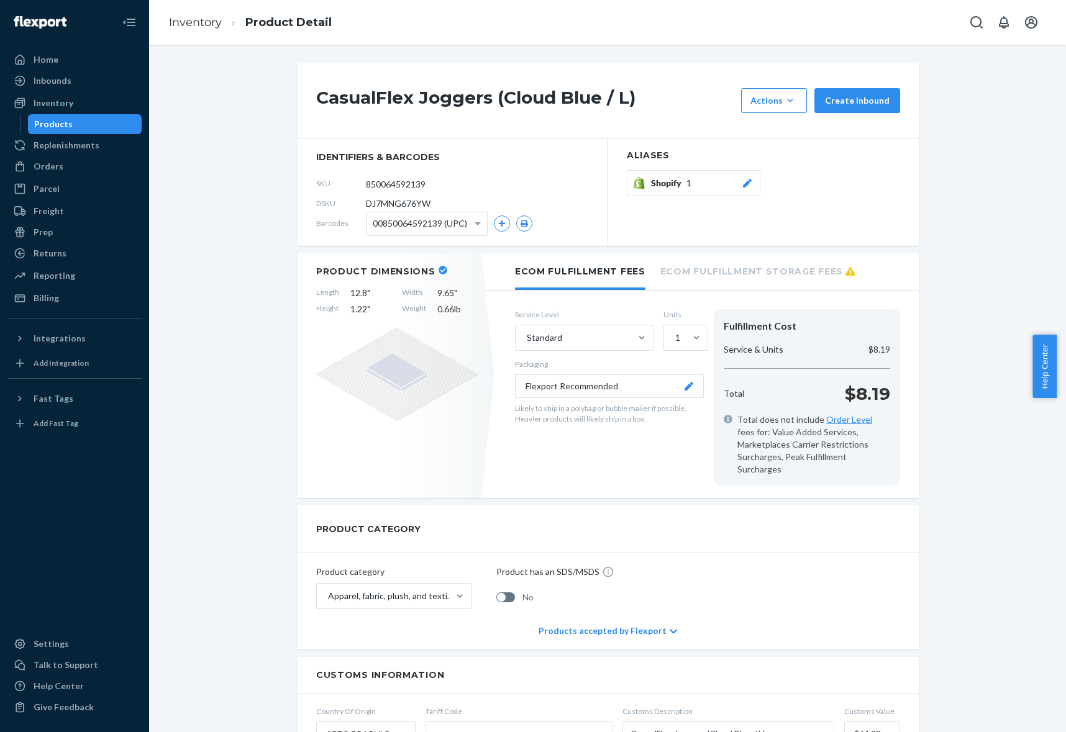
click at [416, 204] on span "DJ7MNG676YW" at bounding box center [398, 204] width 65 height 12
click at [415, 204] on span "DJ7MNG676YW" at bounding box center [398, 204] width 65 height 12
copy span "DJ7MNG676YW"
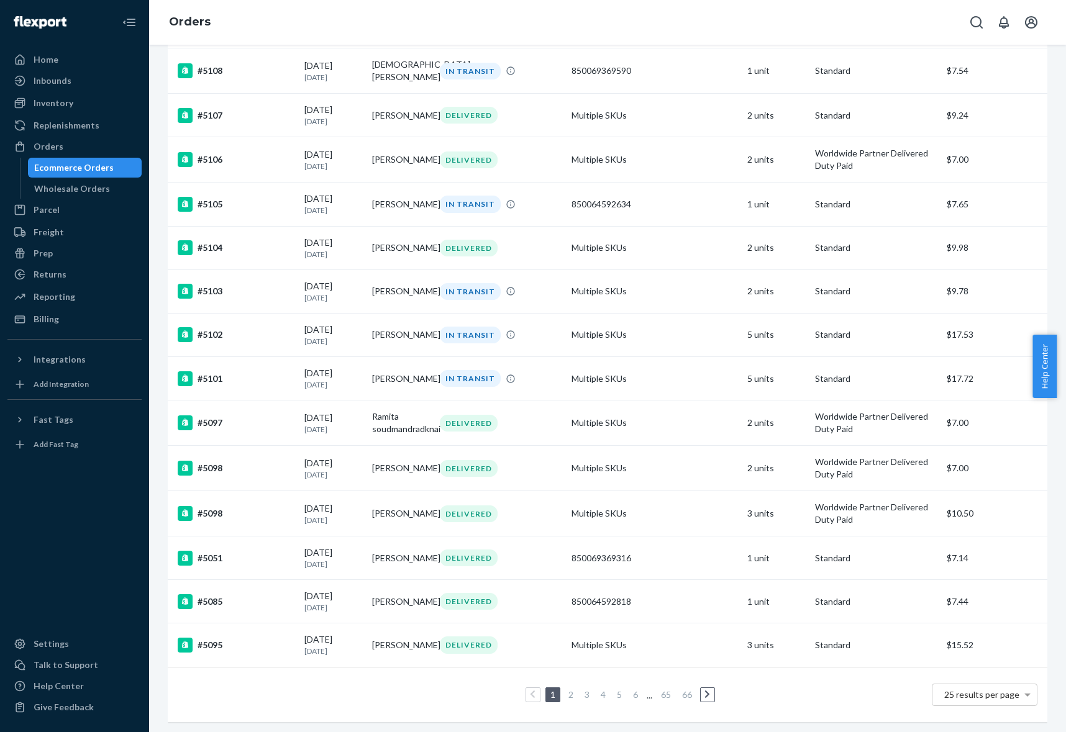
scroll to position [641, 0]
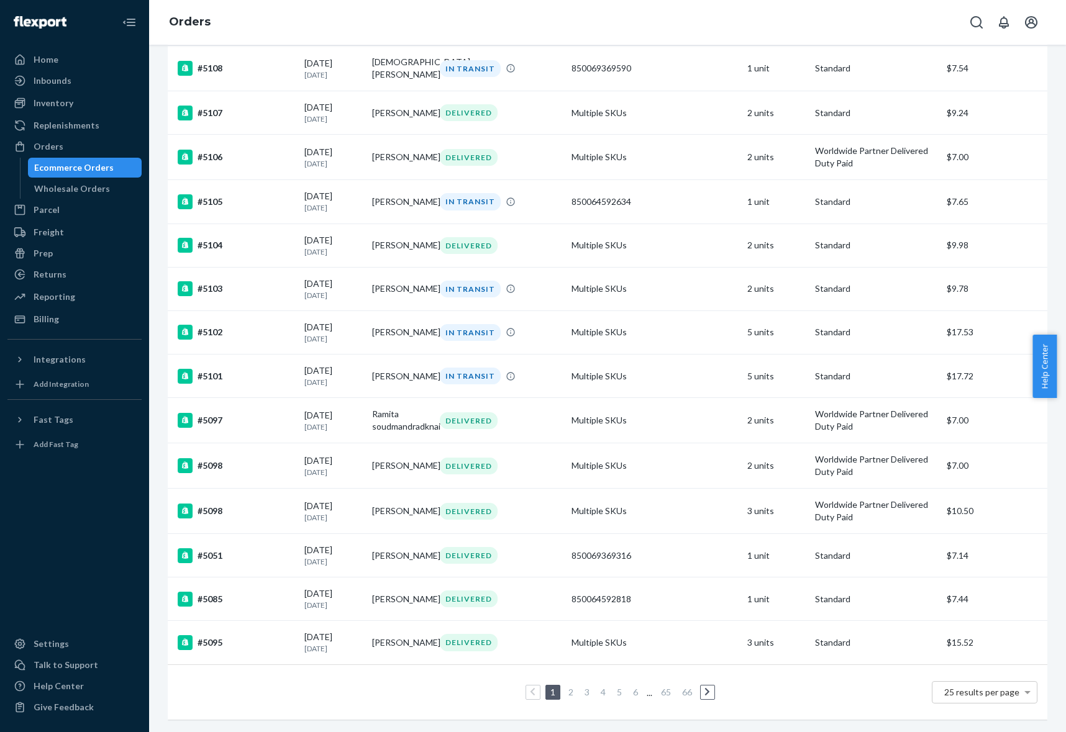
click at [566, 687] on link "2" at bounding box center [571, 692] width 10 height 11
